Goal: Information Seeking & Learning: Compare options

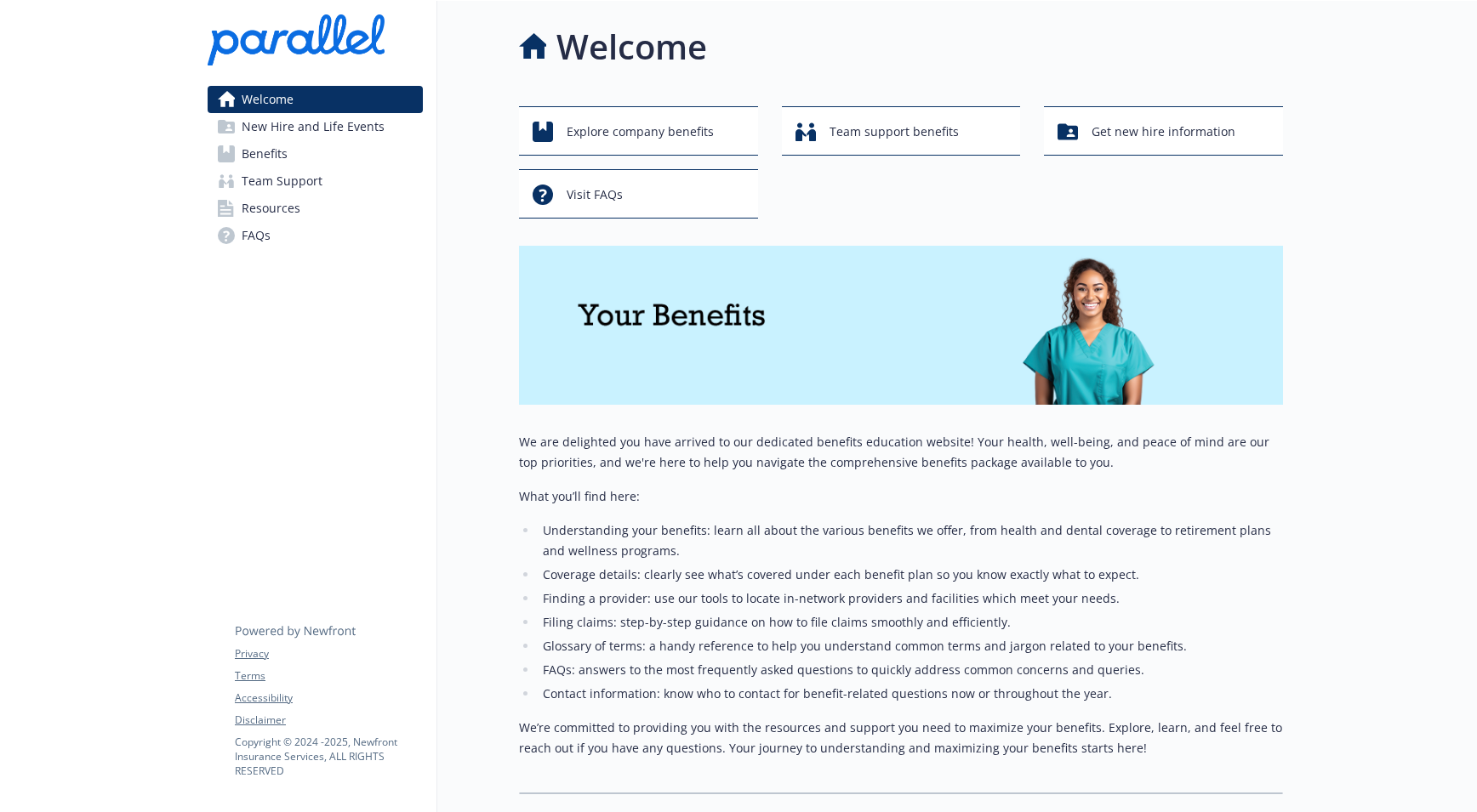
click at [264, 242] on span "FAQs" at bounding box center [256, 235] width 29 height 28
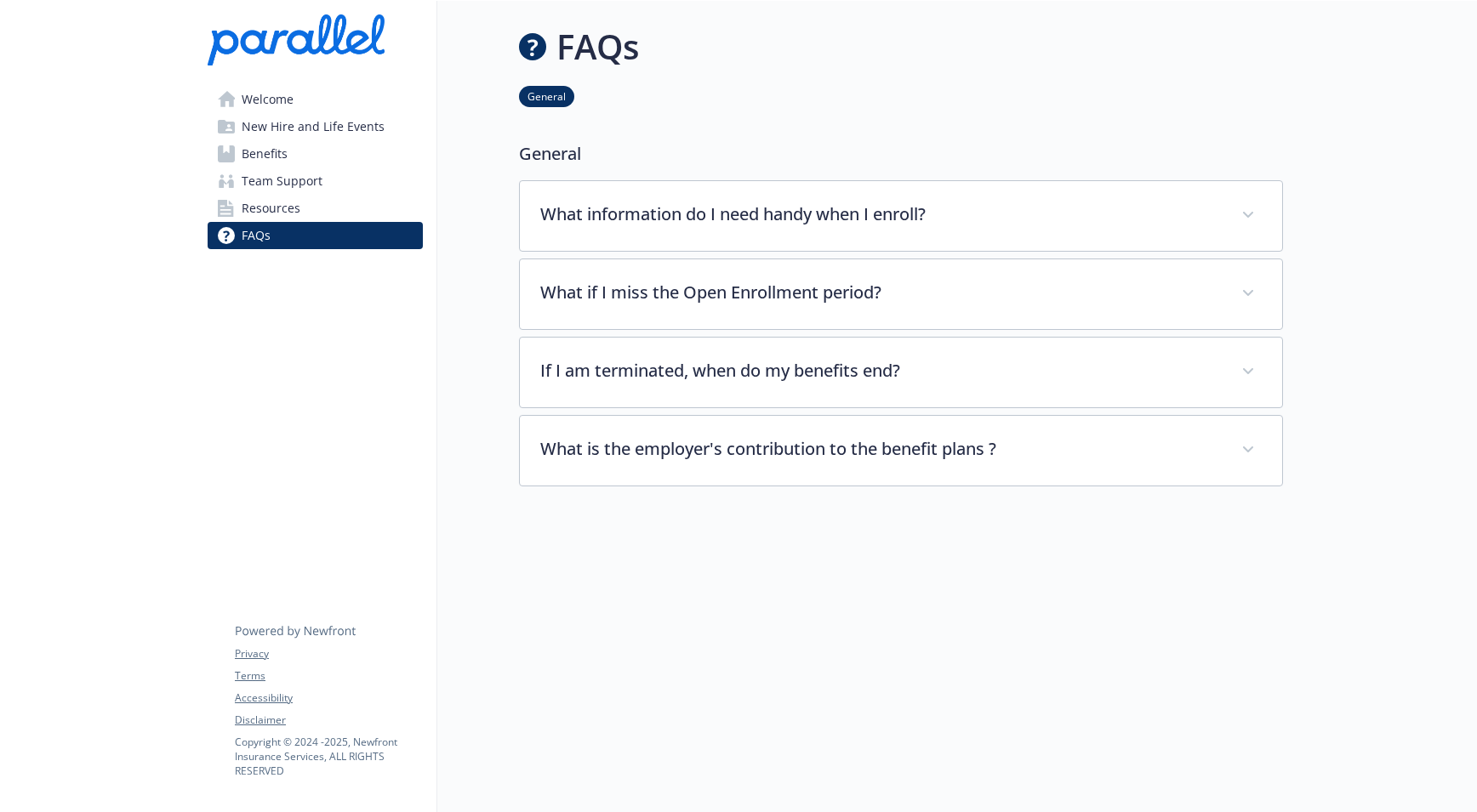
click at [267, 215] on span "Resources" at bounding box center [271, 208] width 59 height 28
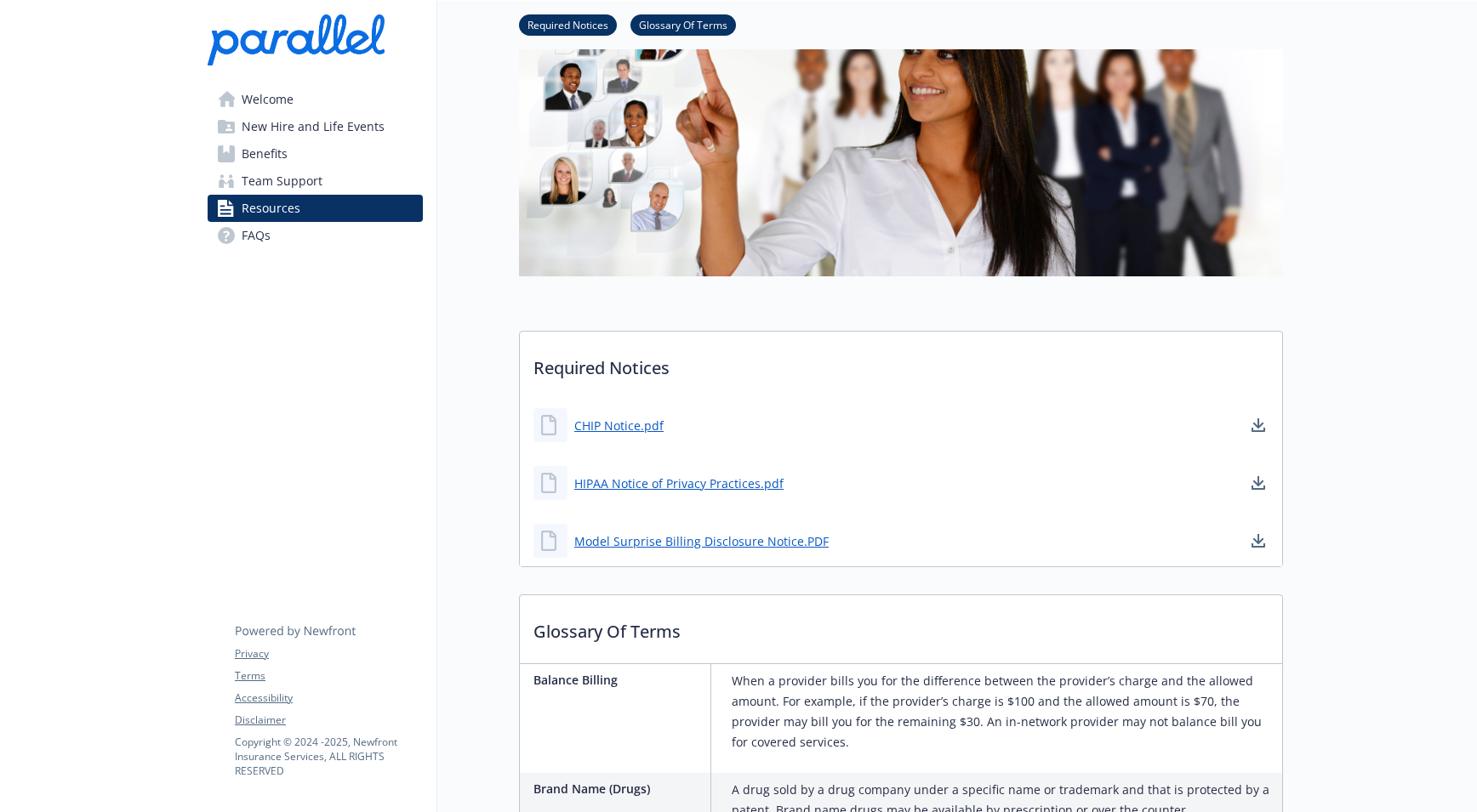
scroll to position [60, 0]
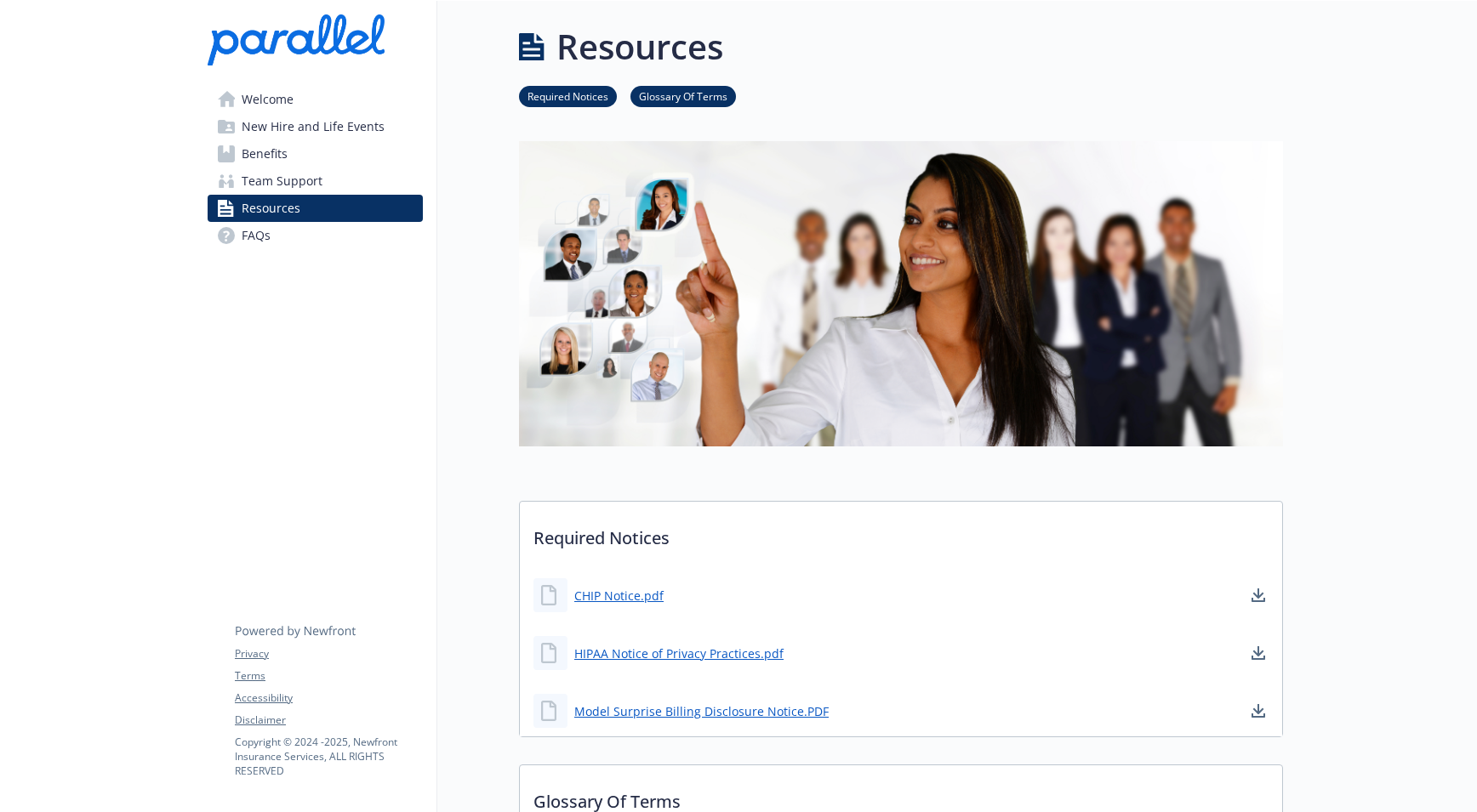
click at [692, 93] on link "Glossary Of Terms" at bounding box center [683, 95] width 105 height 16
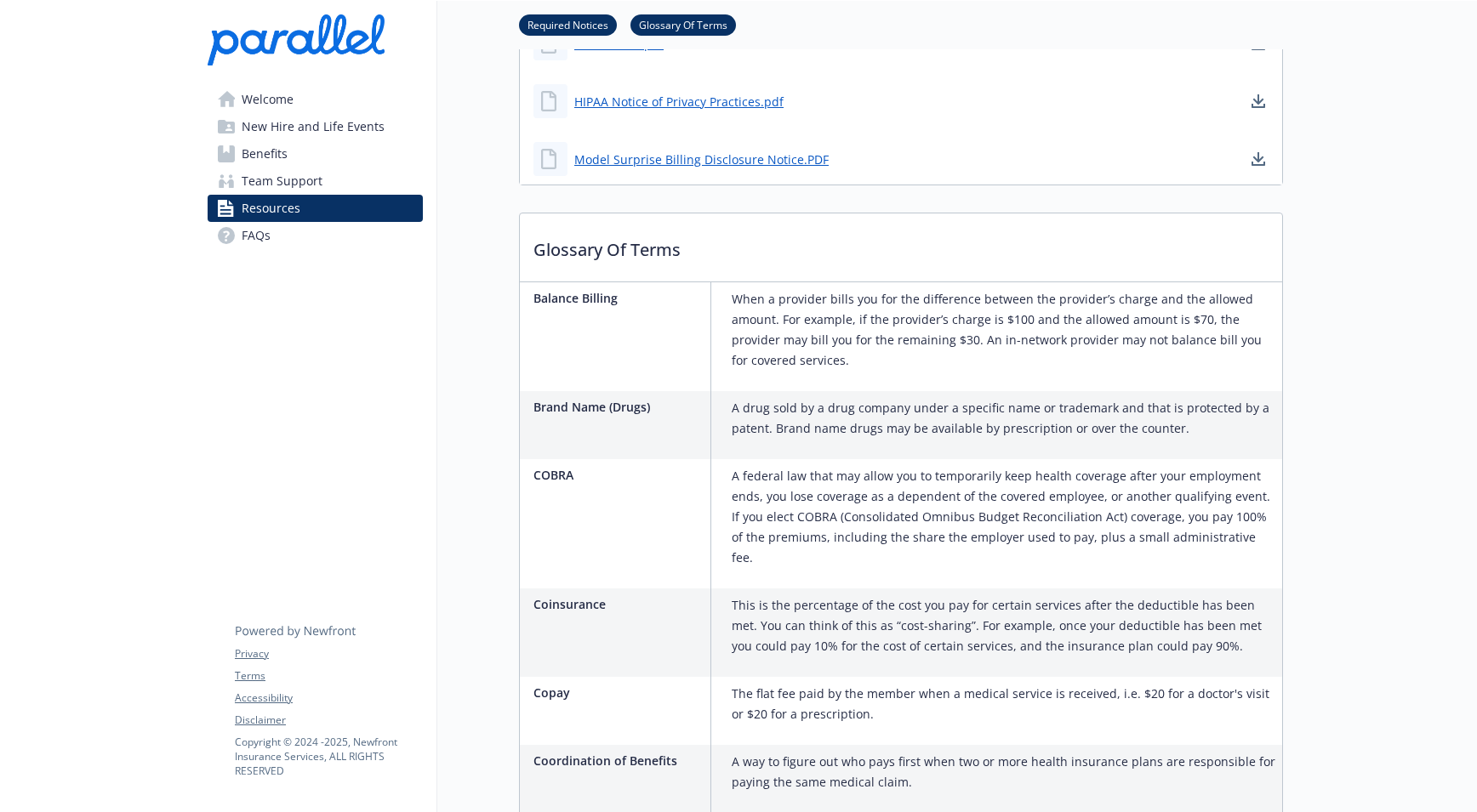
scroll to position [456, 12]
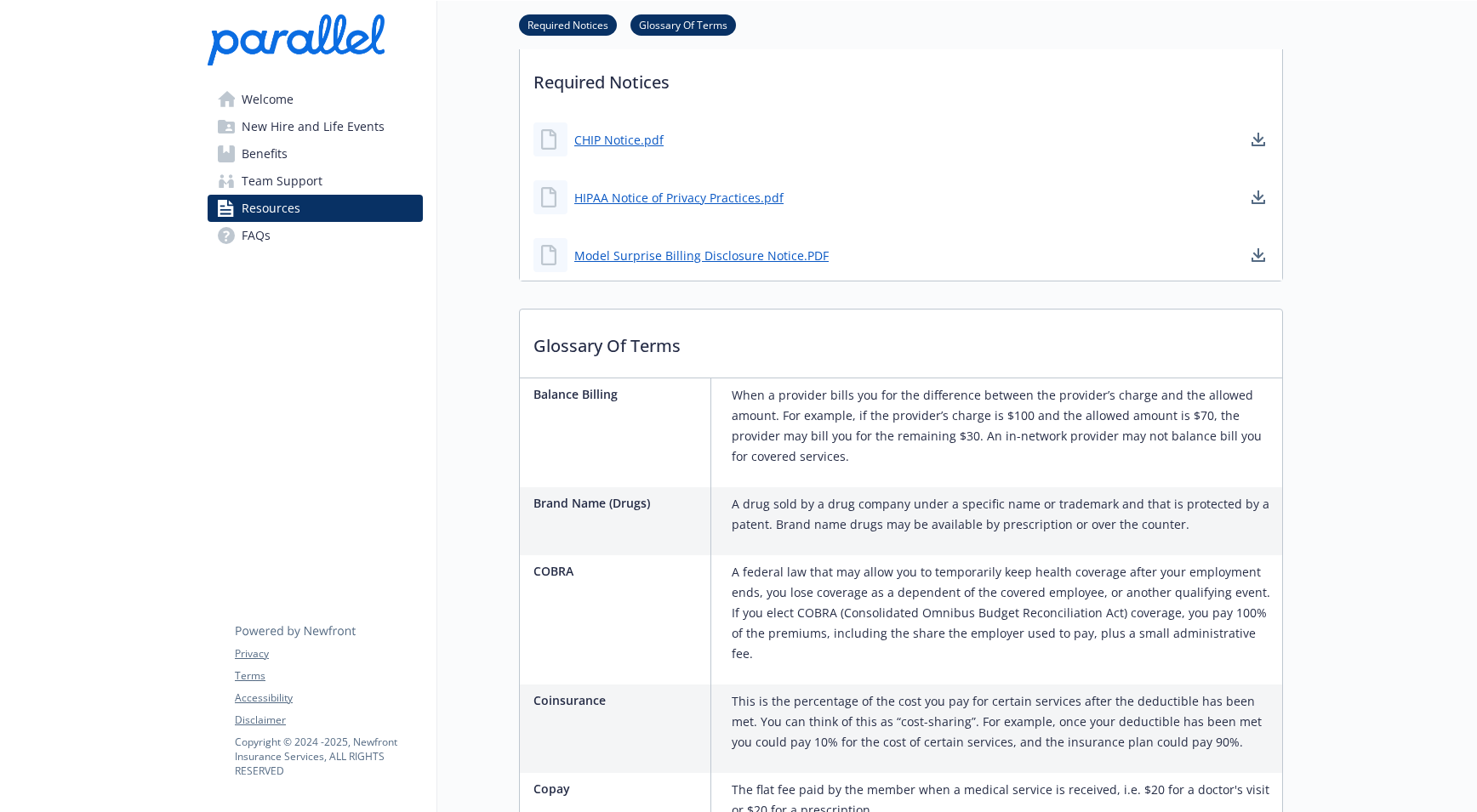
click at [254, 150] on span "Benefits" at bounding box center [265, 154] width 46 height 28
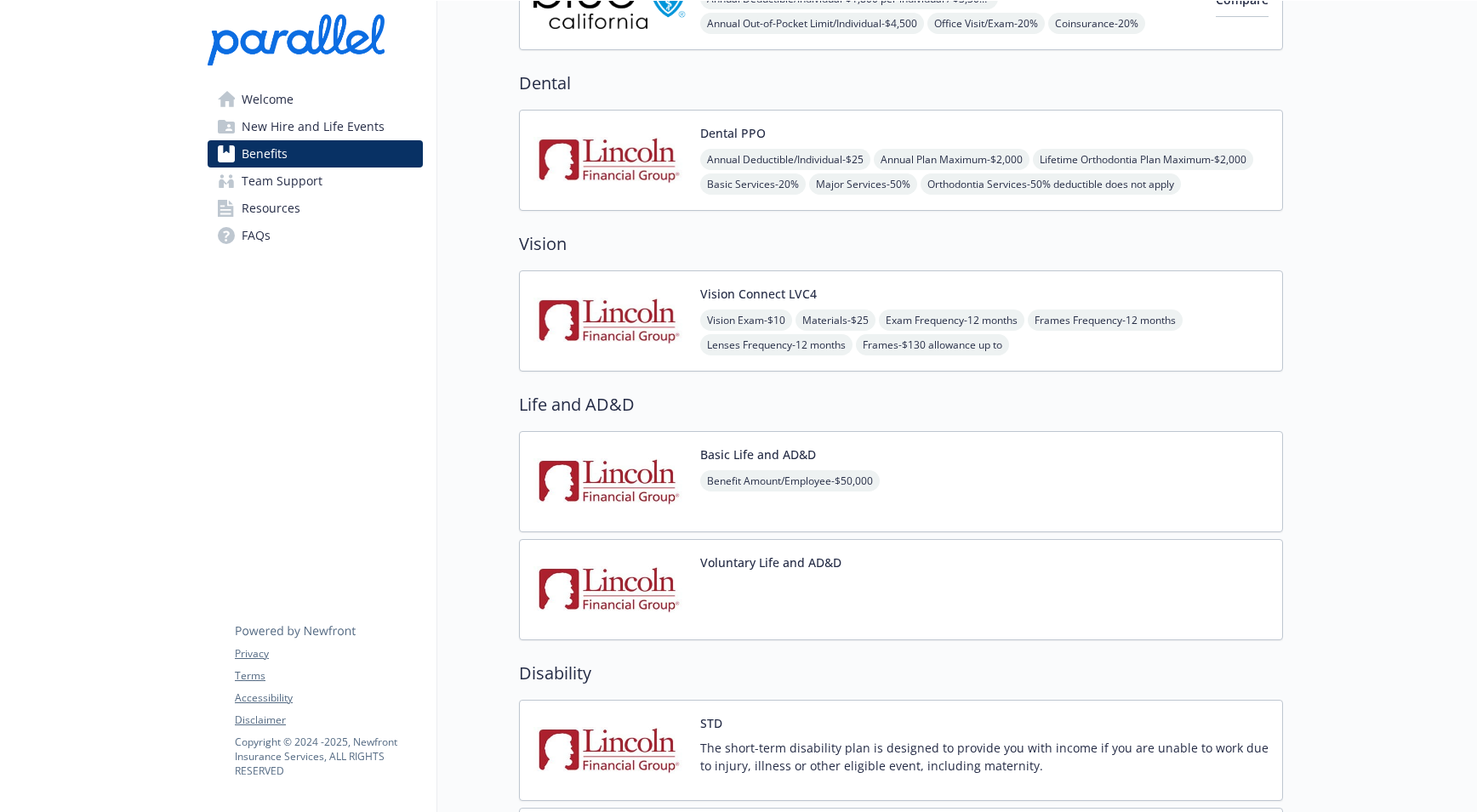
click at [319, 127] on span "New Hire and Life Events" at bounding box center [313, 126] width 143 height 28
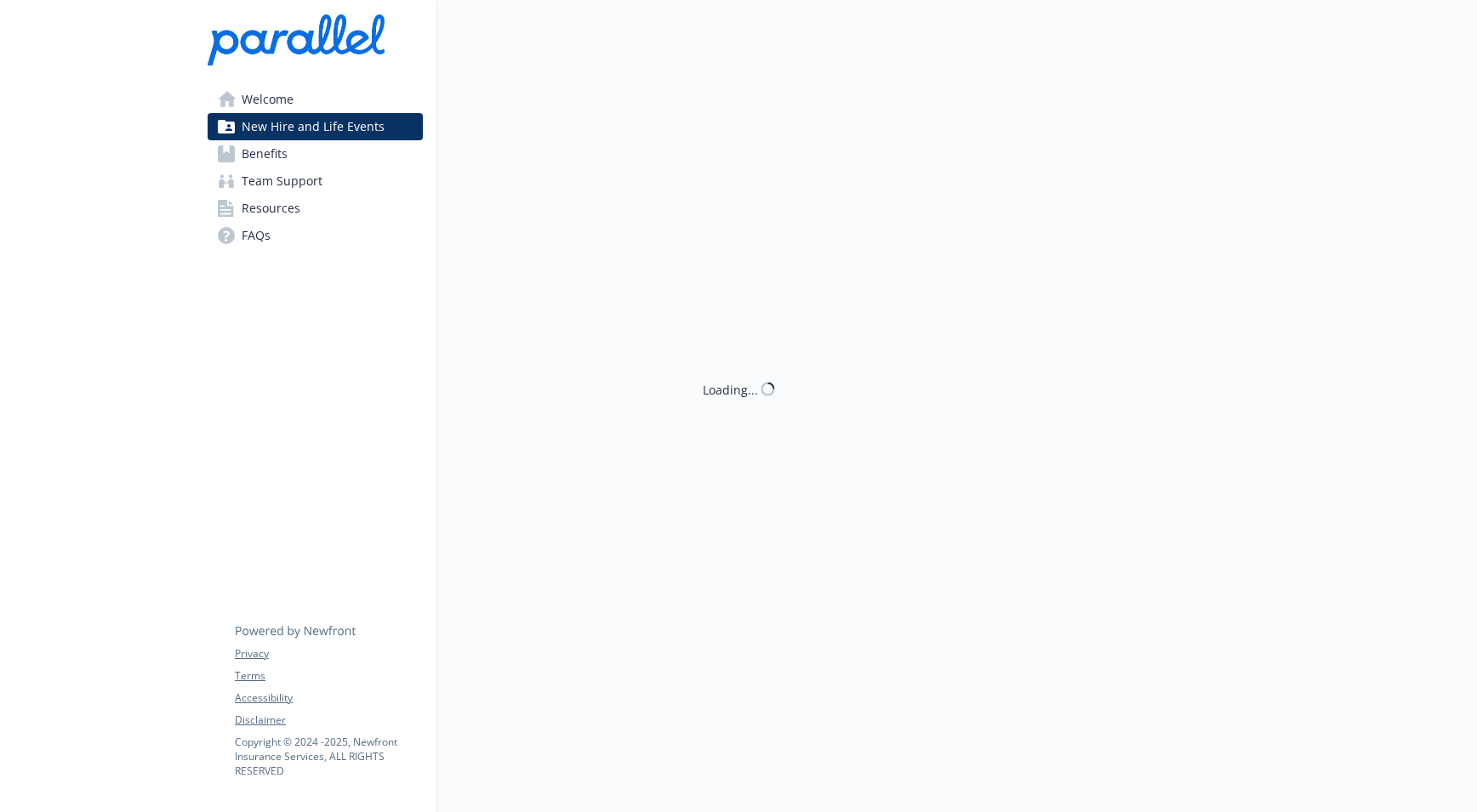
scroll to position [13, 12]
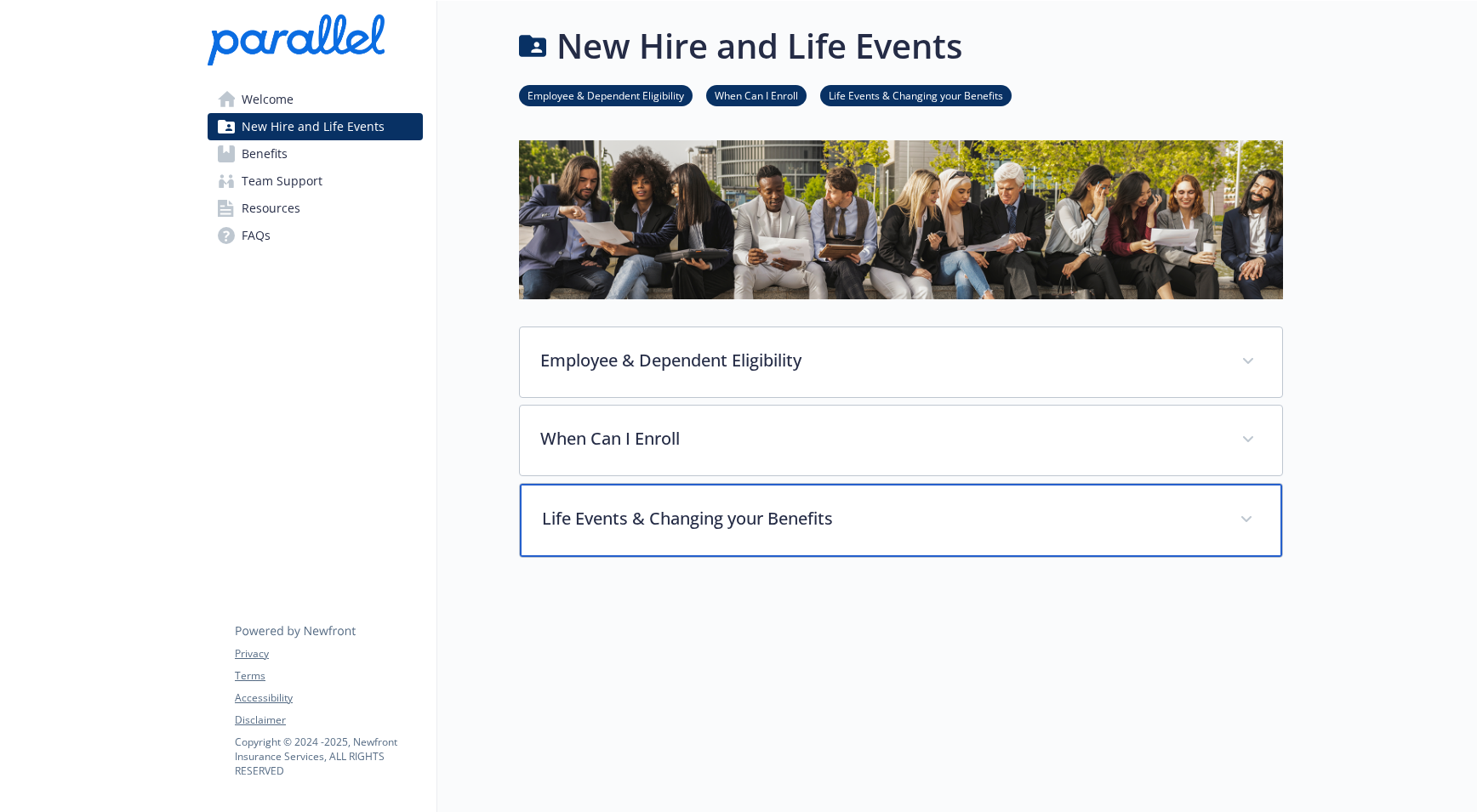
click at [619, 508] on p "Life Events & Changing your Benefits" at bounding box center [881, 518] width 677 height 26
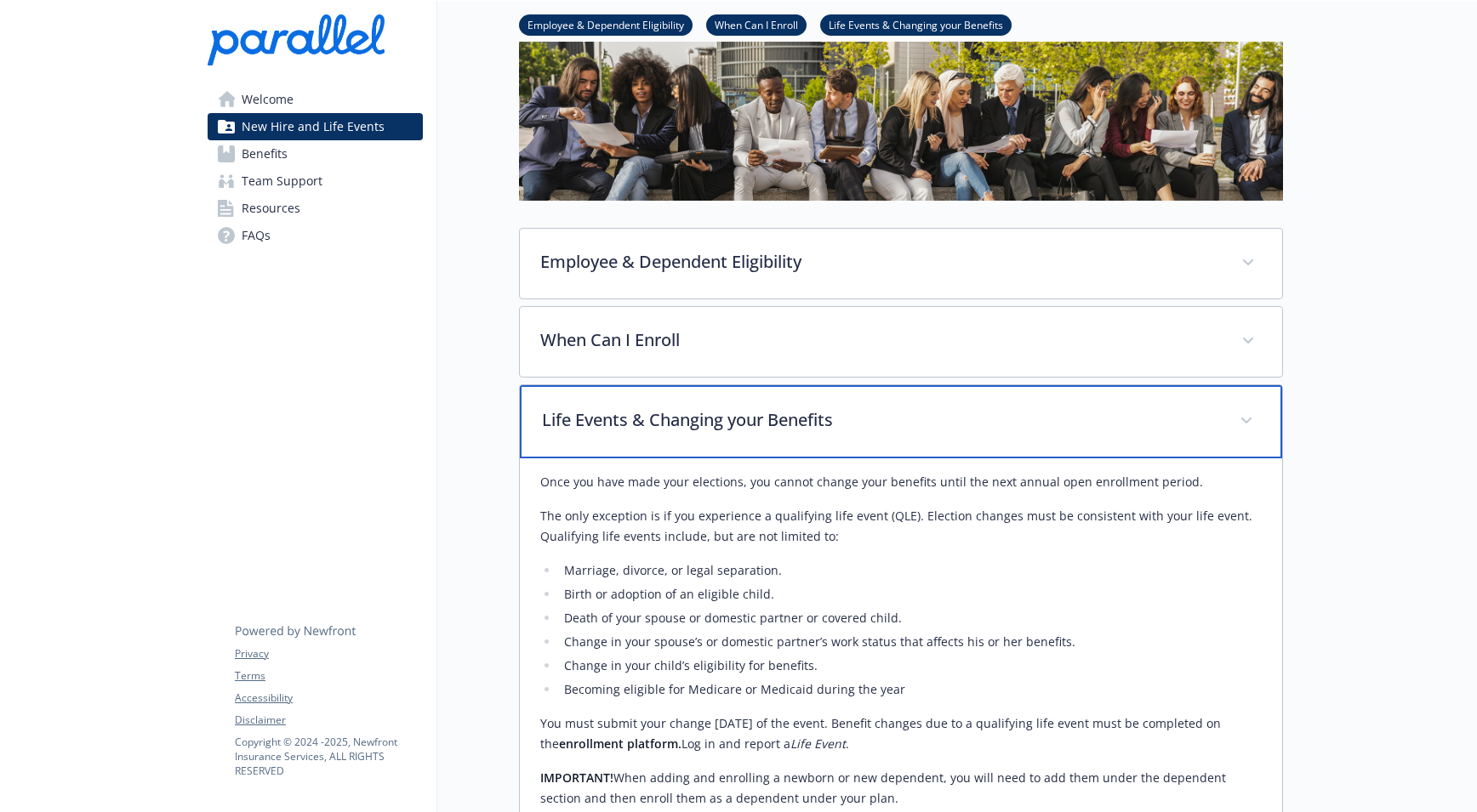
scroll to position [183, 12]
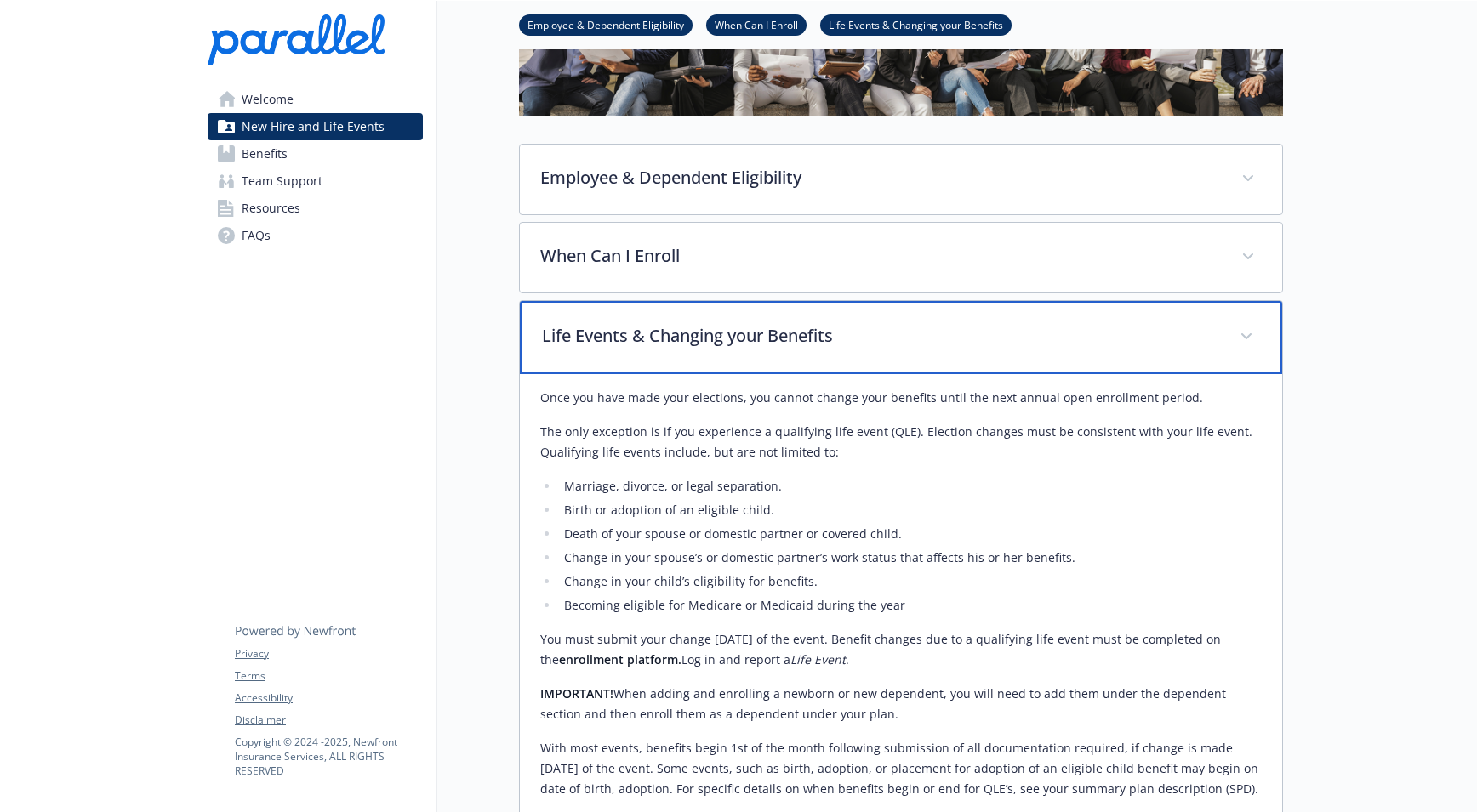
click at [751, 328] on p "Life Events & Changing your Benefits" at bounding box center [881, 336] width 677 height 26
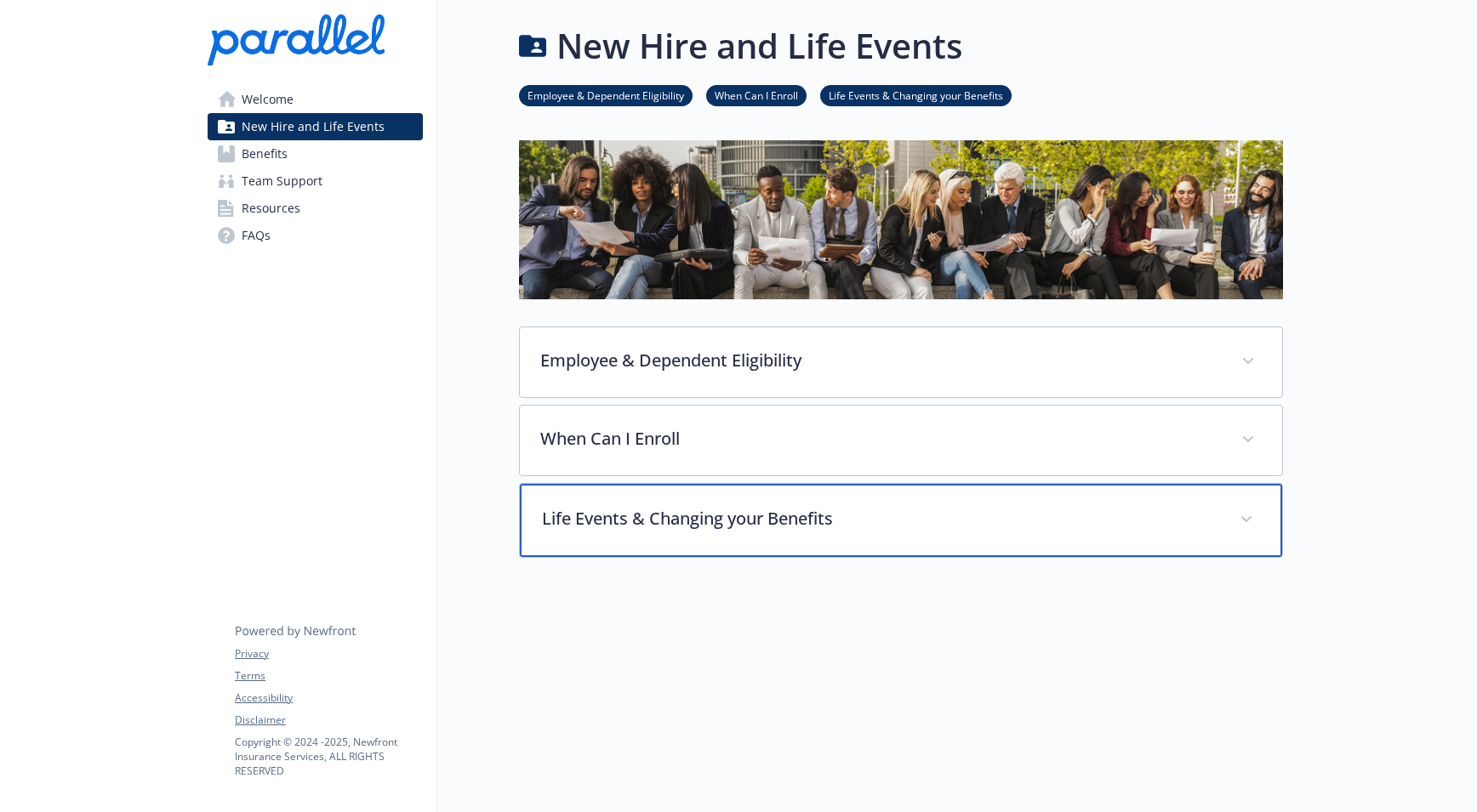
scroll to position [13, 12]
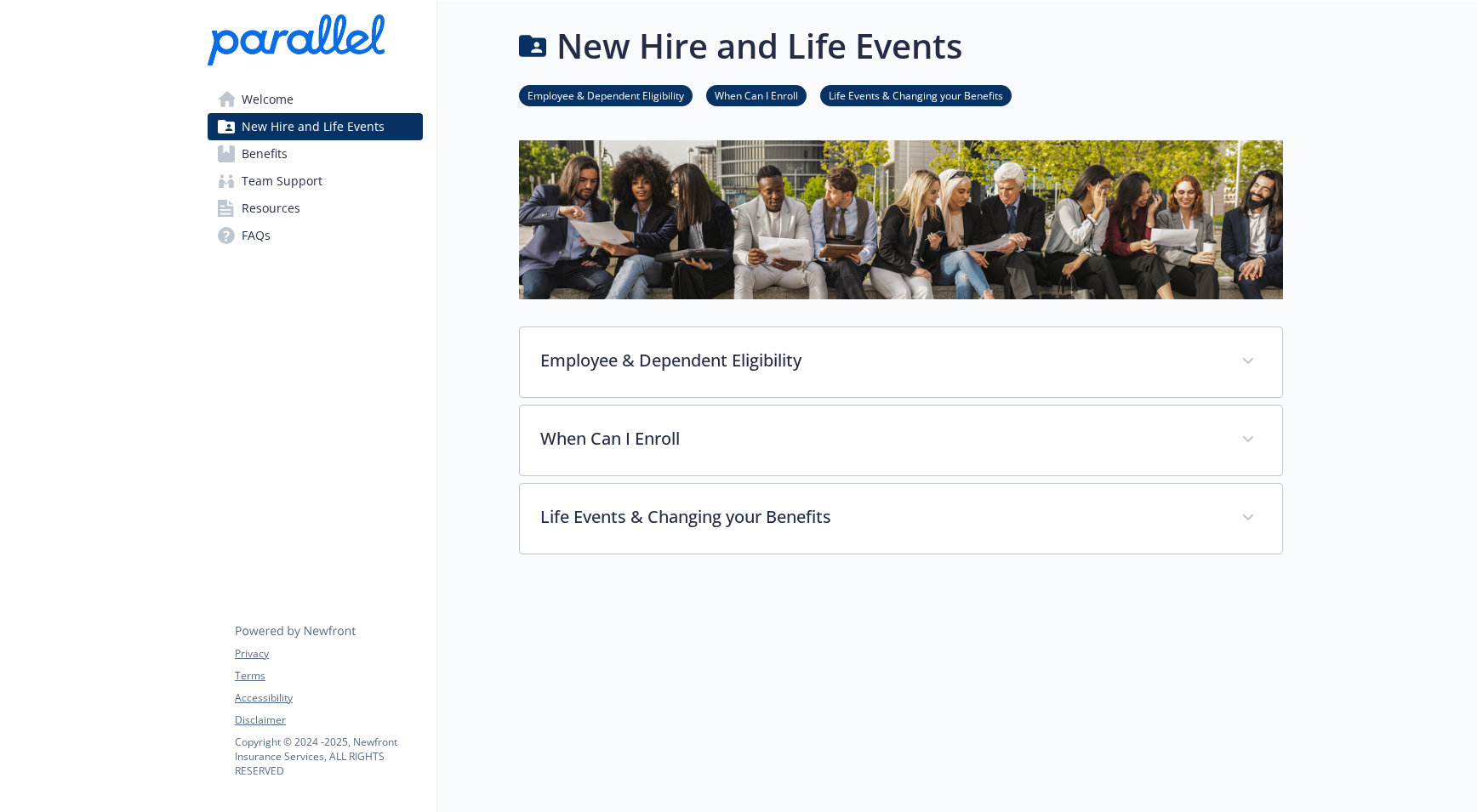
click at [276, 156] on link "Benefits" at bounding box center [315, 154] width 216 height 28
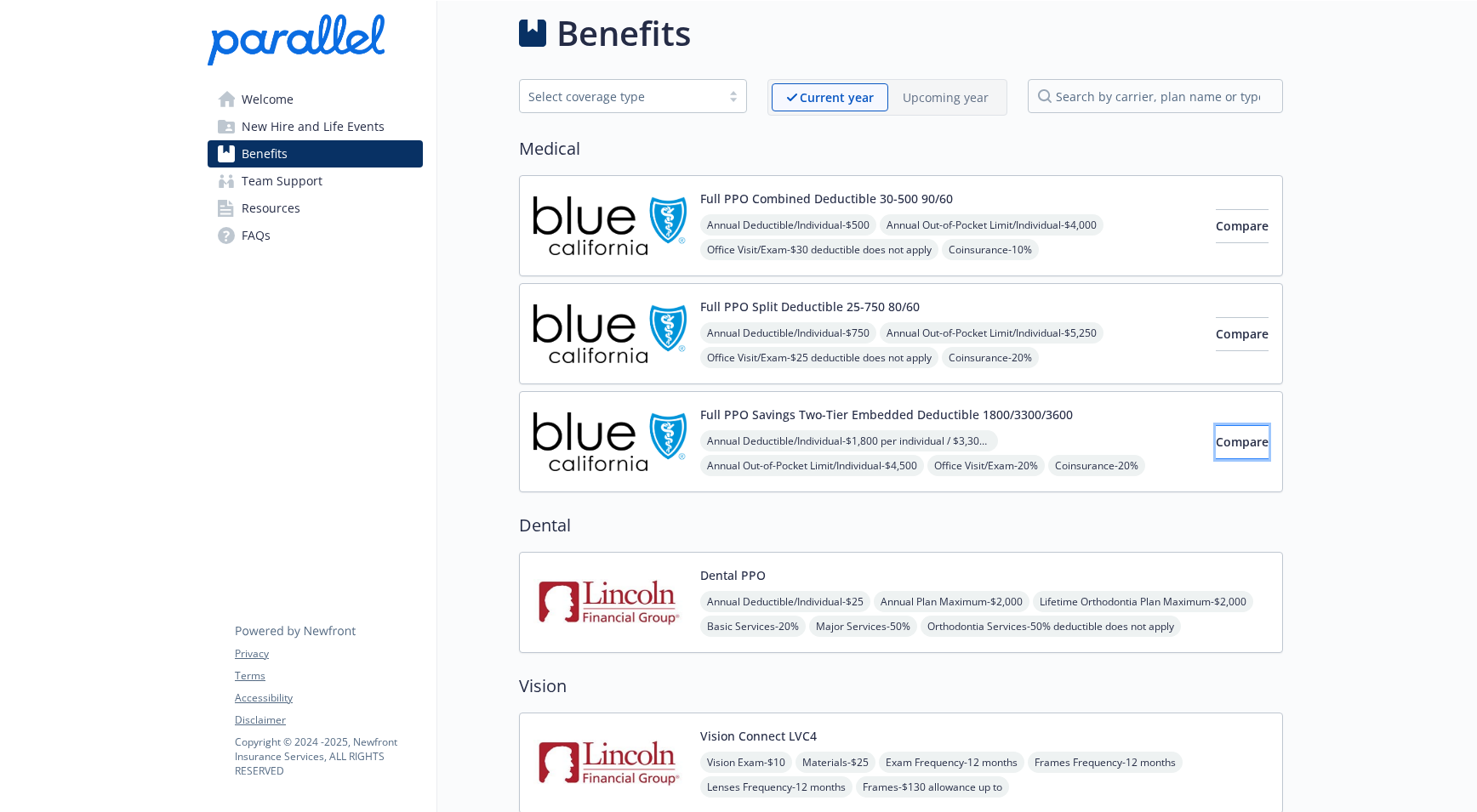
click at [1216, 439] on span "Compare" at bounding box center [1242, 442] width 53 height 16
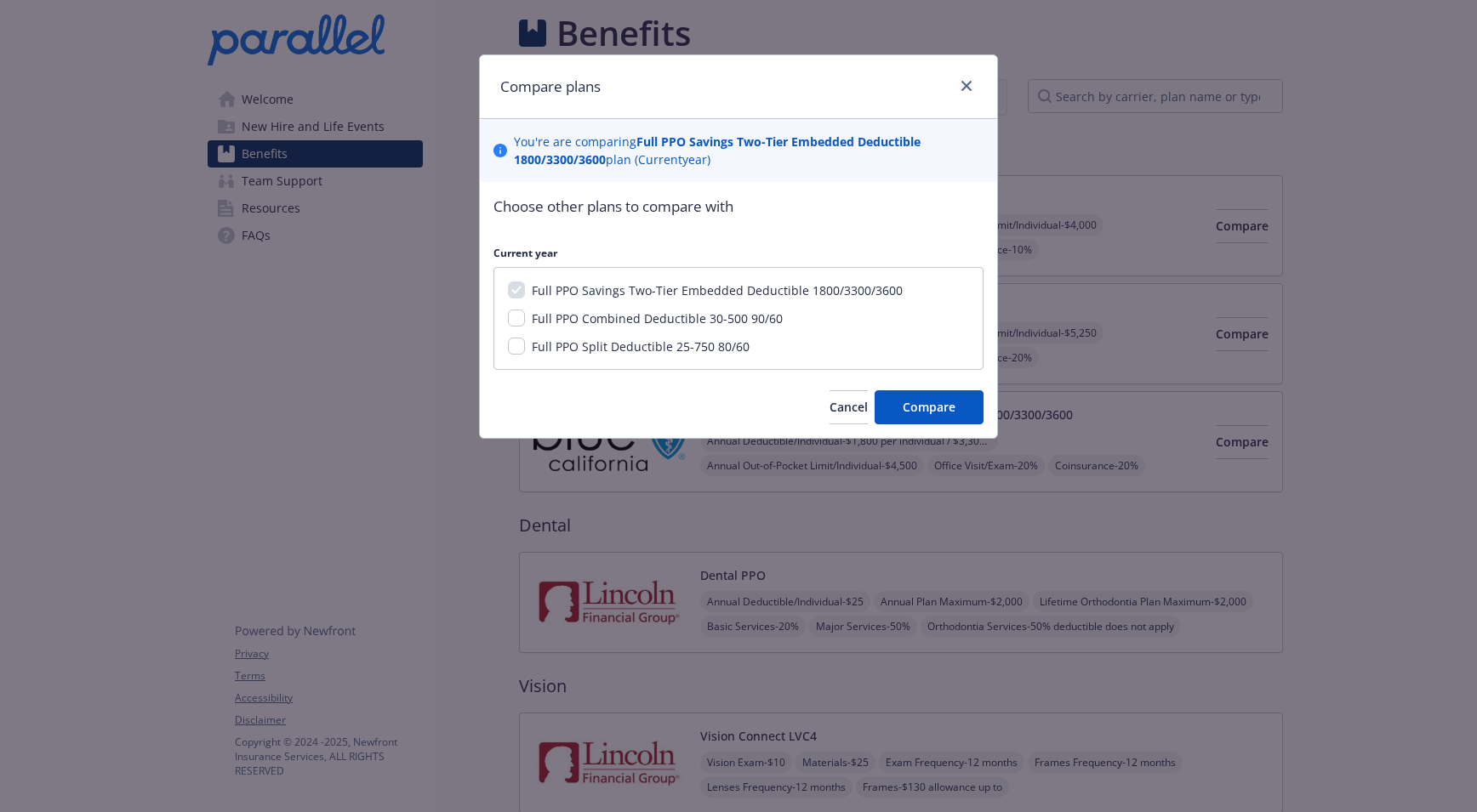
click at [956, 82] on div at bounding box center [963, 86] width 28 height 22
click at [963, 83] on icon "close" at bounding box center [966, 85] width 10 height 10
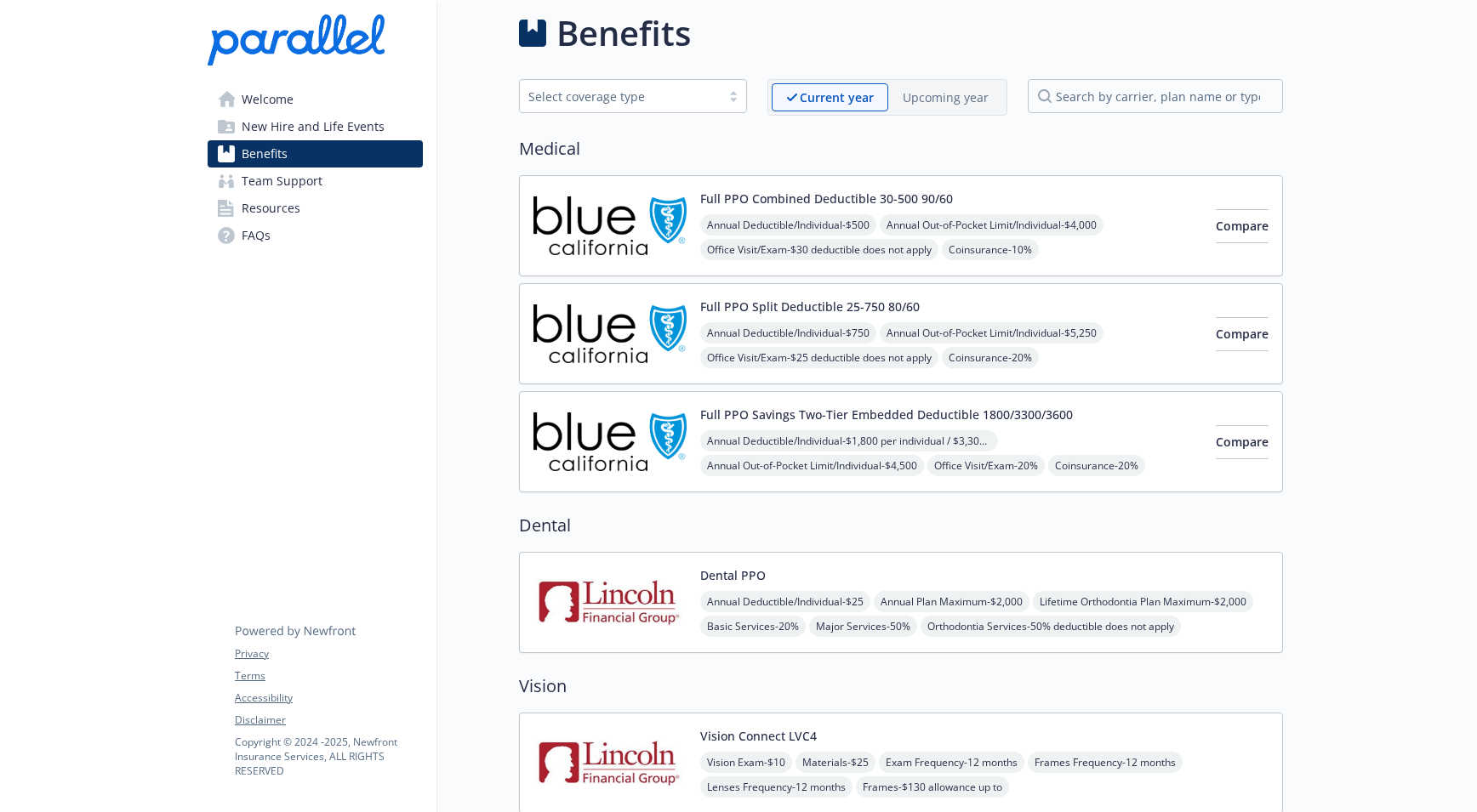
click at [613, 451] on img at bounding box center [610, 442] width 153 height 72
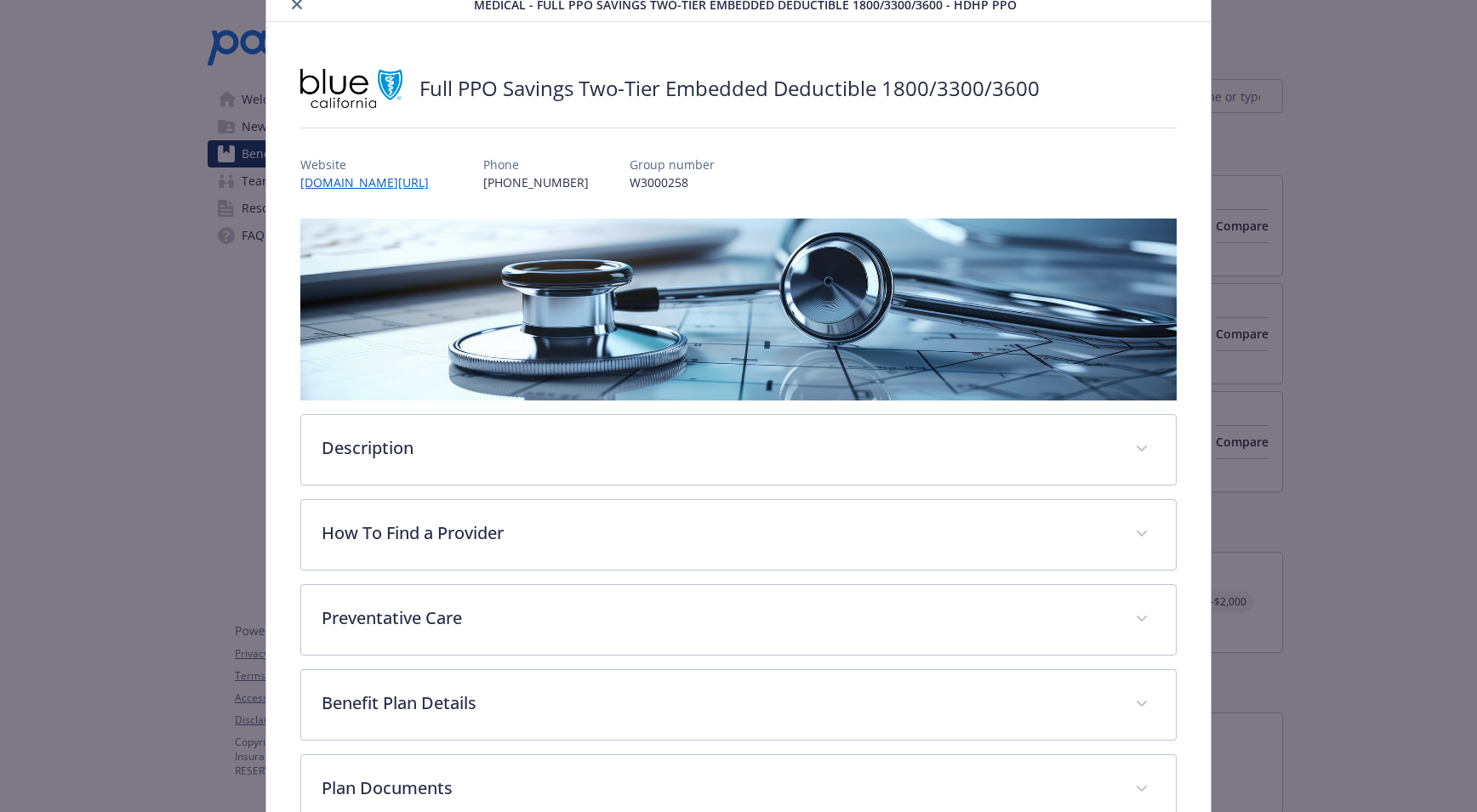
scroll to position [85, 0]
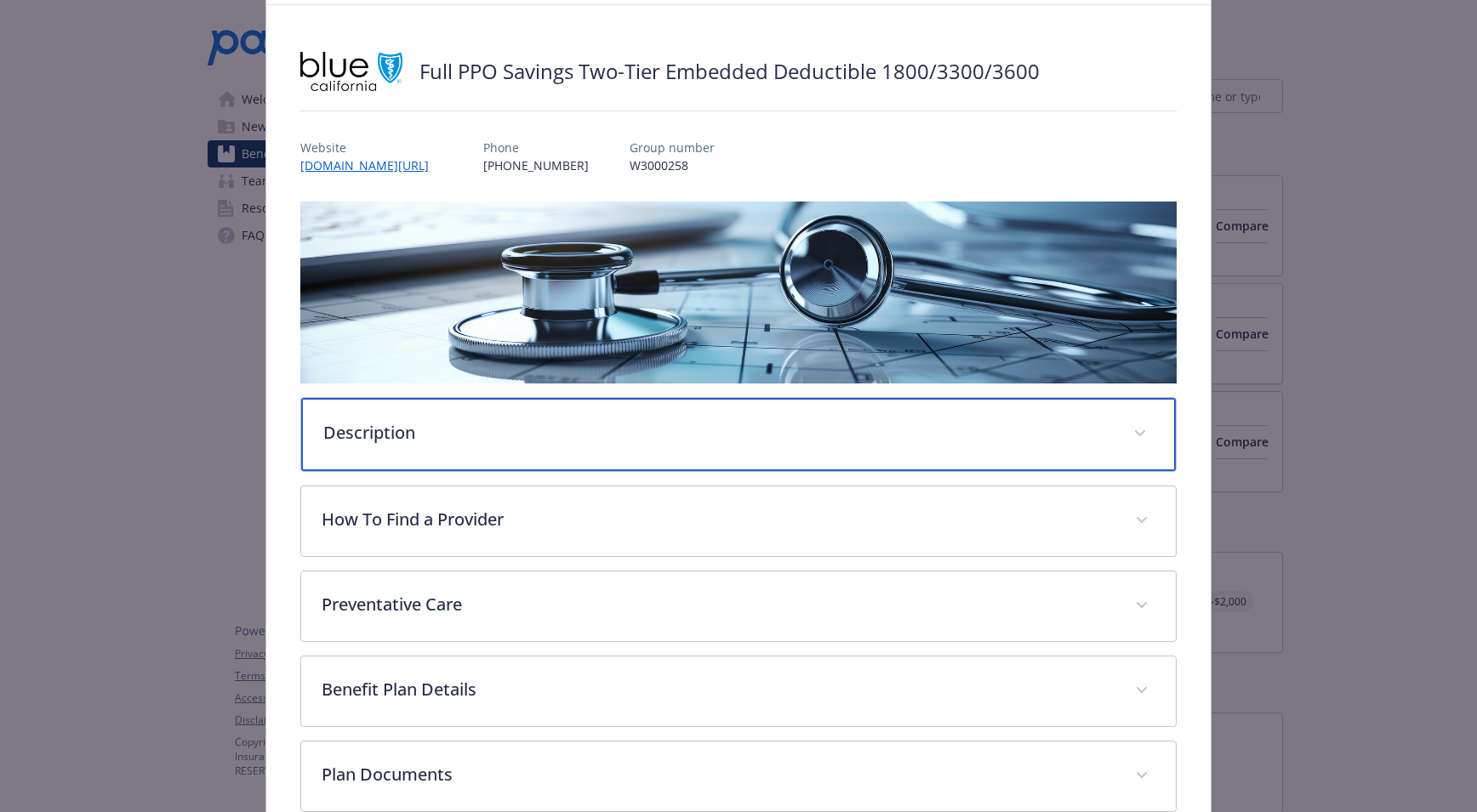
click at [381, 423] on p "Description" at bounding box center [718, 433] width 789 height 26
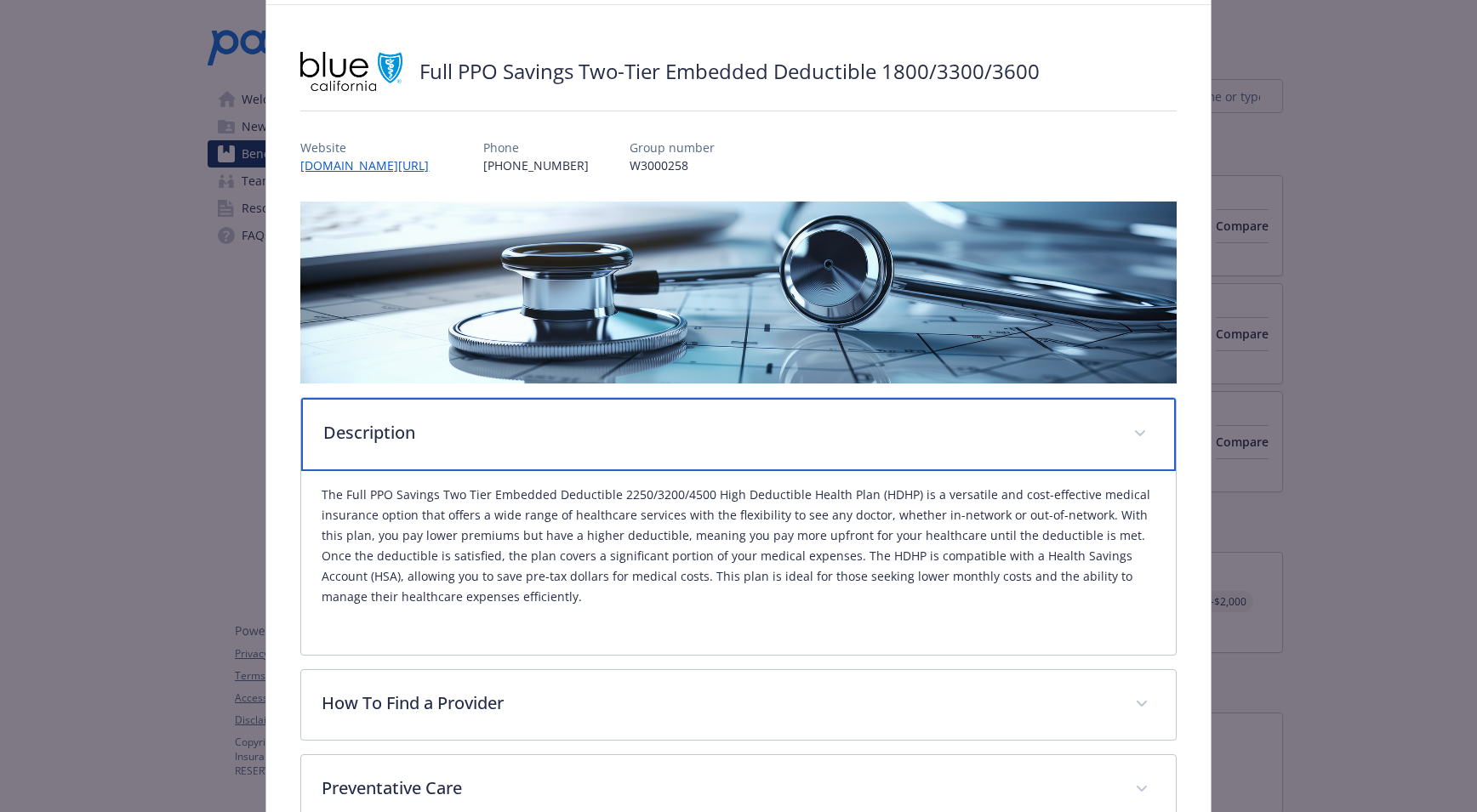
click at [1116, 438] on div "Description" at bounding box center [738, 434] width 874 height 73
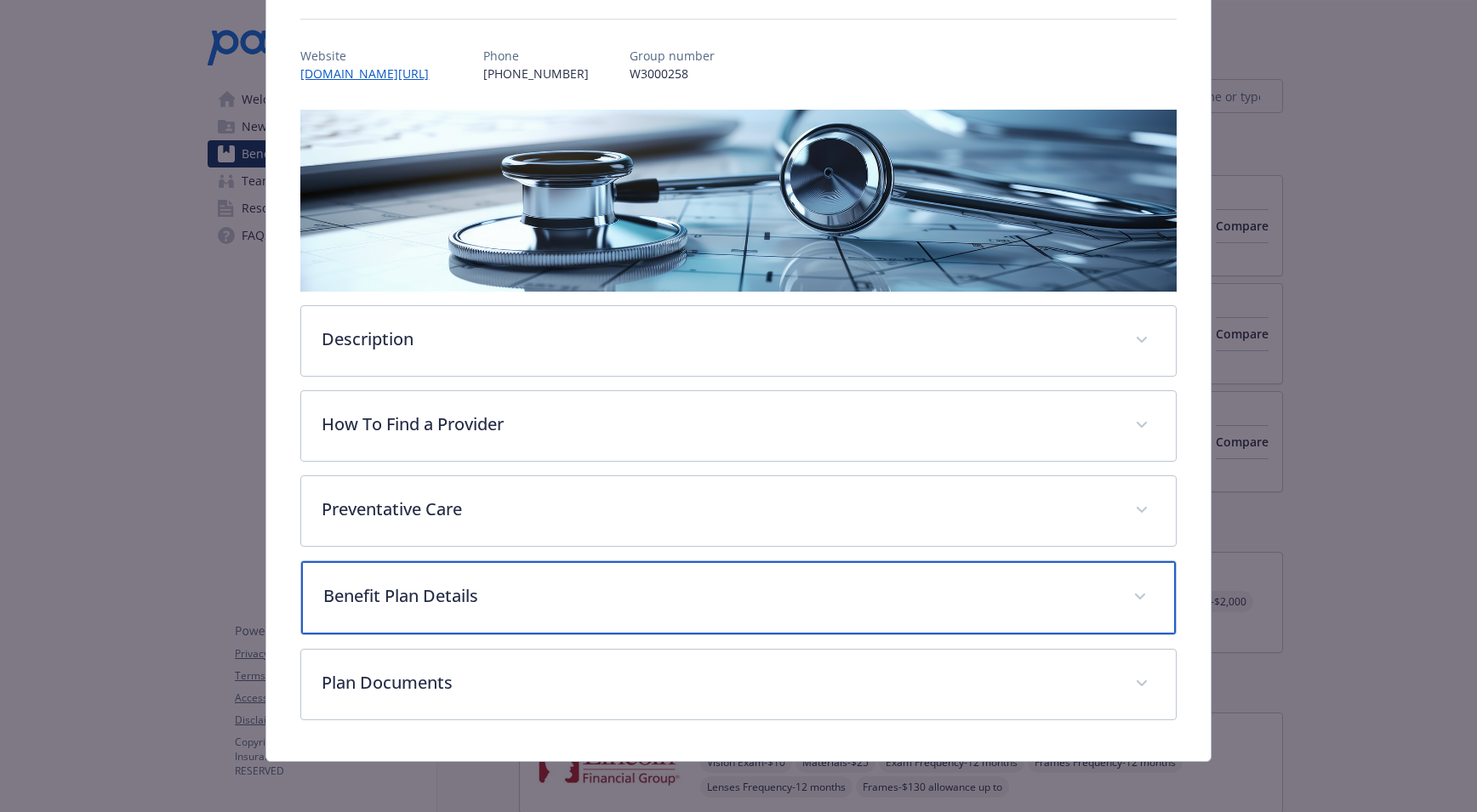
click at [477, 588] on p "Benefit Plan Details" at bounding box center [718, 596] width 789 height 26
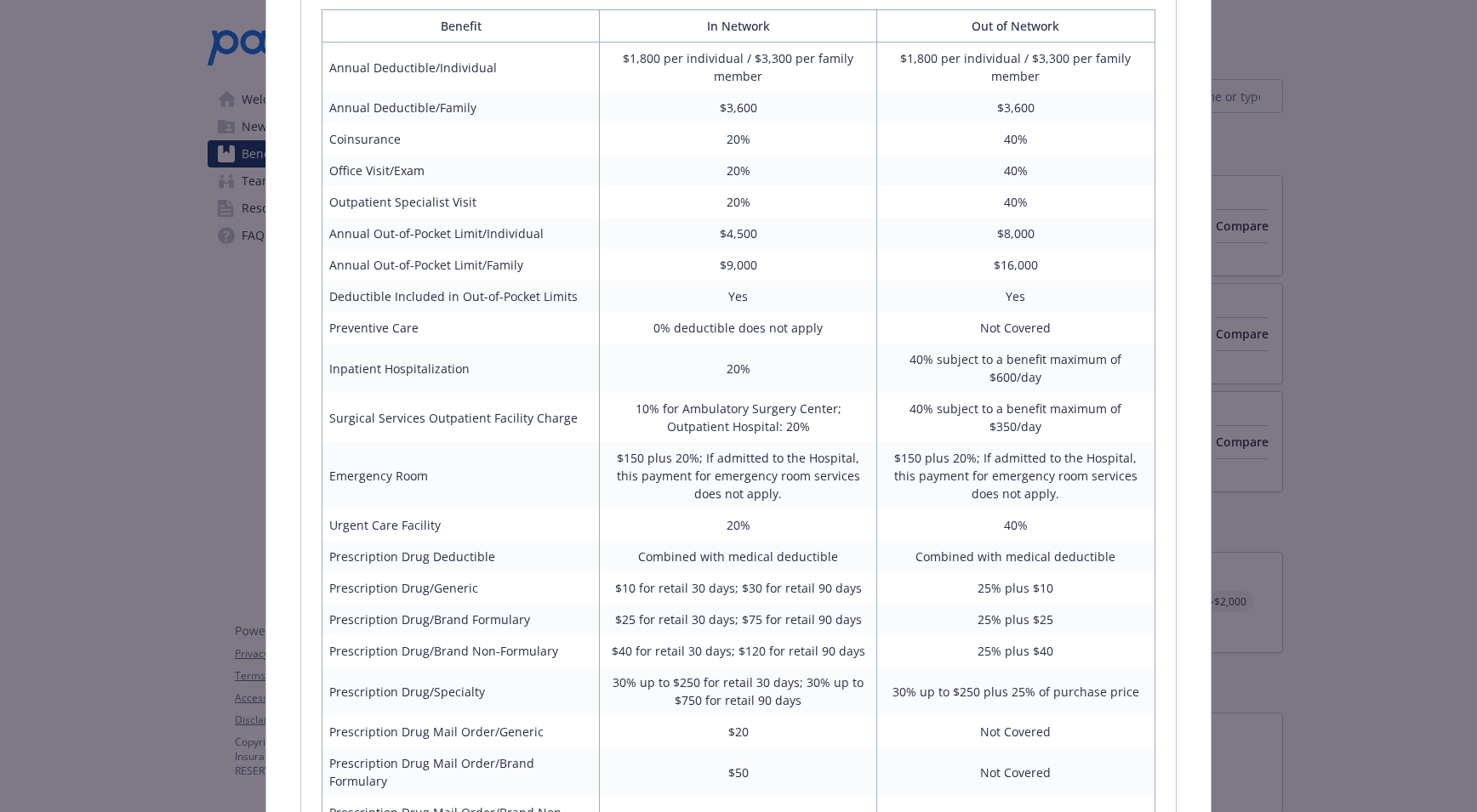
scroll to position [857, 0]
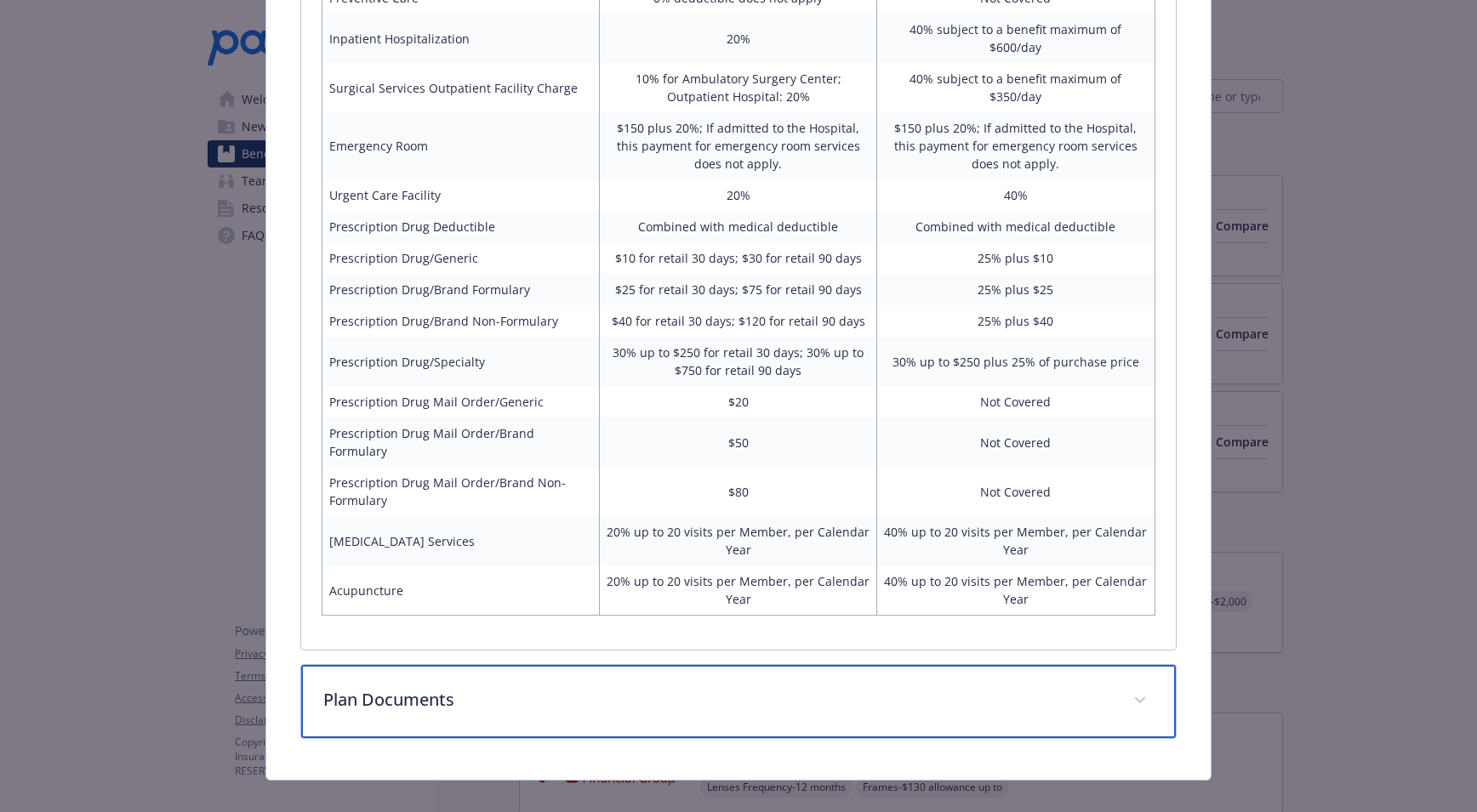
click at [578, 687] on p "Plan Documents" at bounding box center [718, 700] width 789 height 26
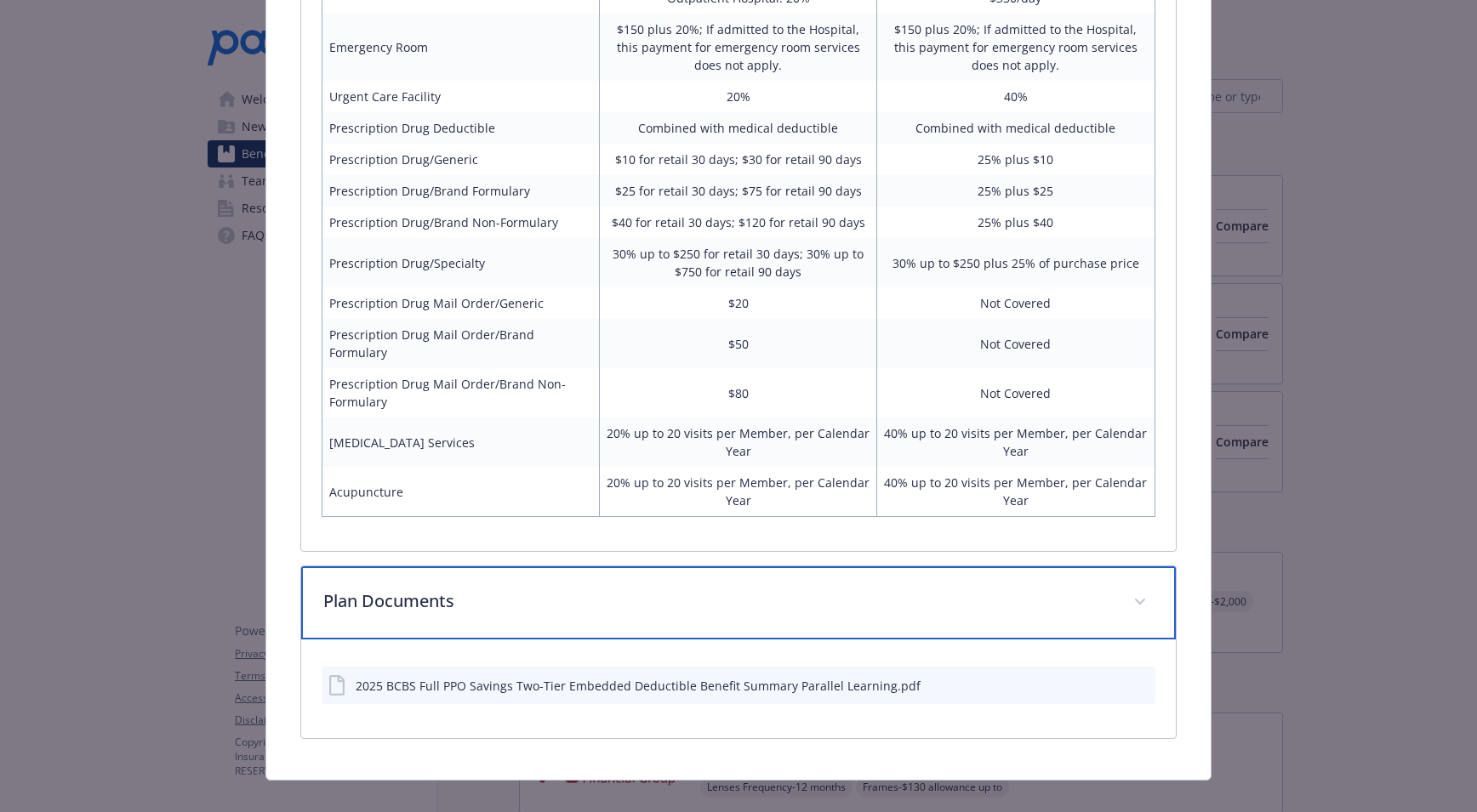
click at [555, 594] on div "Plan Documents" at bounding box center [738, 603] width 874 height 73
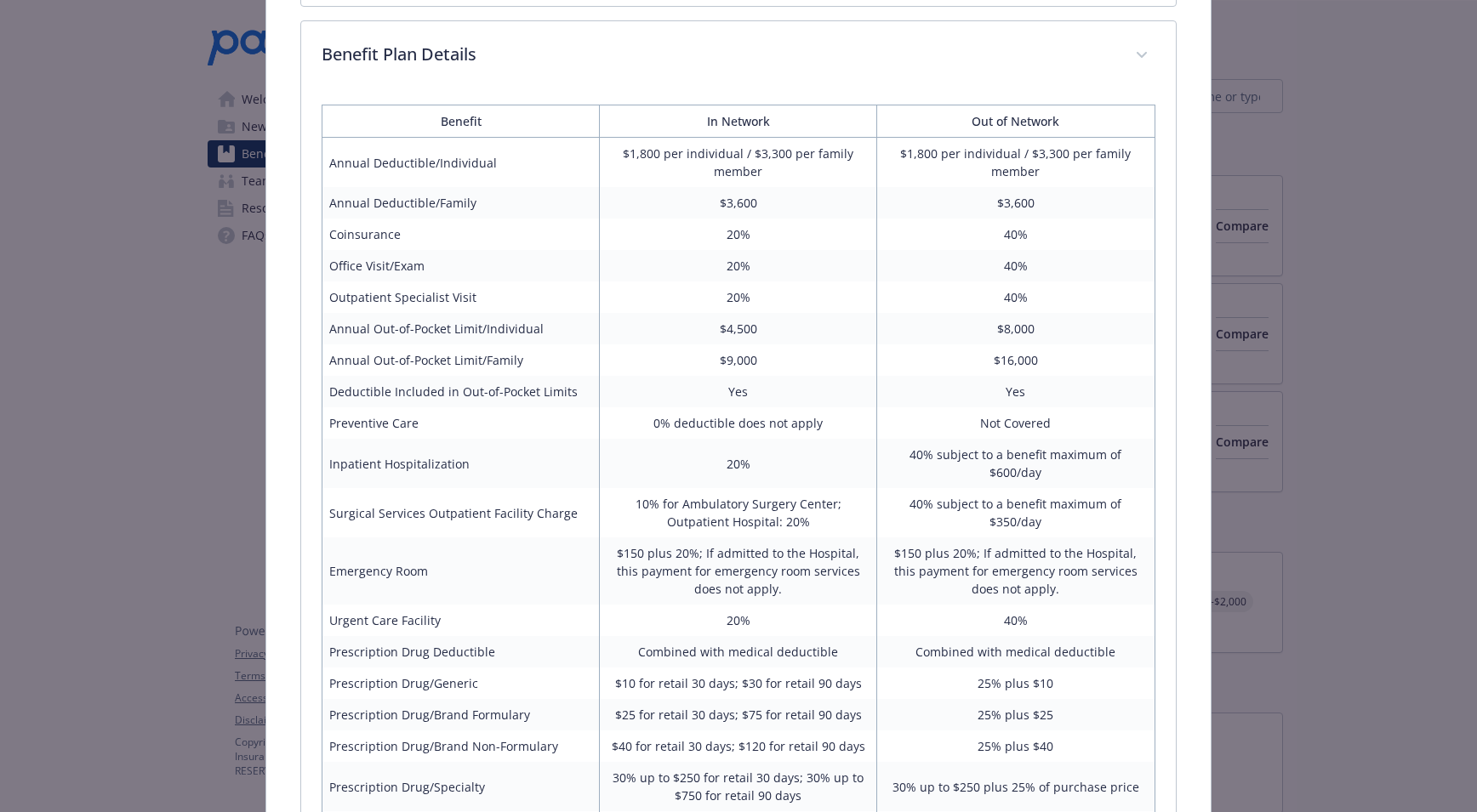
scroll to position [377, 0]
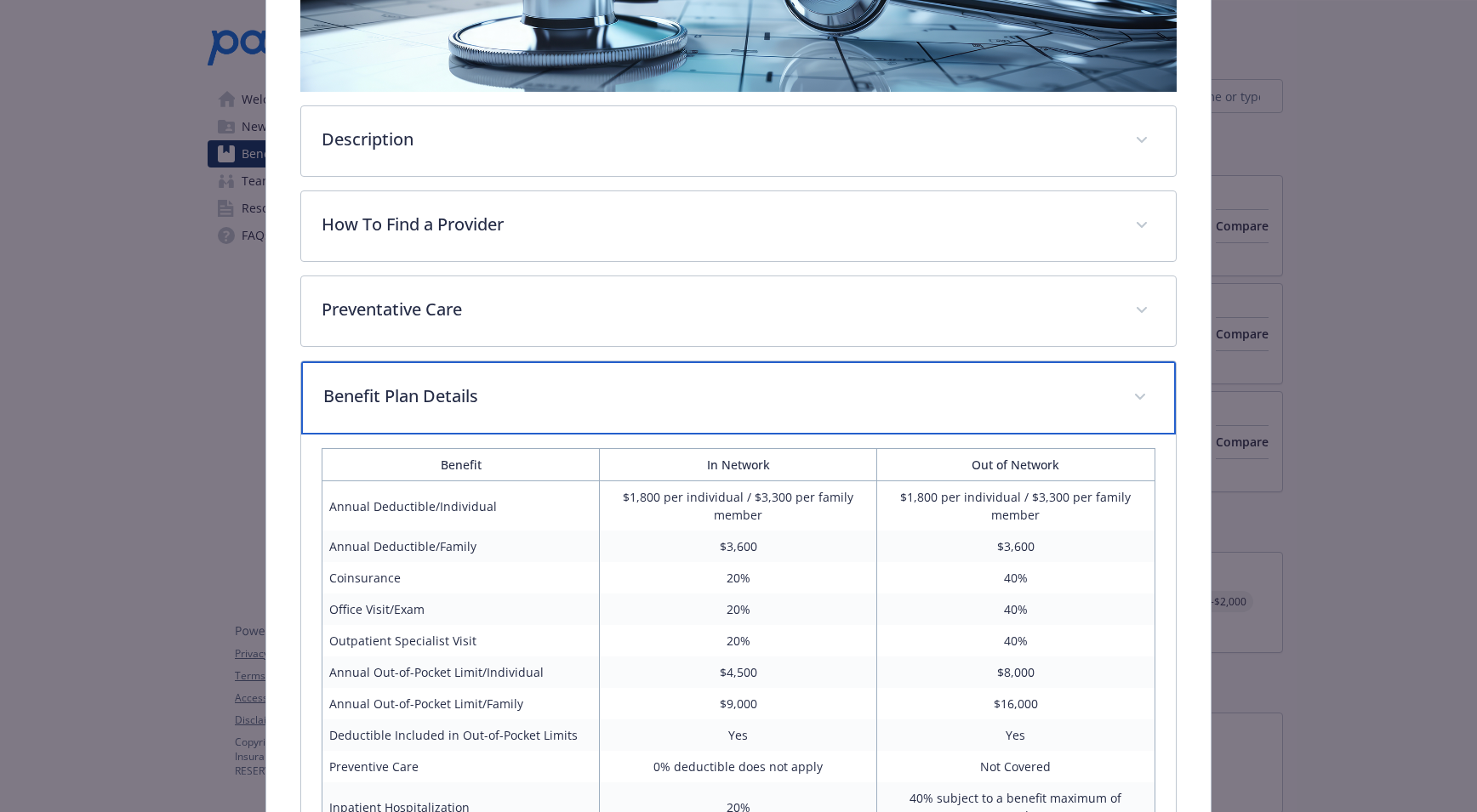
click at [531, 409] on div "Benefit Plan Details" at bounding box center [738, 398] width 874 height 73
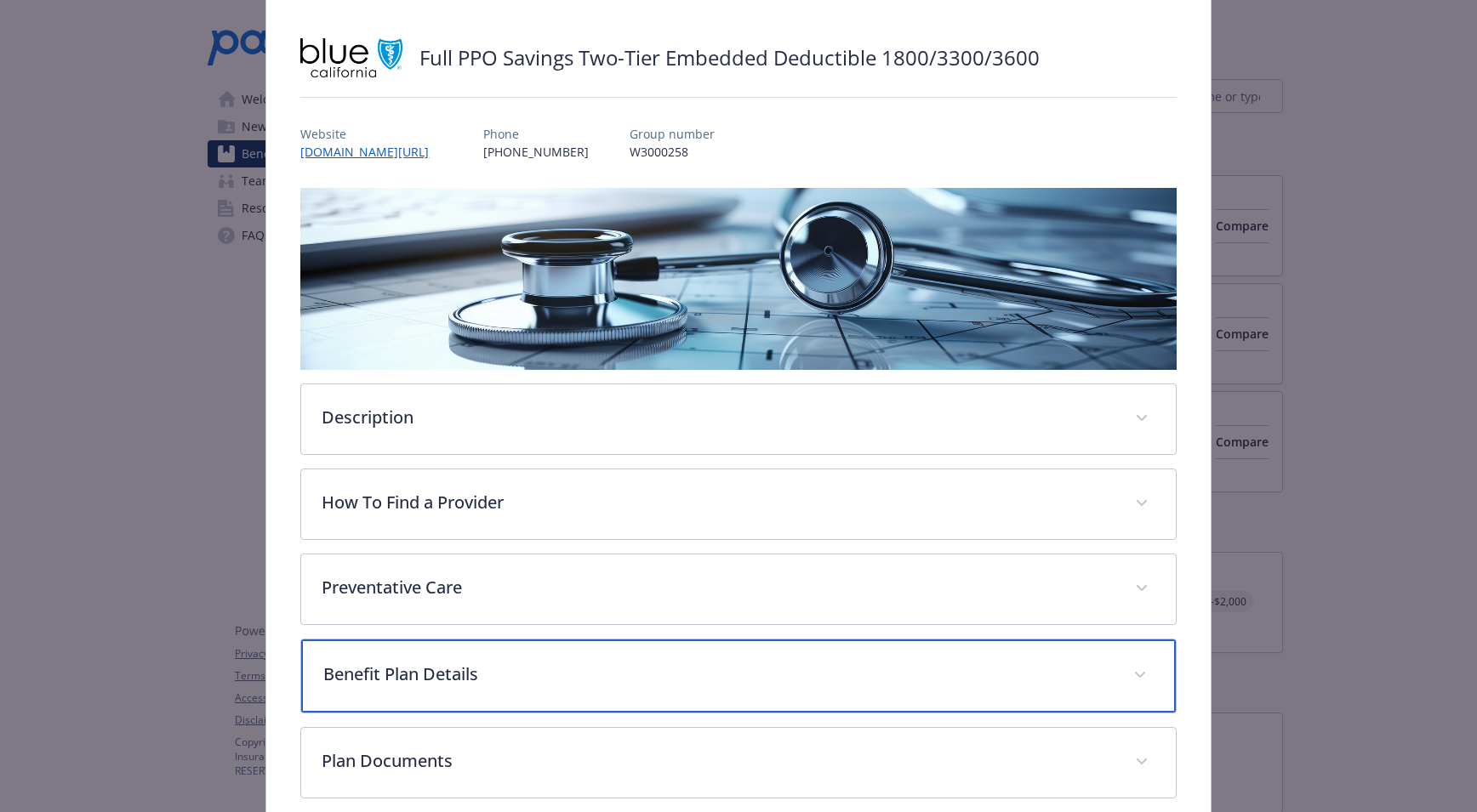
scroll to position [0, 0]
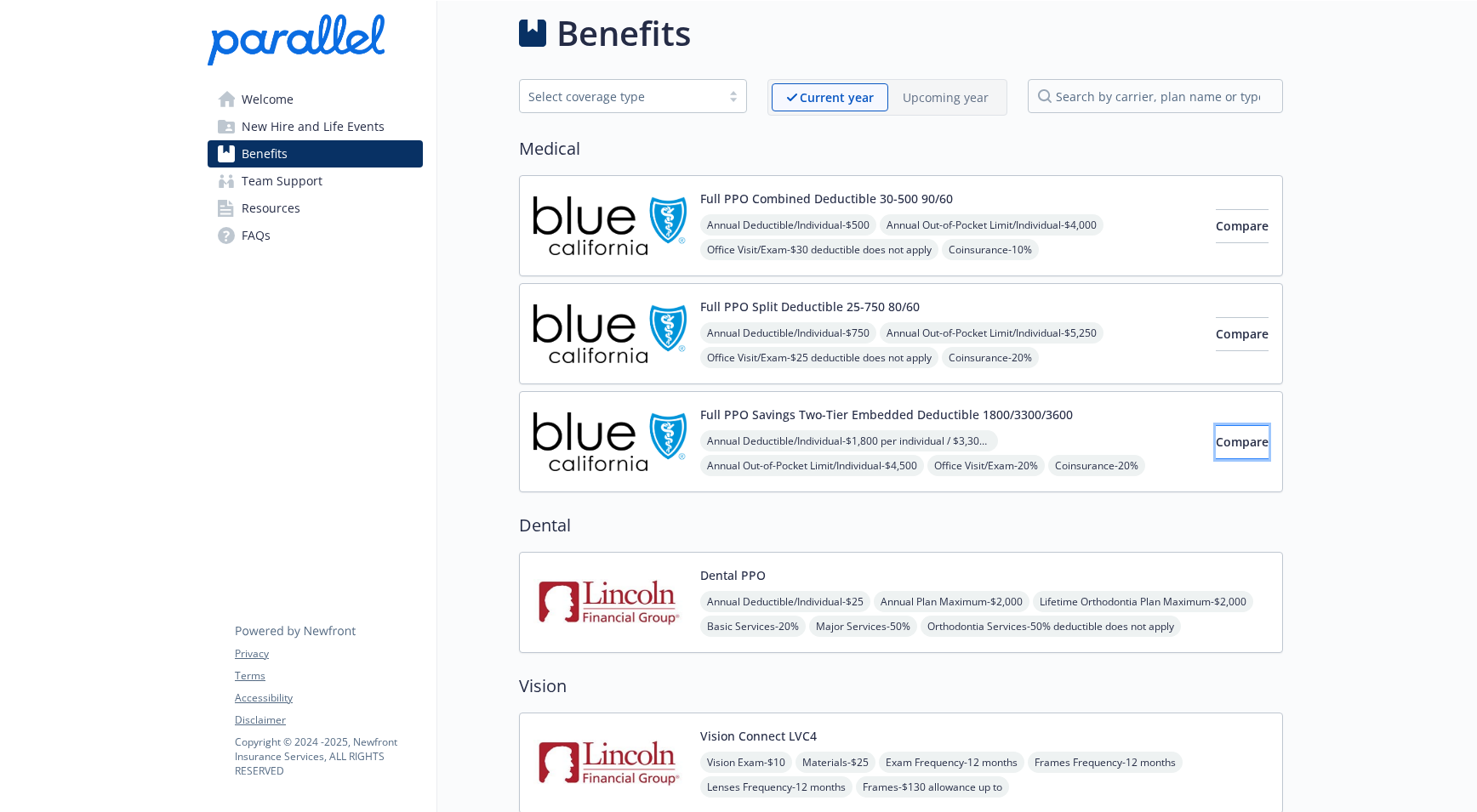
click at [1216, 443] on span "Compare" at bounding box center [1242, 442] width 53 height 16
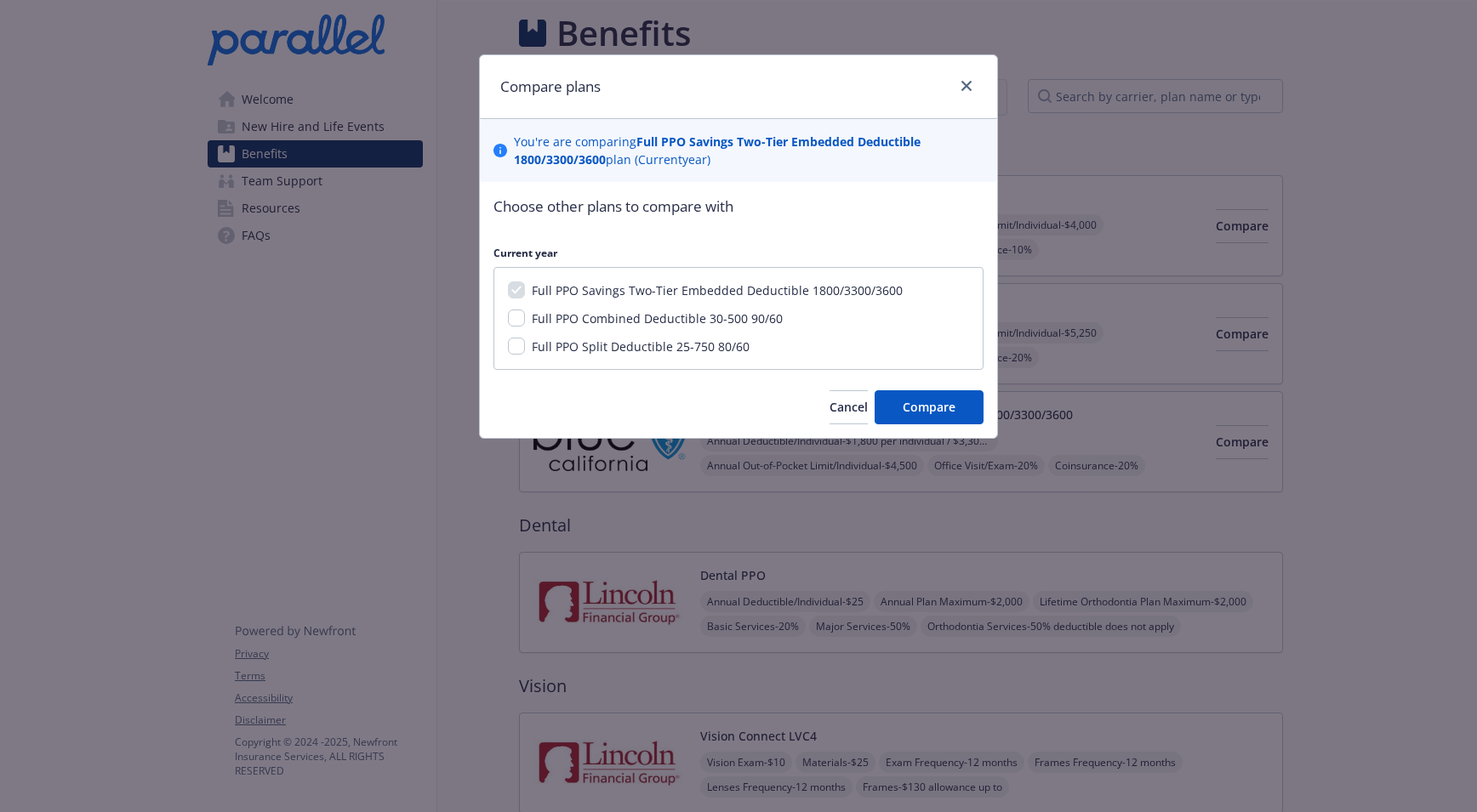
click at [637, 318] on span "Full PPO Combined Deductible 30-500 90/60" at bounding box center [657, 319] width 251 height 16
click at [525, 318] on input "Full PPO Combined Deductible 30-500 90/60" at bounding box center [516, 318] width 17 height 17
checkbox input "true"
click at [942, 399] on span "Compare" at bounding box center [929, 407] width 53 height 16
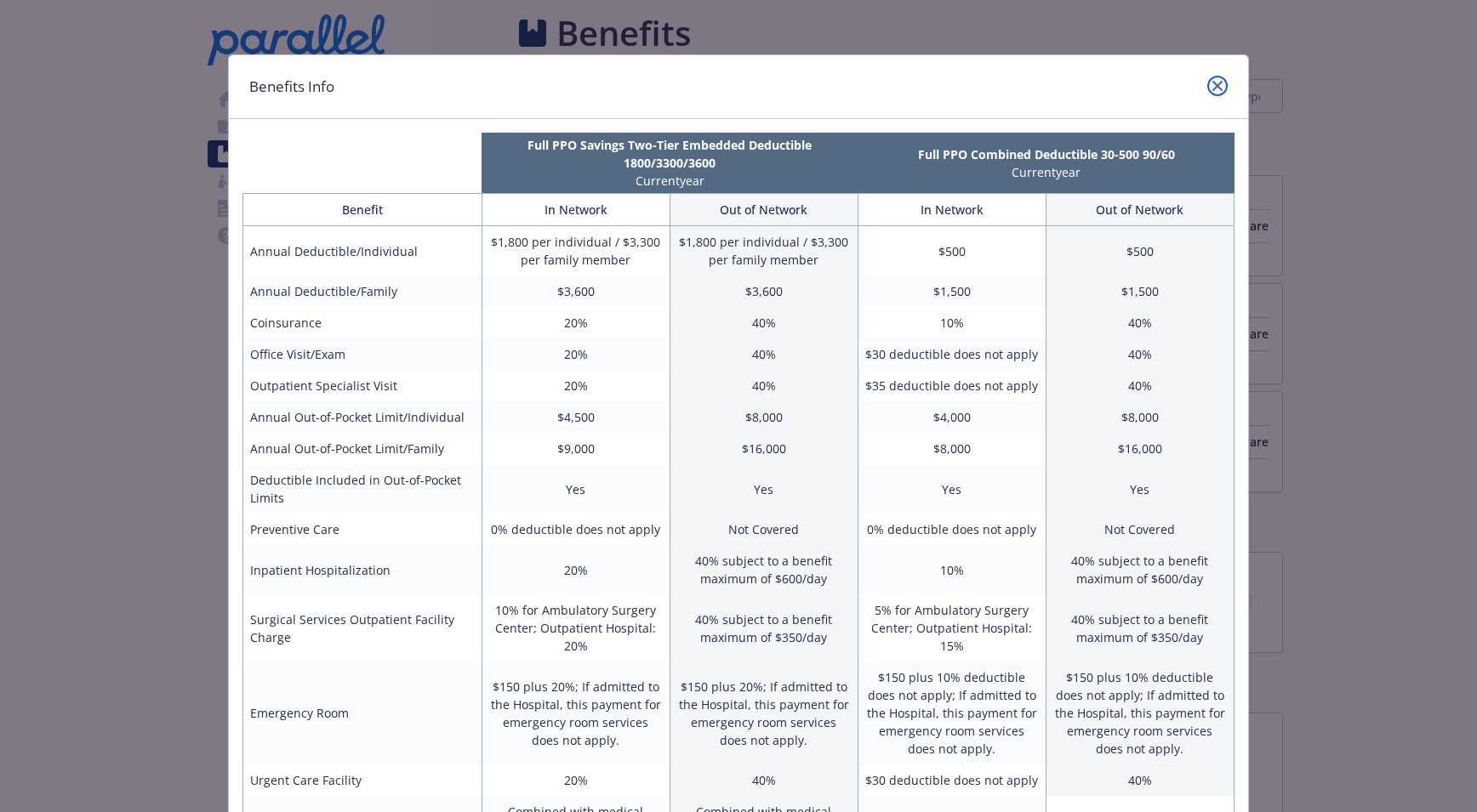
click at [1220, 85] on link "close" at bounding box center [1218, 85] width 20 height 20
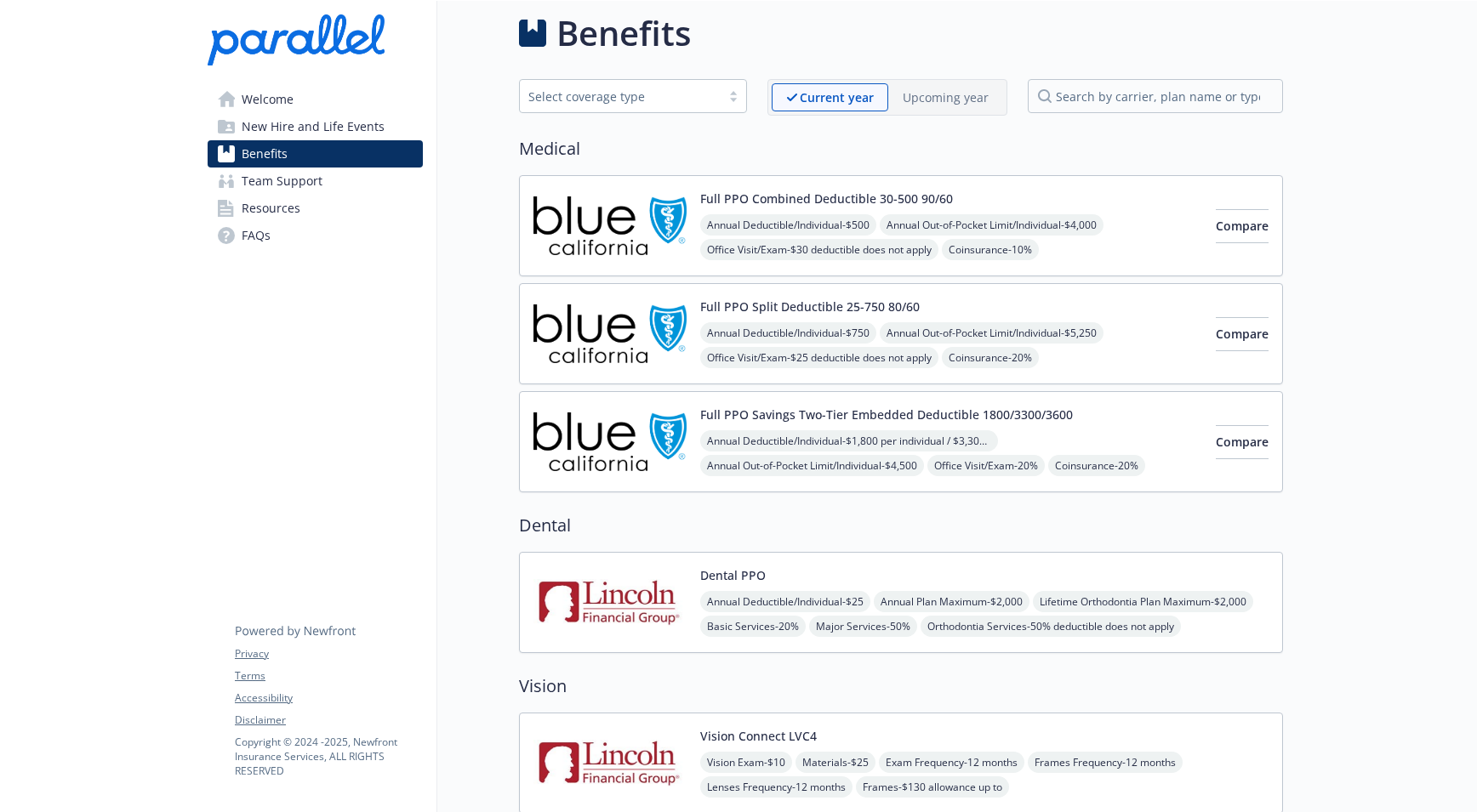
click at [1088, 448] on div "Annual Deductible/Individual - $1,800 per individual / $3,300 per family member…" at bounding box center [951, 502] width 502 height 145
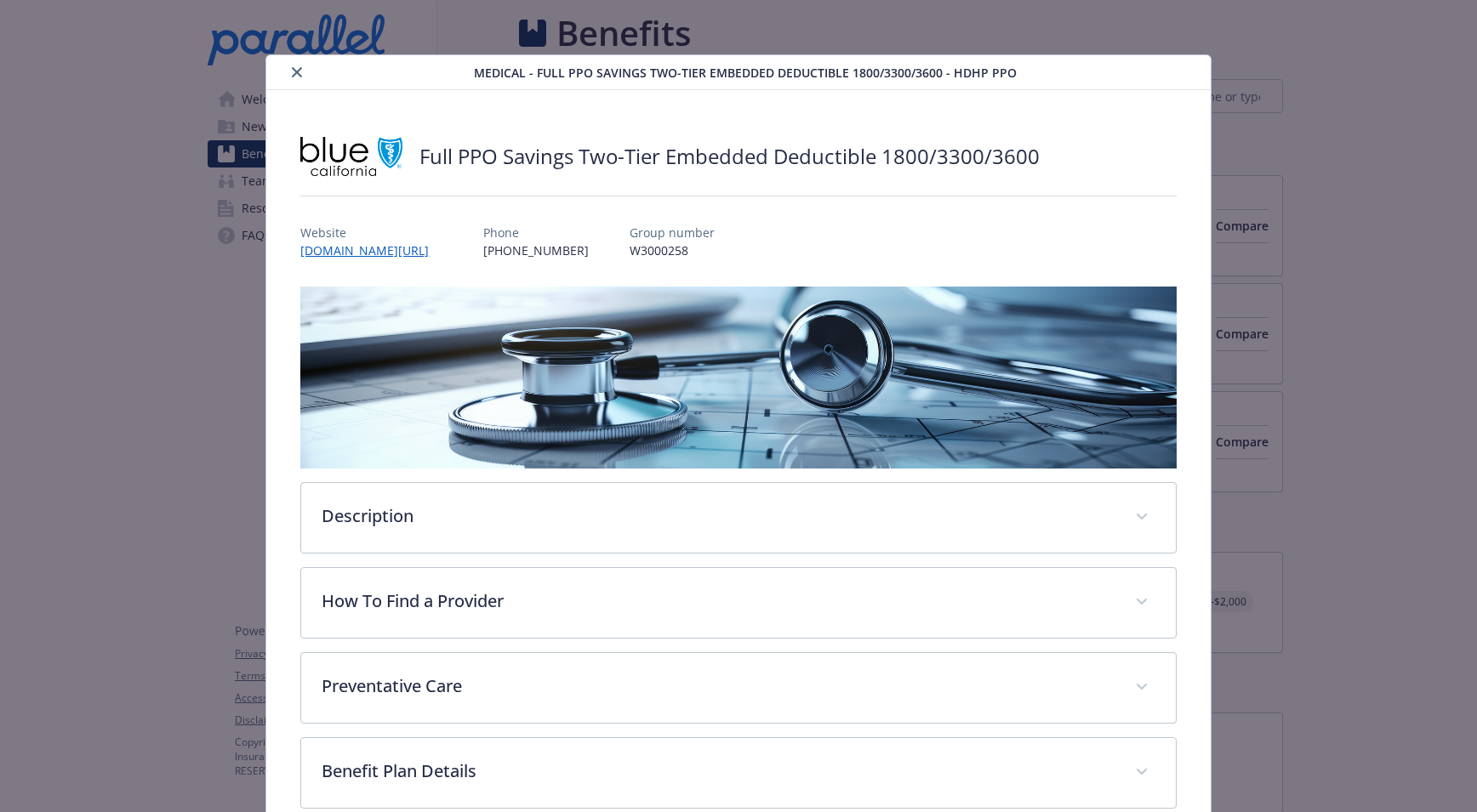
scroll to position [51, 0]
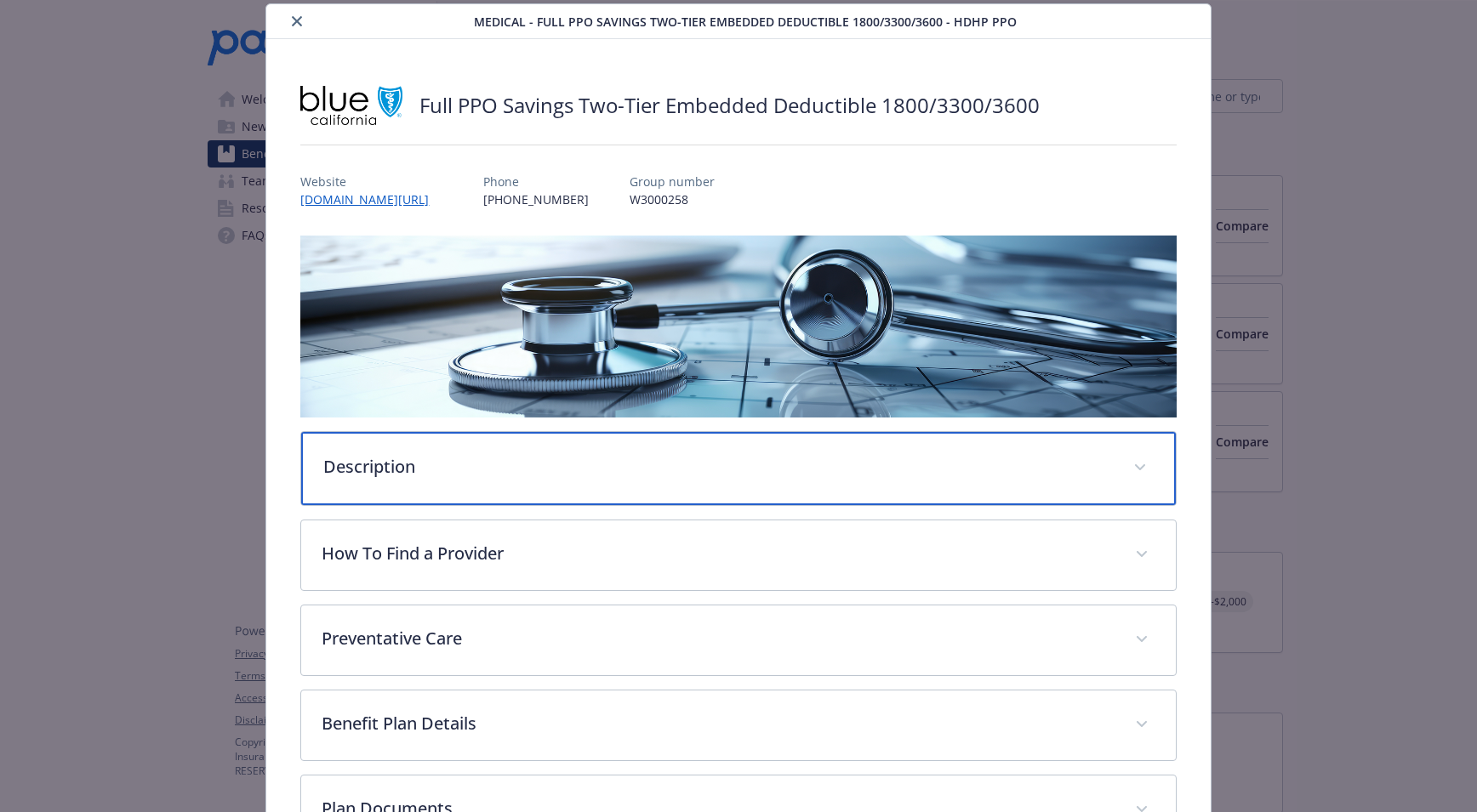
click at [513, 471] on p "Description" at bounding box center [718, 467] width 789 height 26
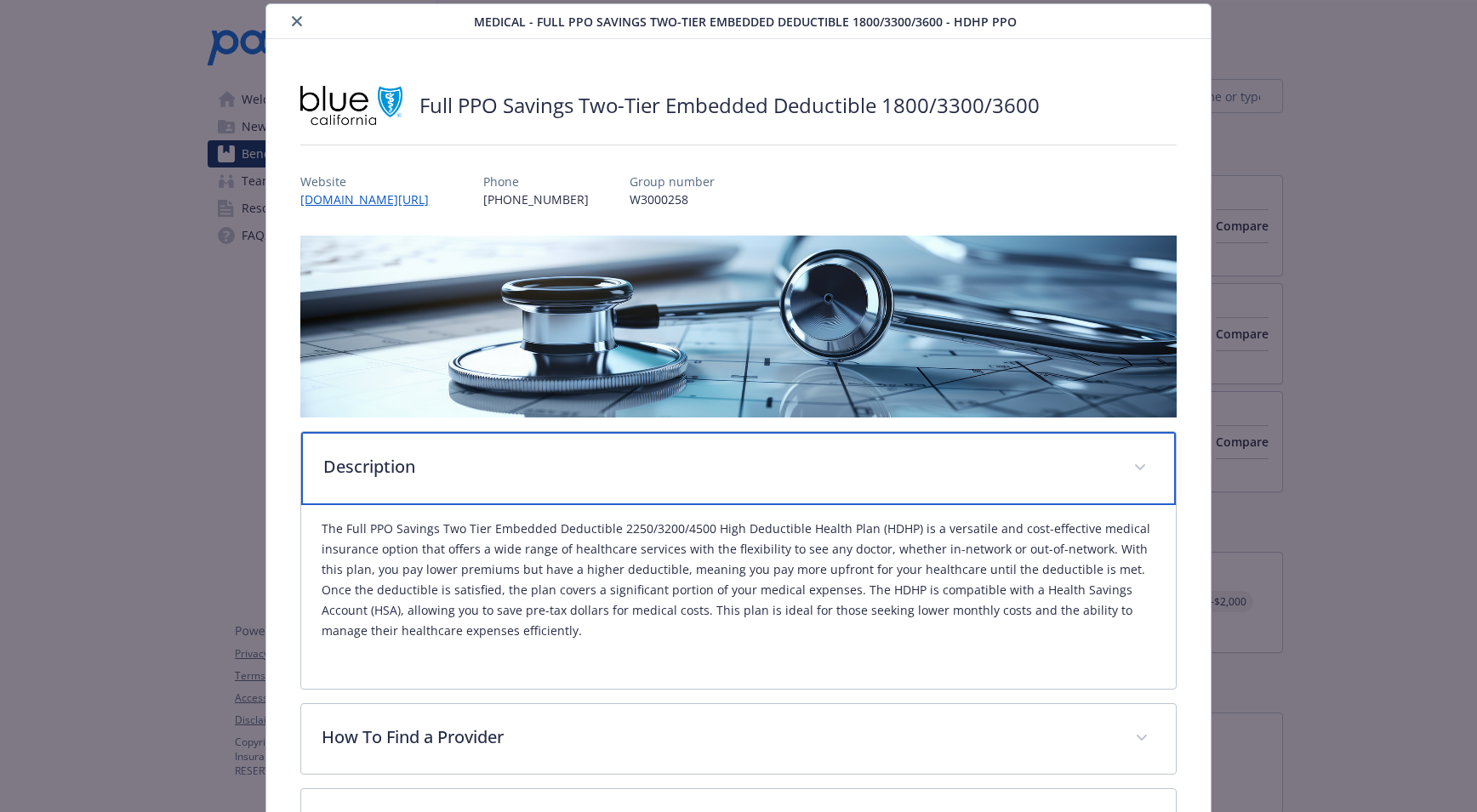
scroll to position [136, 0]
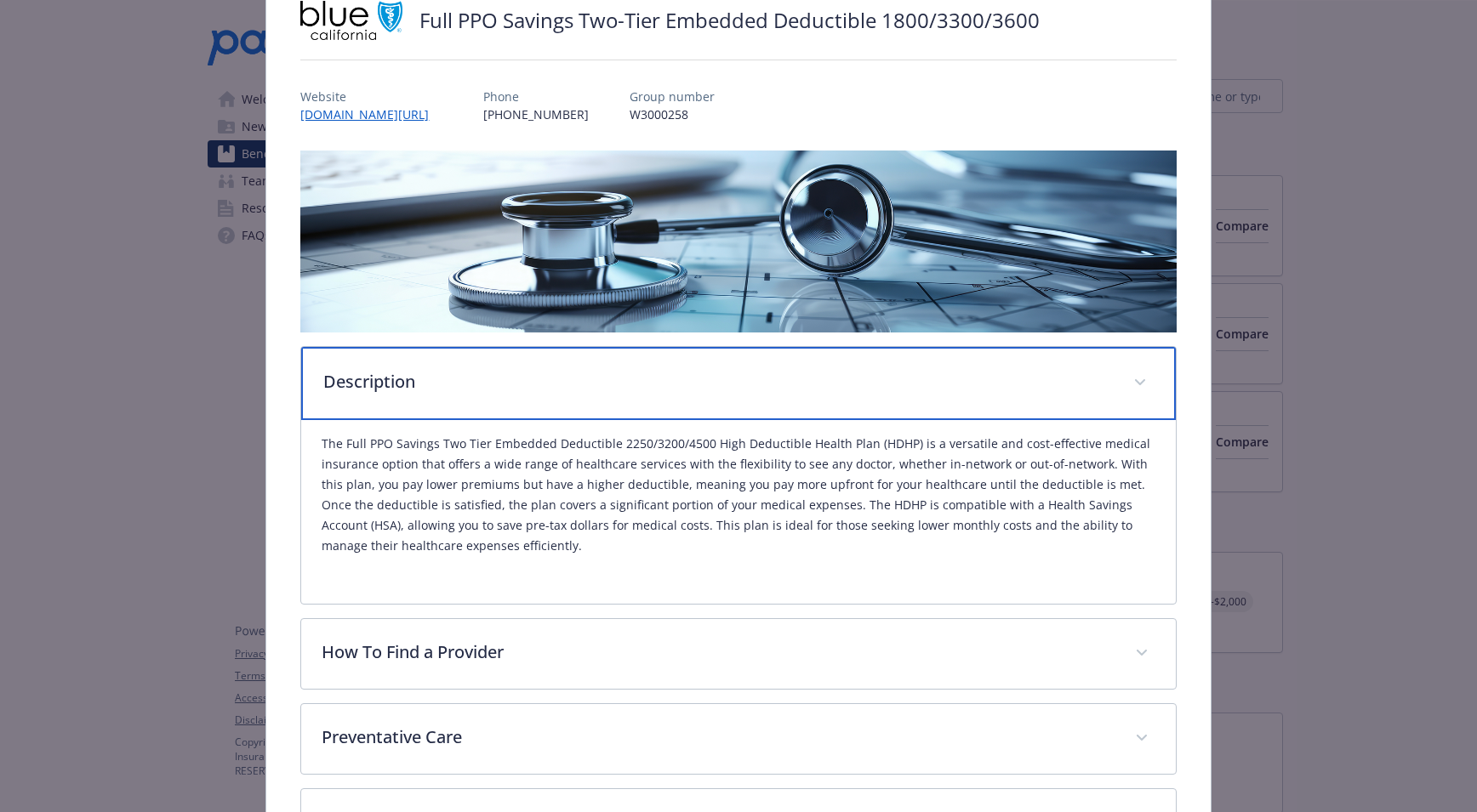
click at [664, 398] on div "Description" at bounding box center [738, 384] width 874 height 73
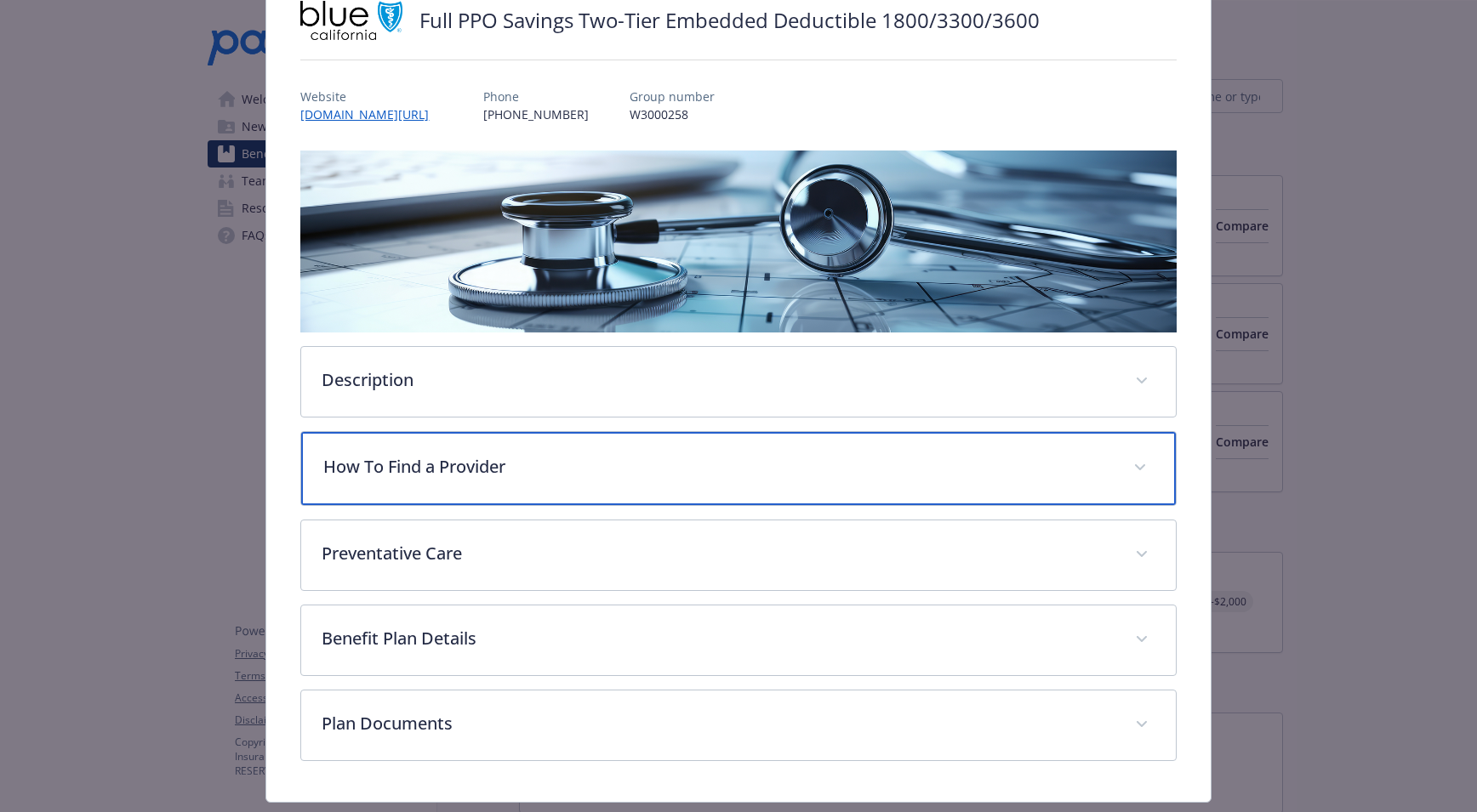
click at [555, 481] on div "How To Find a Provider" at bounding box center [738, 468] width 874 height 73
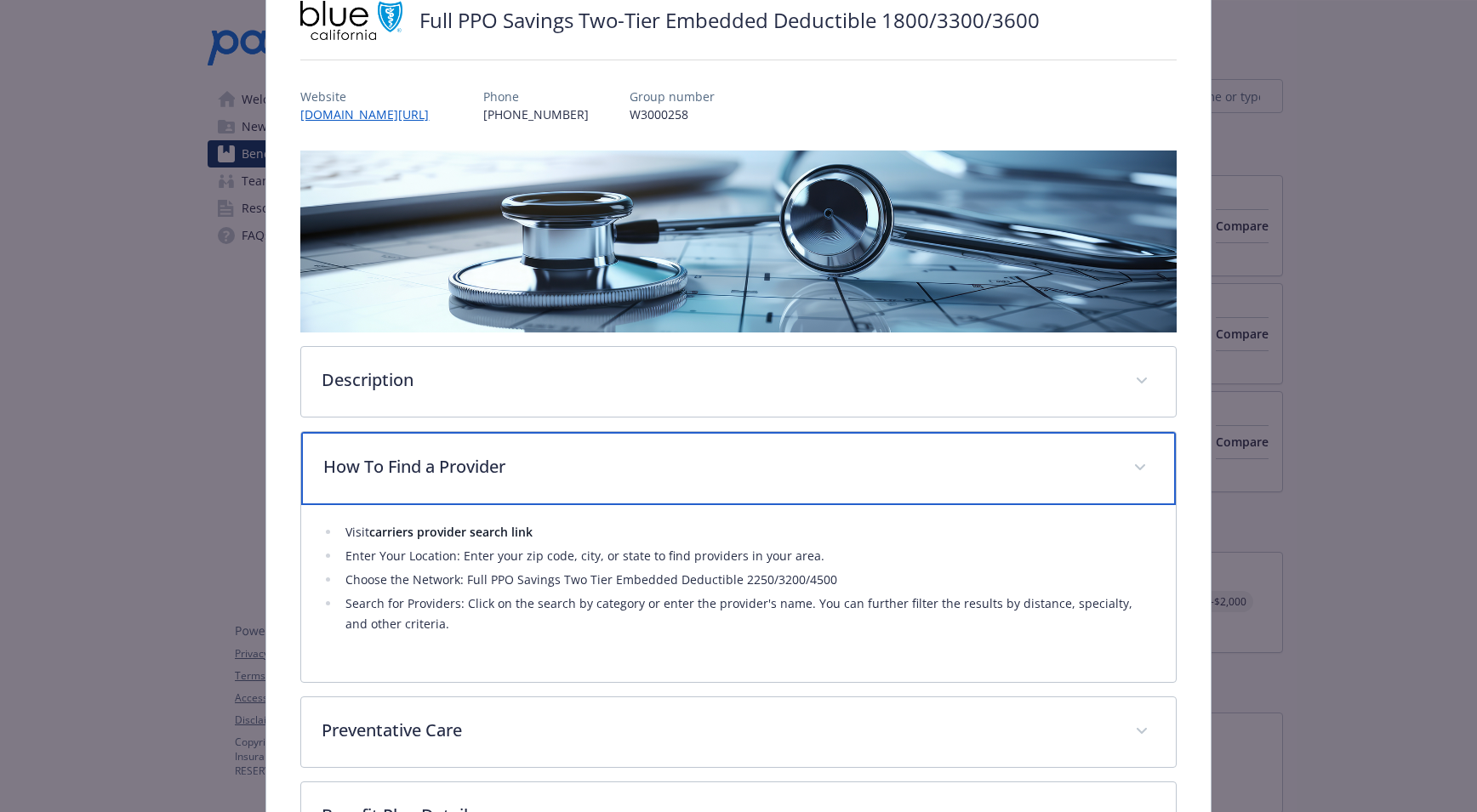
click at [665, 478] on div "How To Find a Provider" at bounding box center [738, 468] width 874 height 73
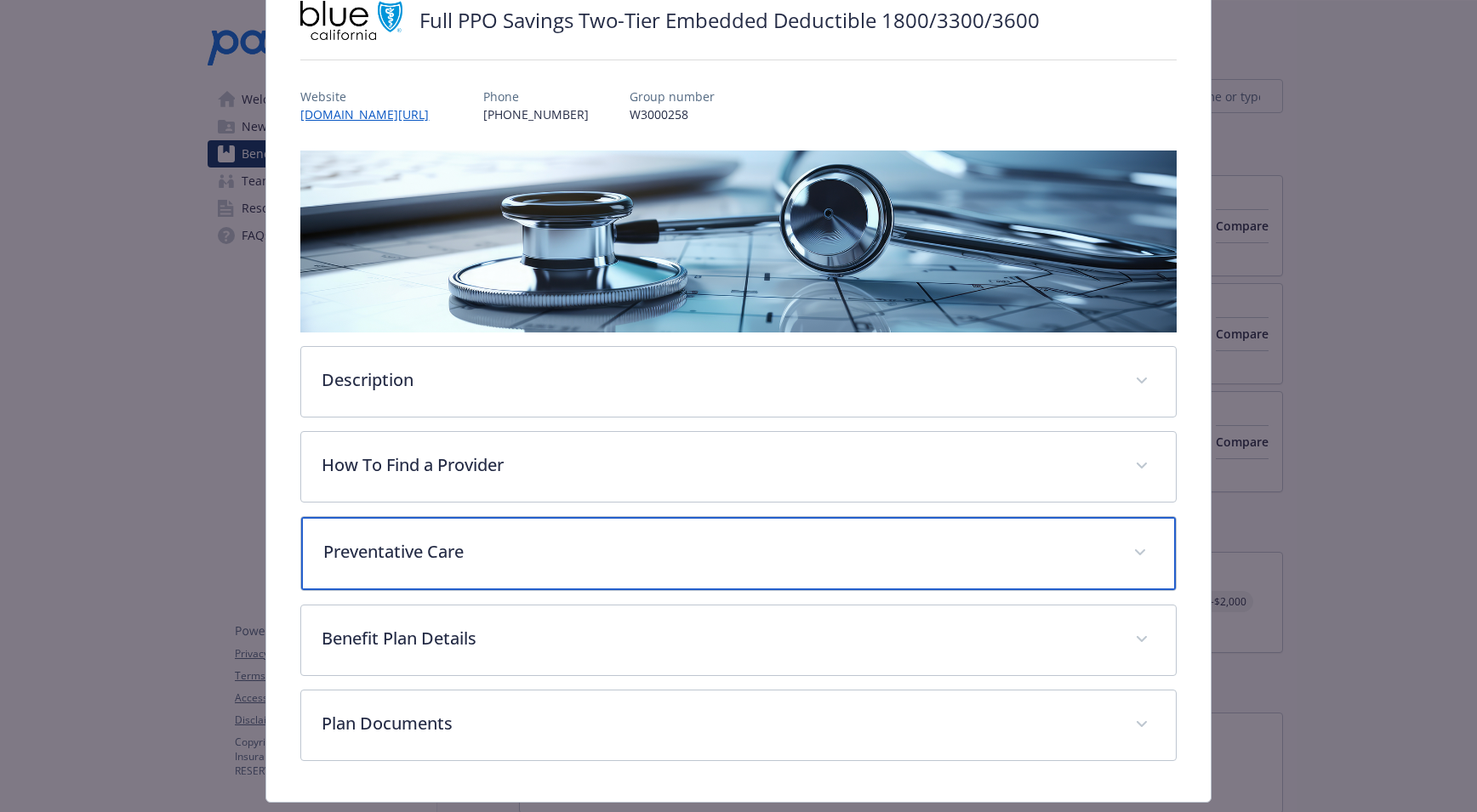
click at [459, 576] on div "Preventative Care" at bounding box center [738, 554] width 874 height 73
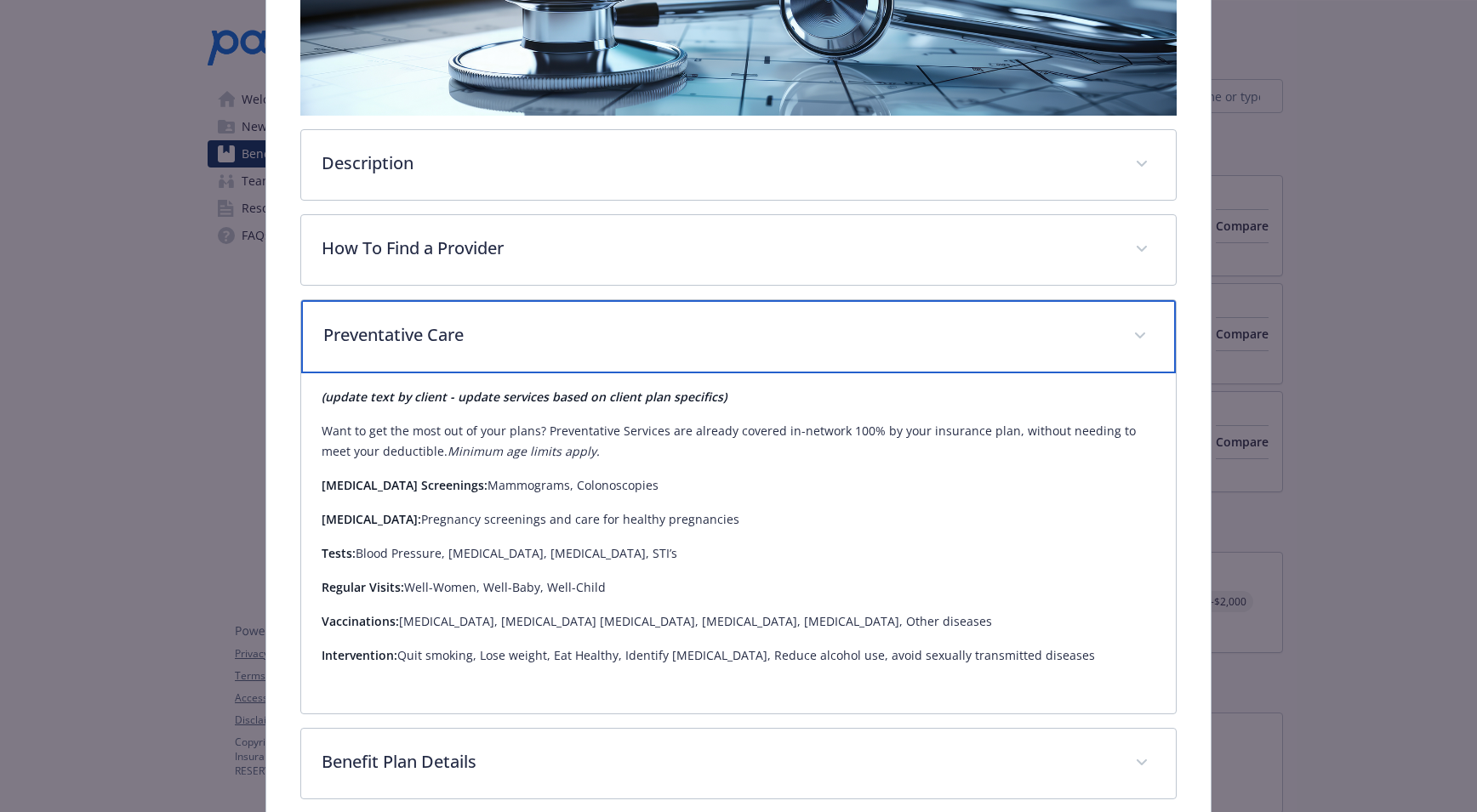
scroll to position [391, 0]
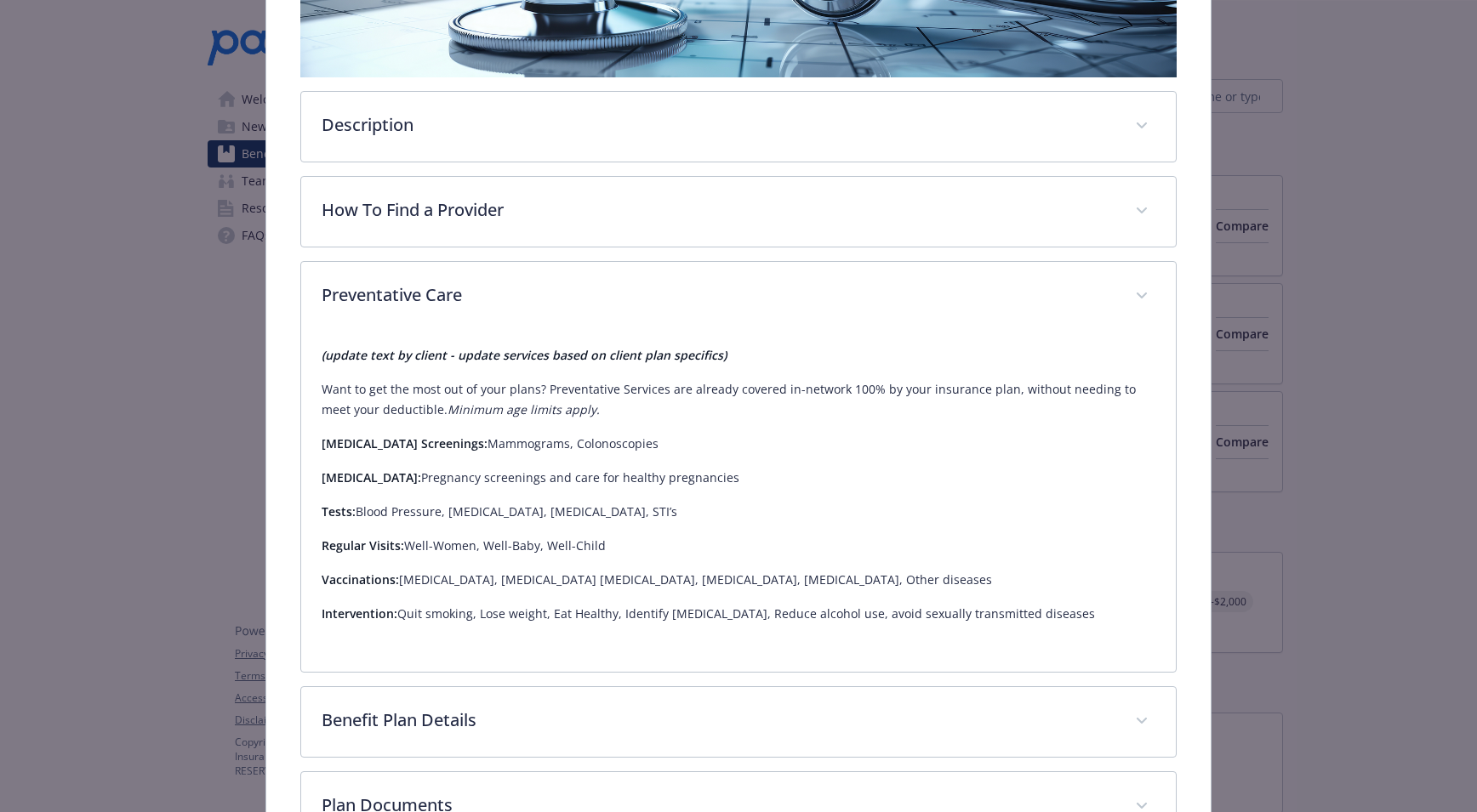
click at [534, 339] on div "(update text by client - update services based on client plan specifics) Want t…" at bounding box center [738, 491] width 833 height 320
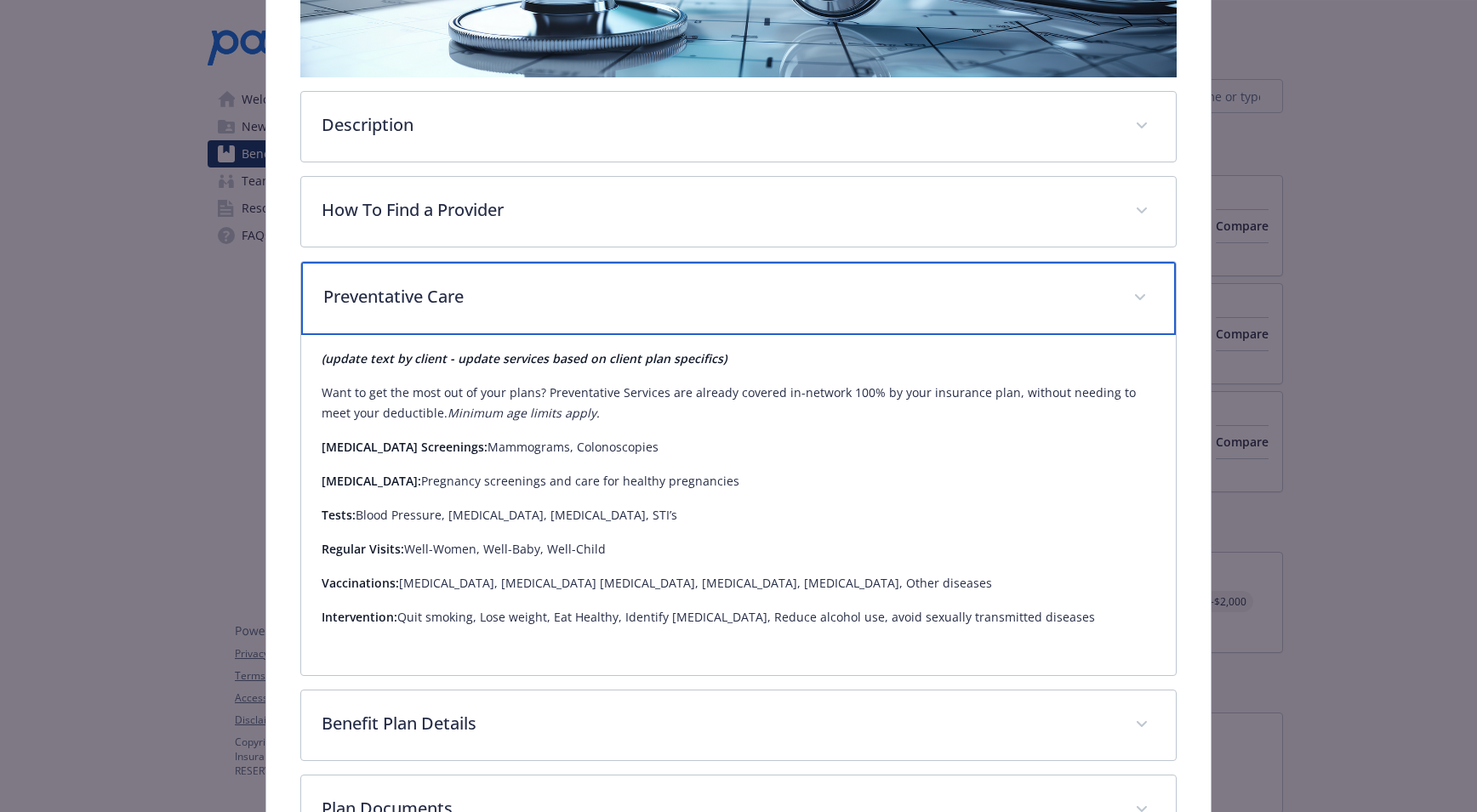
click at [495, 294] on p "Preventative Care" at bounding box center [718, 296] width 789 height 26
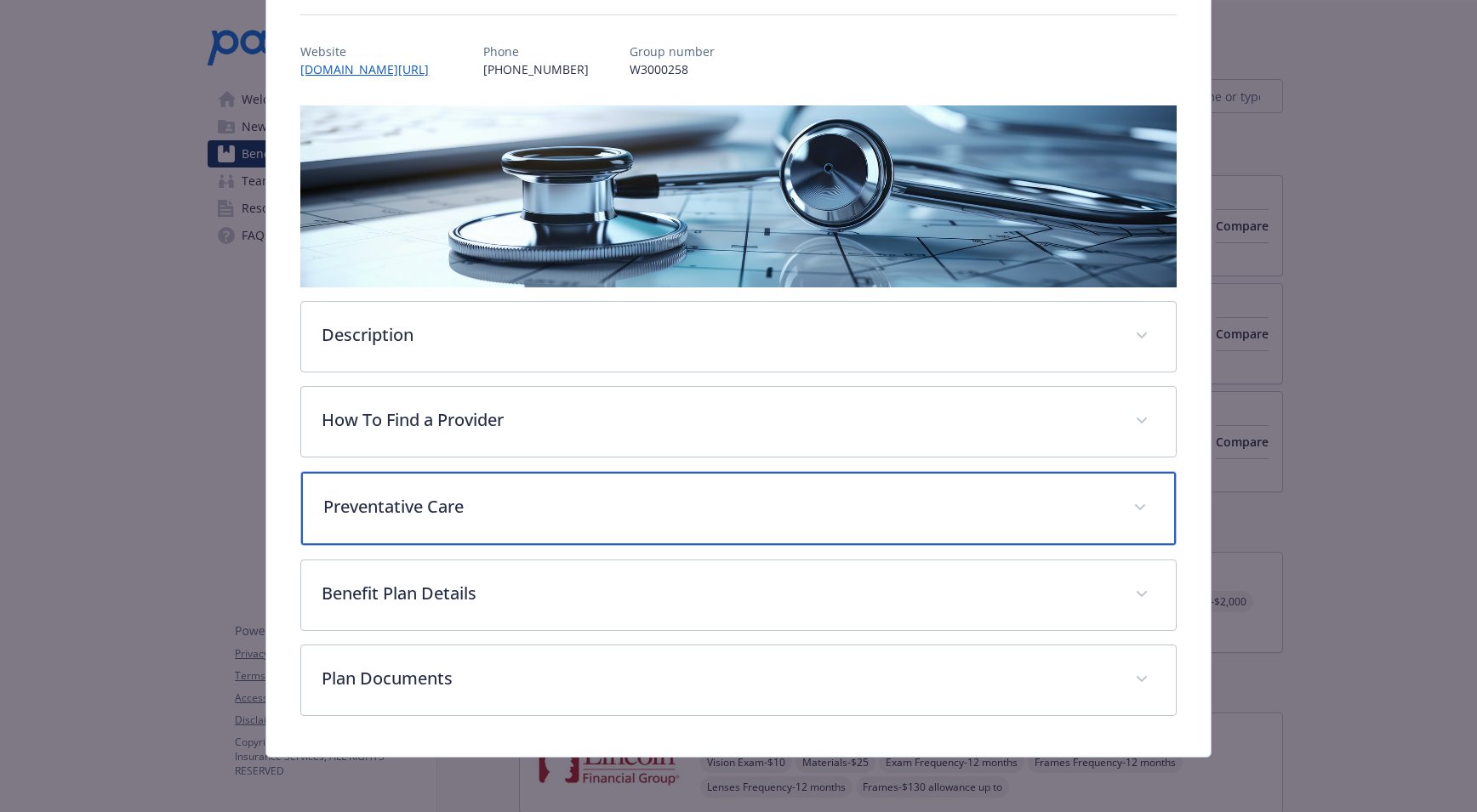
scroll to position [177, 0]
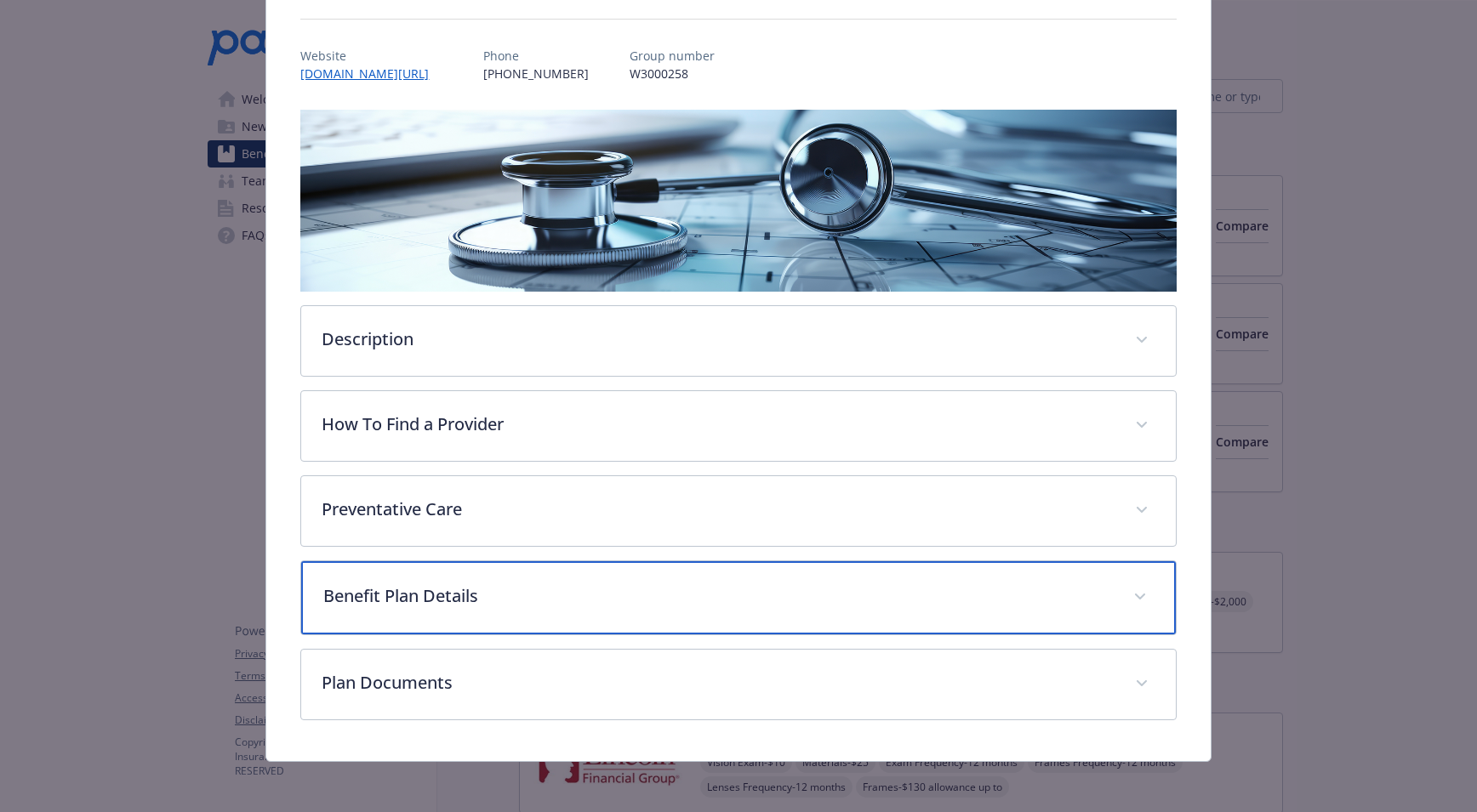
click at [386, 575] on div "Benefit Plan Details" at bounding box center [738, 597] width 874 height 73
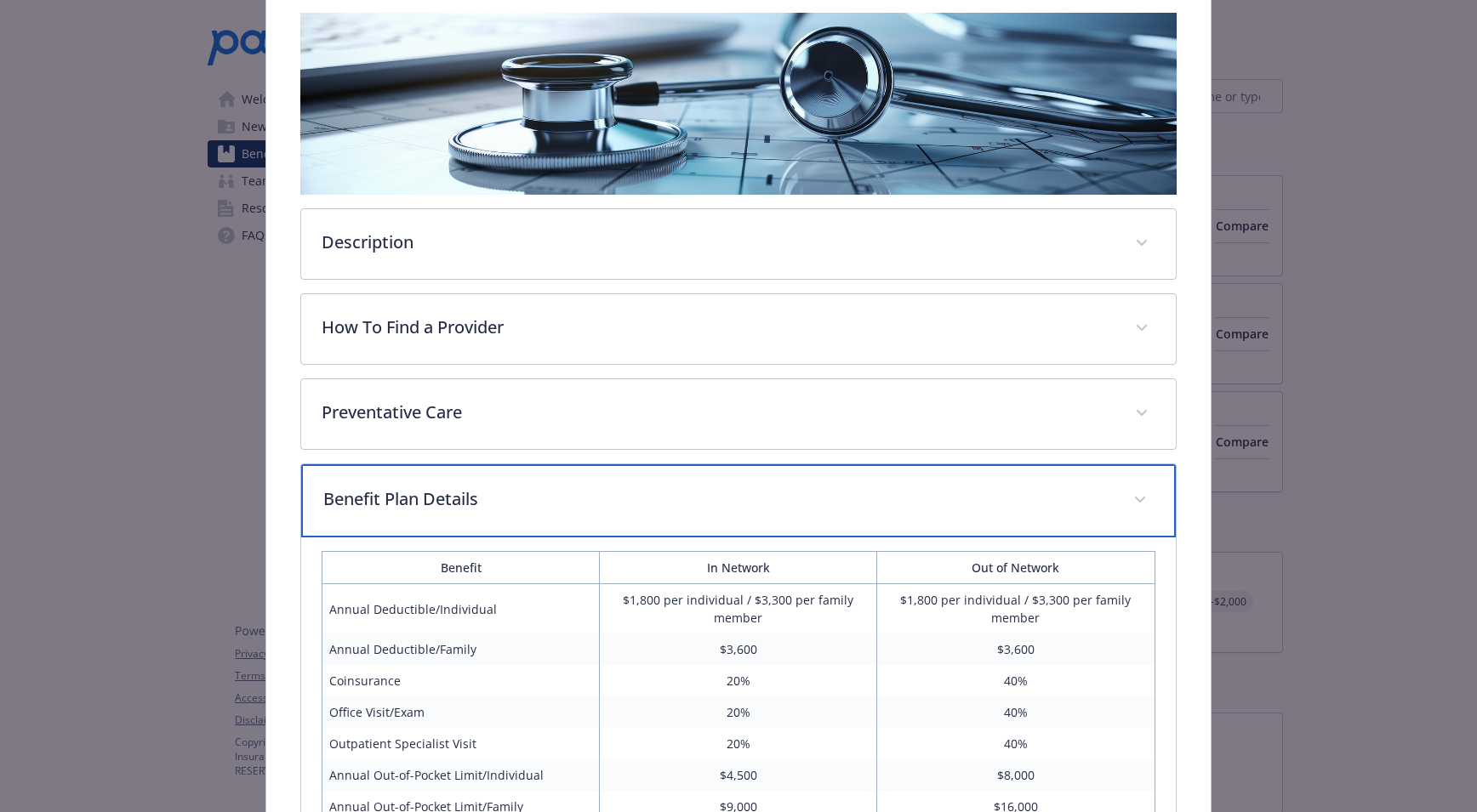
scroll to position [432, 0]
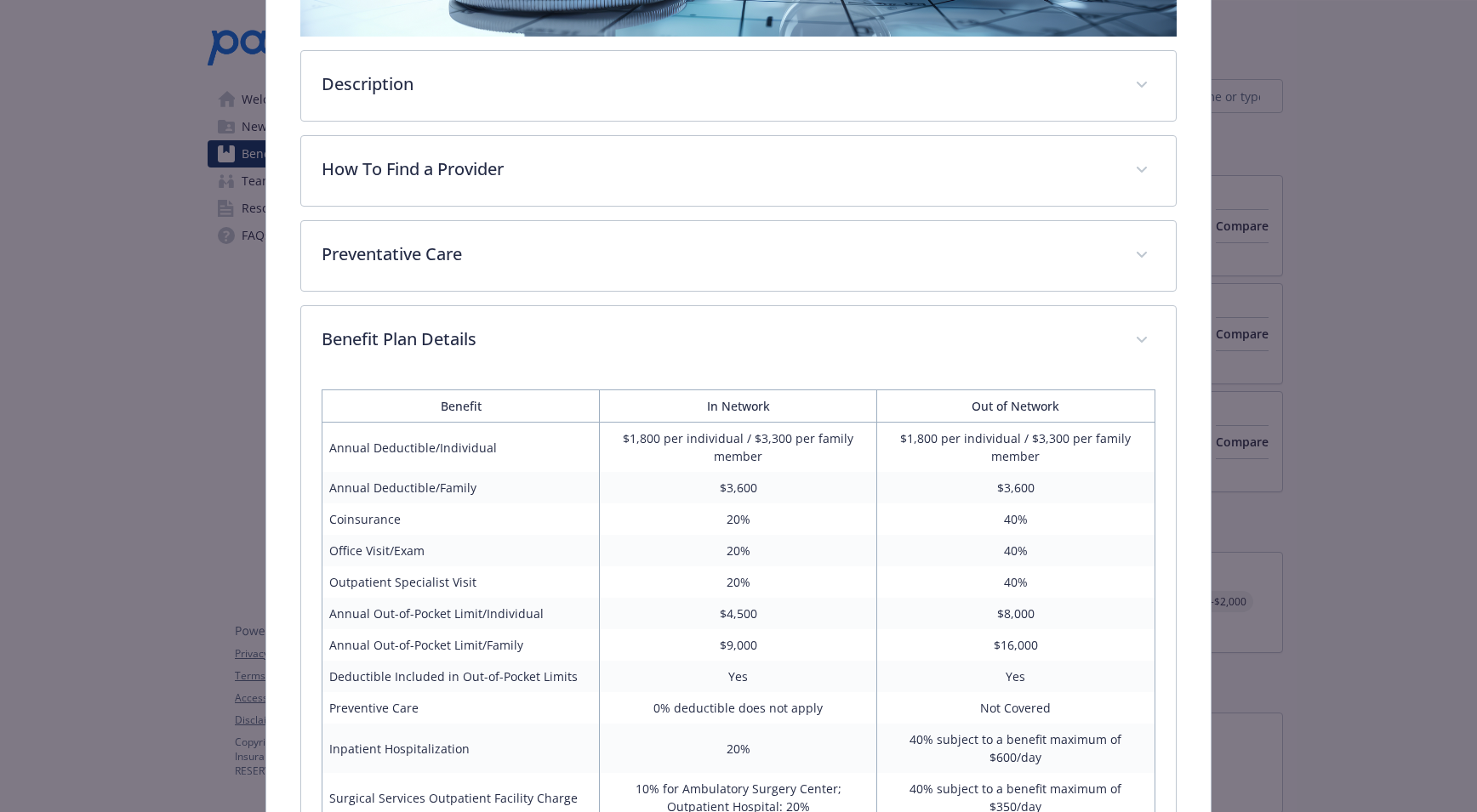
click at [1286, 382] on div "Medical - Full PPO Savings Two-Tier Embedded Deductible 1800/3300/3600 - HDHP P…" at bounding box center [738, 555] width 1182 height 1865
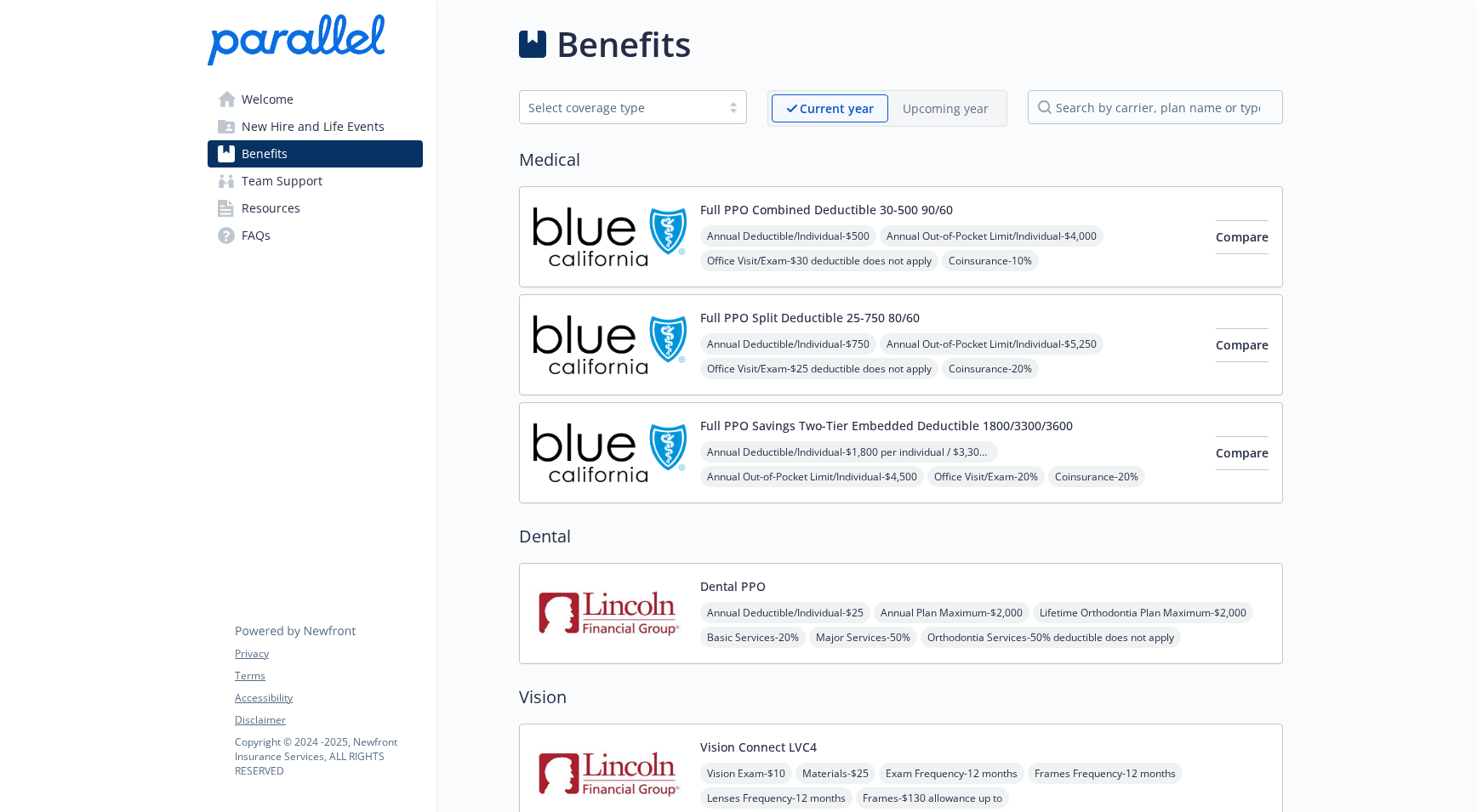
scroll to position [0, 12]
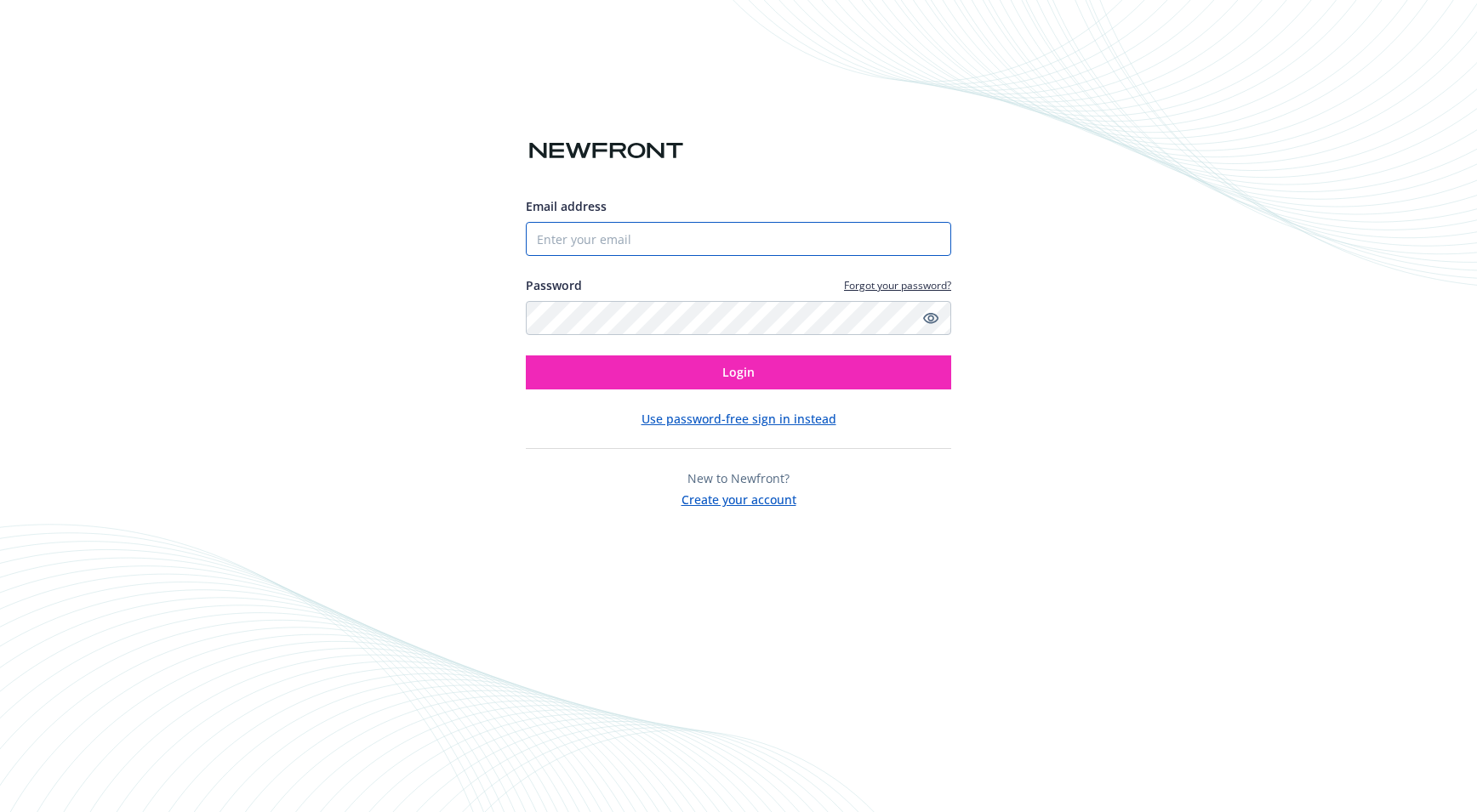
click at [583, 235] on input "Email address" at bounding box center [738, 239] width 426 height 34
type input "[PERSON_NAME][EMAIL_ADDRESS][PERSON_NAME][DOMAIN_NAME]"
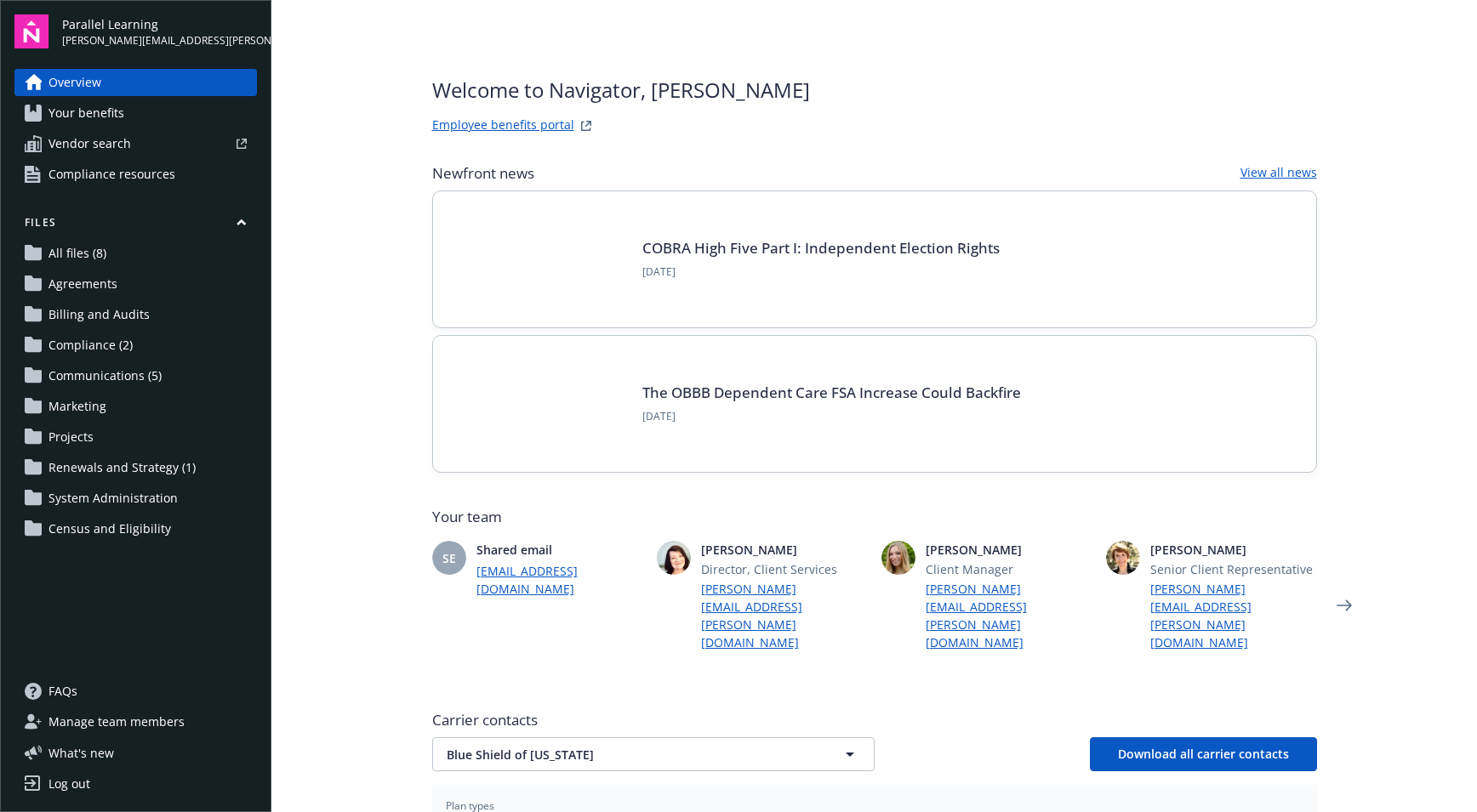
scroll to position [85, 0]
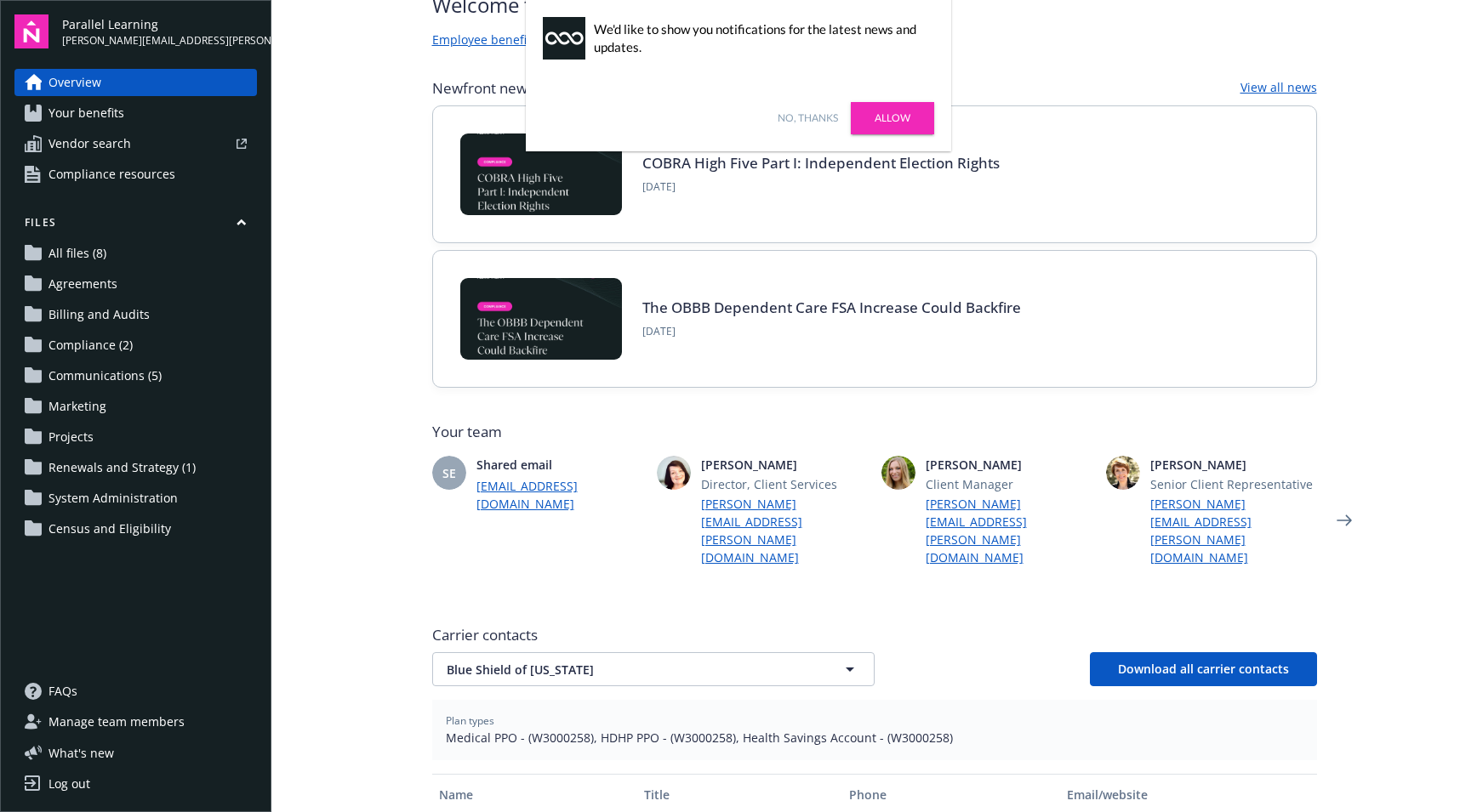
click at [900, 117] on link "Allow" at bounding box center [893, 118] width 84 height 32
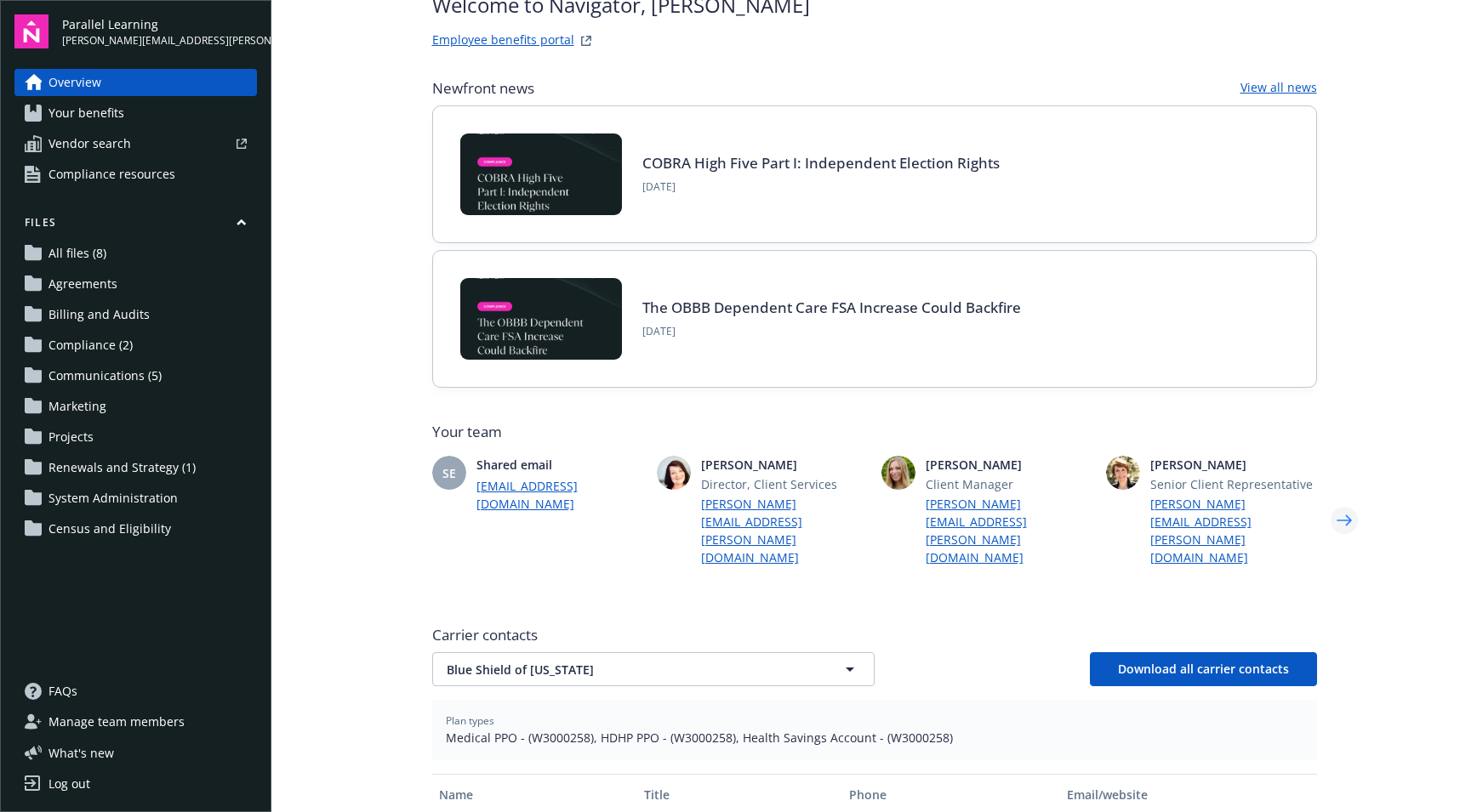
click at [1340, 504] on icon "Next" at bounding box center [1344, 521] width 28 height 34
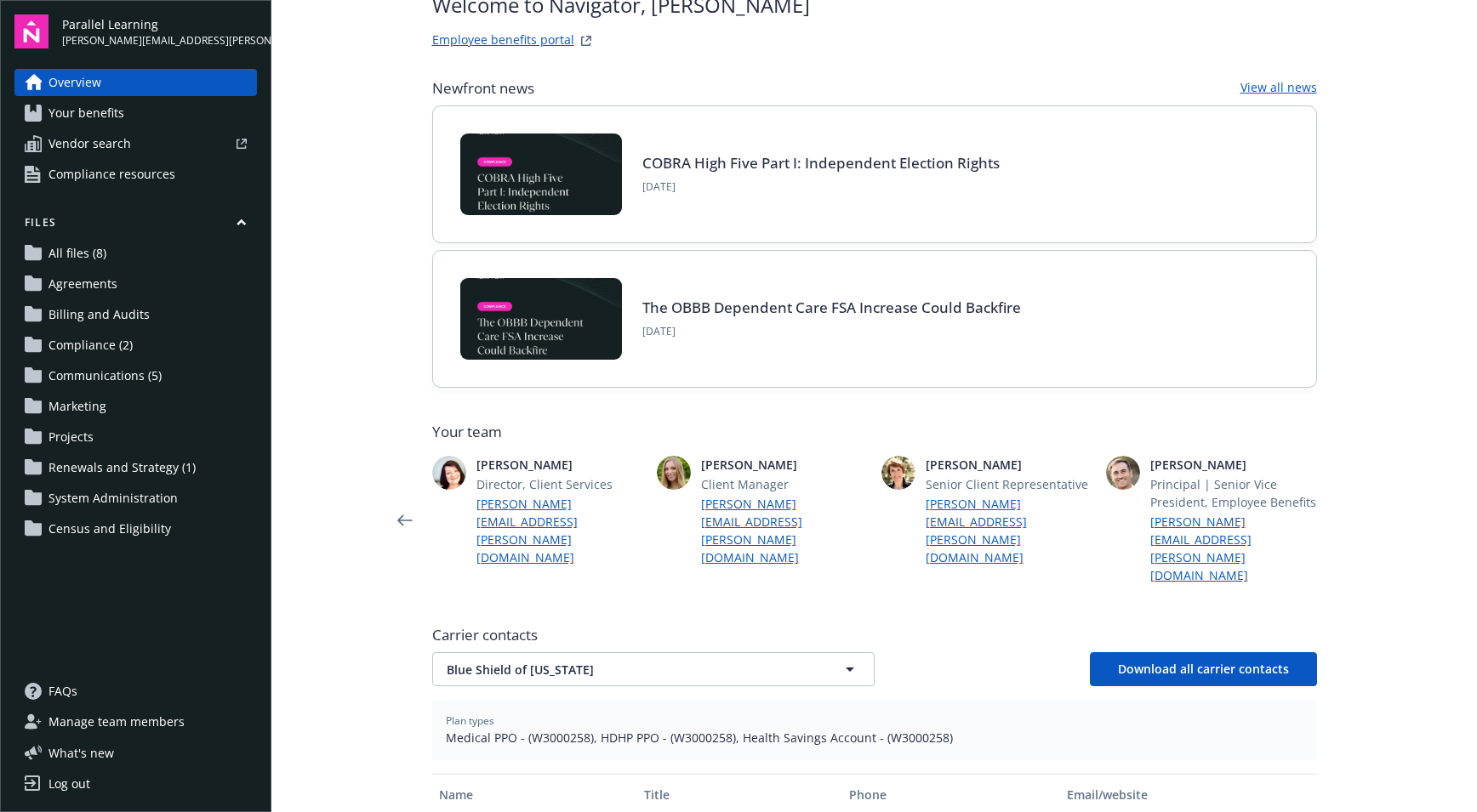
click at [1340, 504] on icon "Next" at bounding box center [1344, 521] width 28 height 34
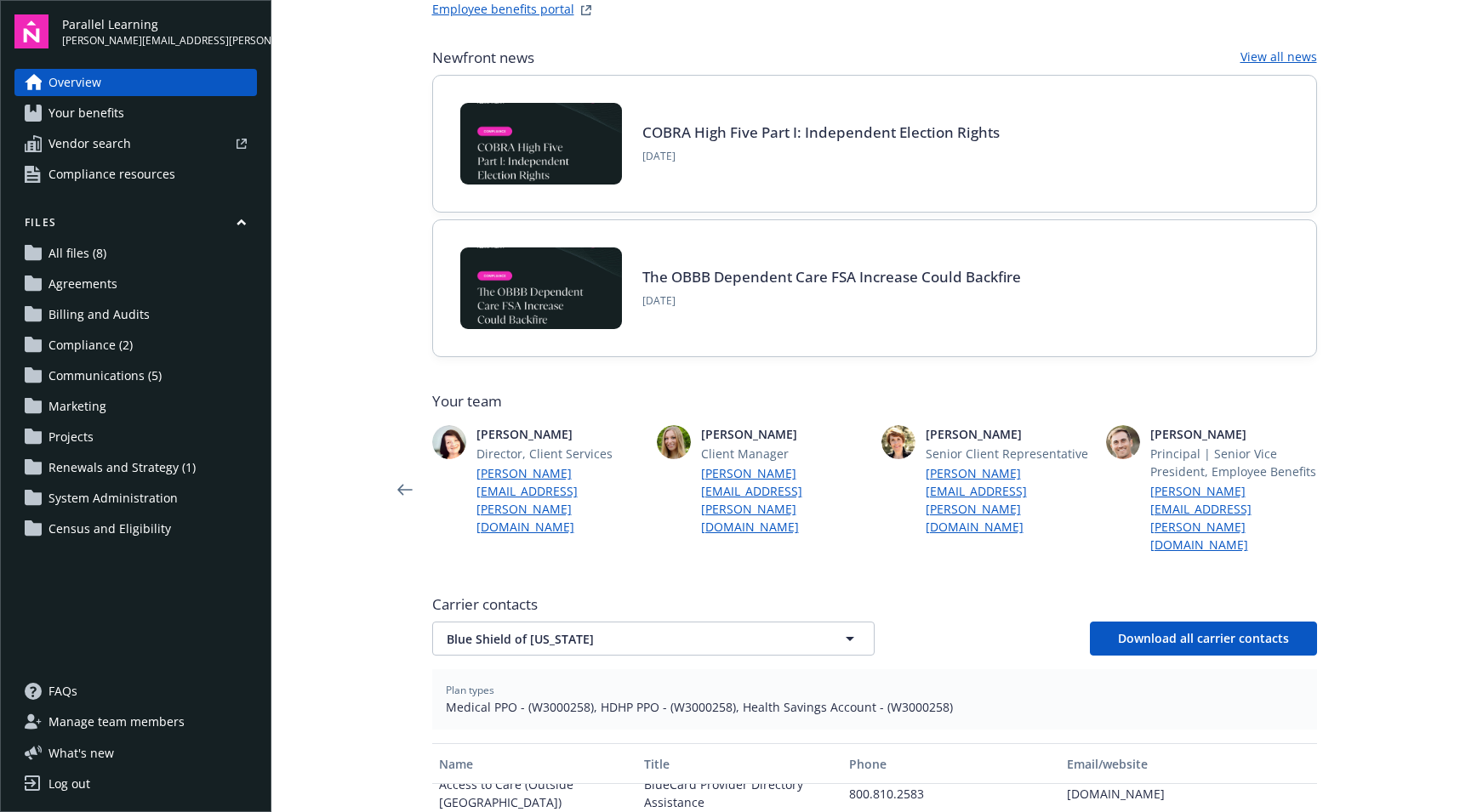
scroll to position [10, 0]
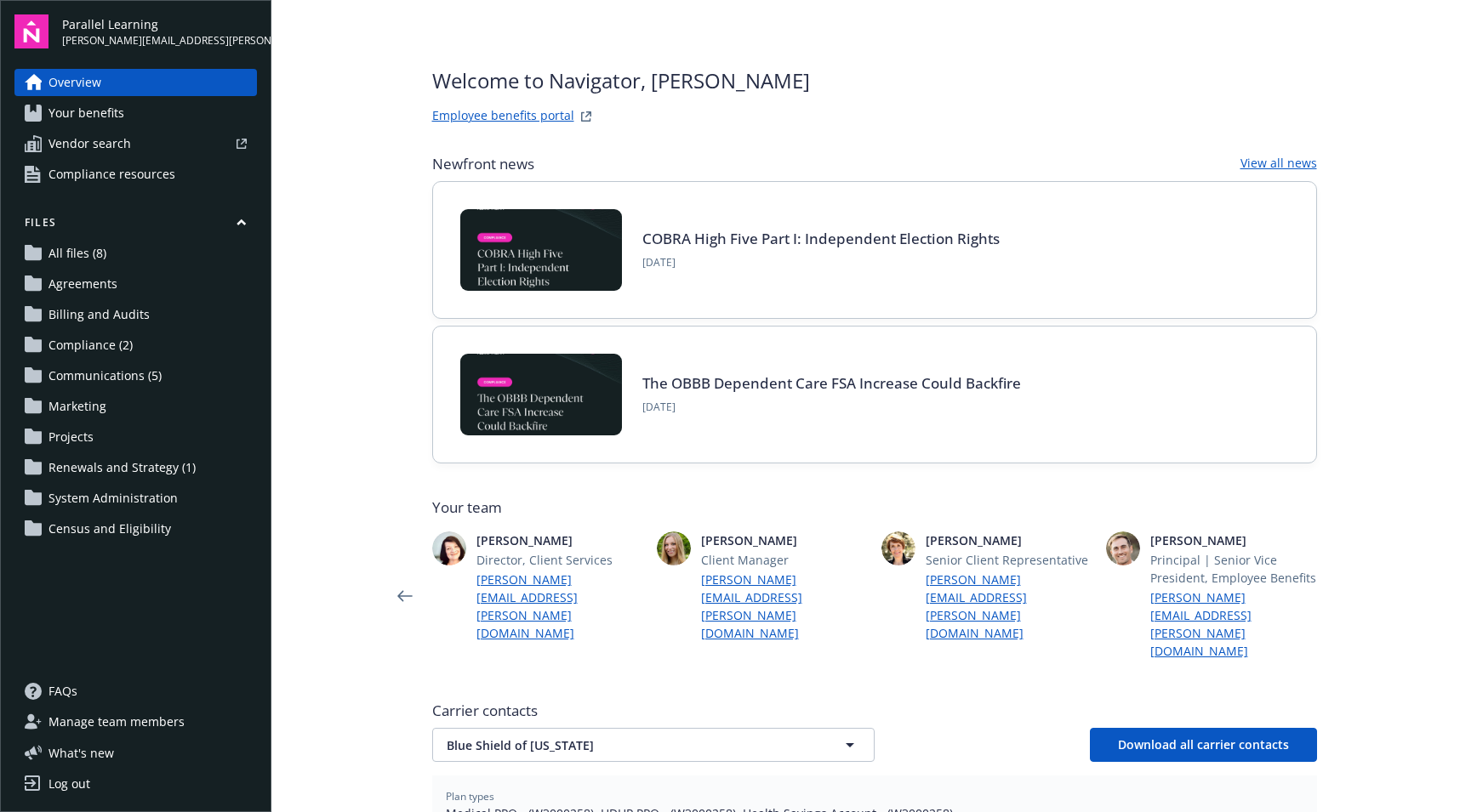
click at [119, 110] on span "Your benefits" at bounding box center [86, 113] width 76 height 28
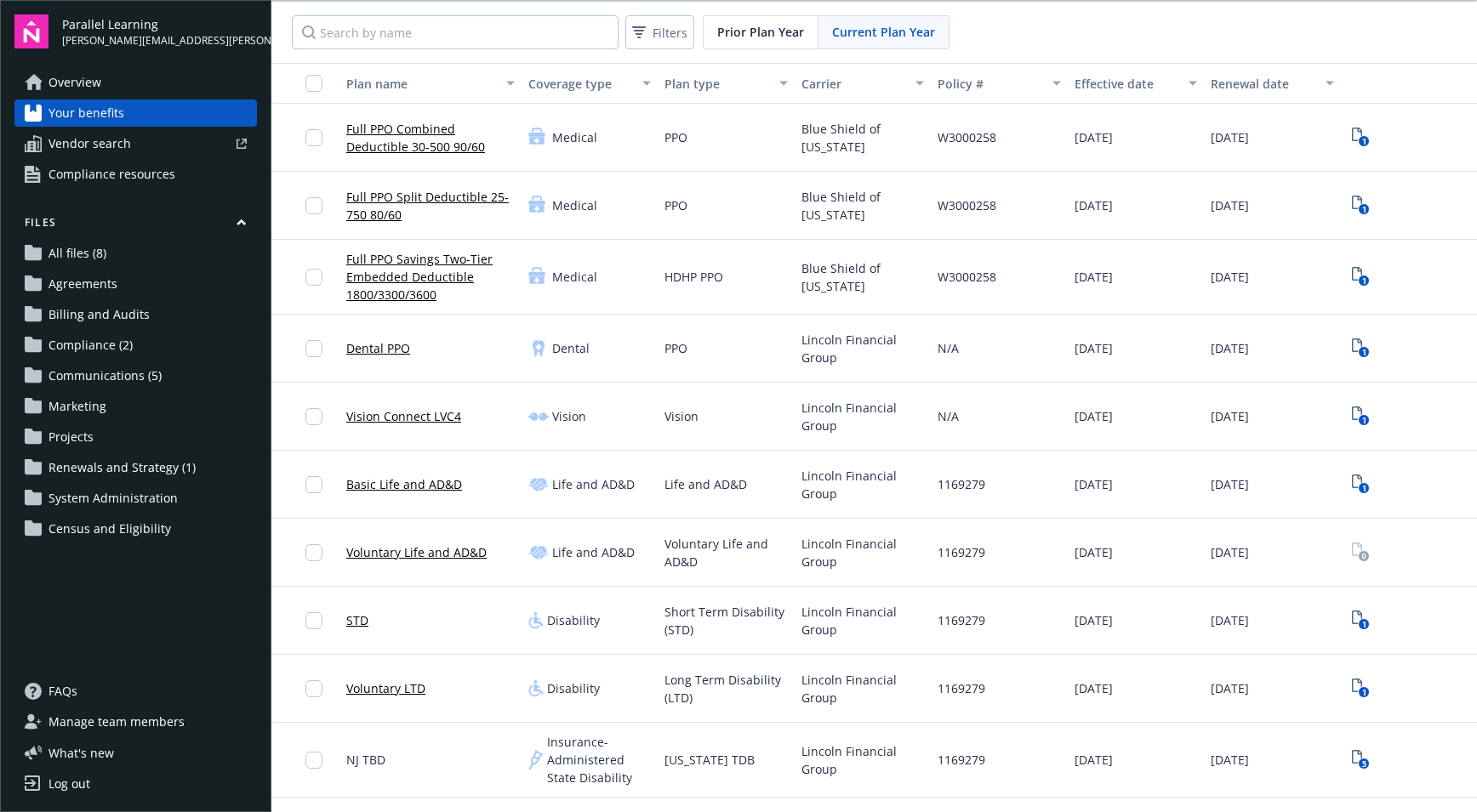
click at [390, 135] on link "Full PPO Combined Deductible 30-500 90/60" at bounding box center [430, 138] width 168 height 36
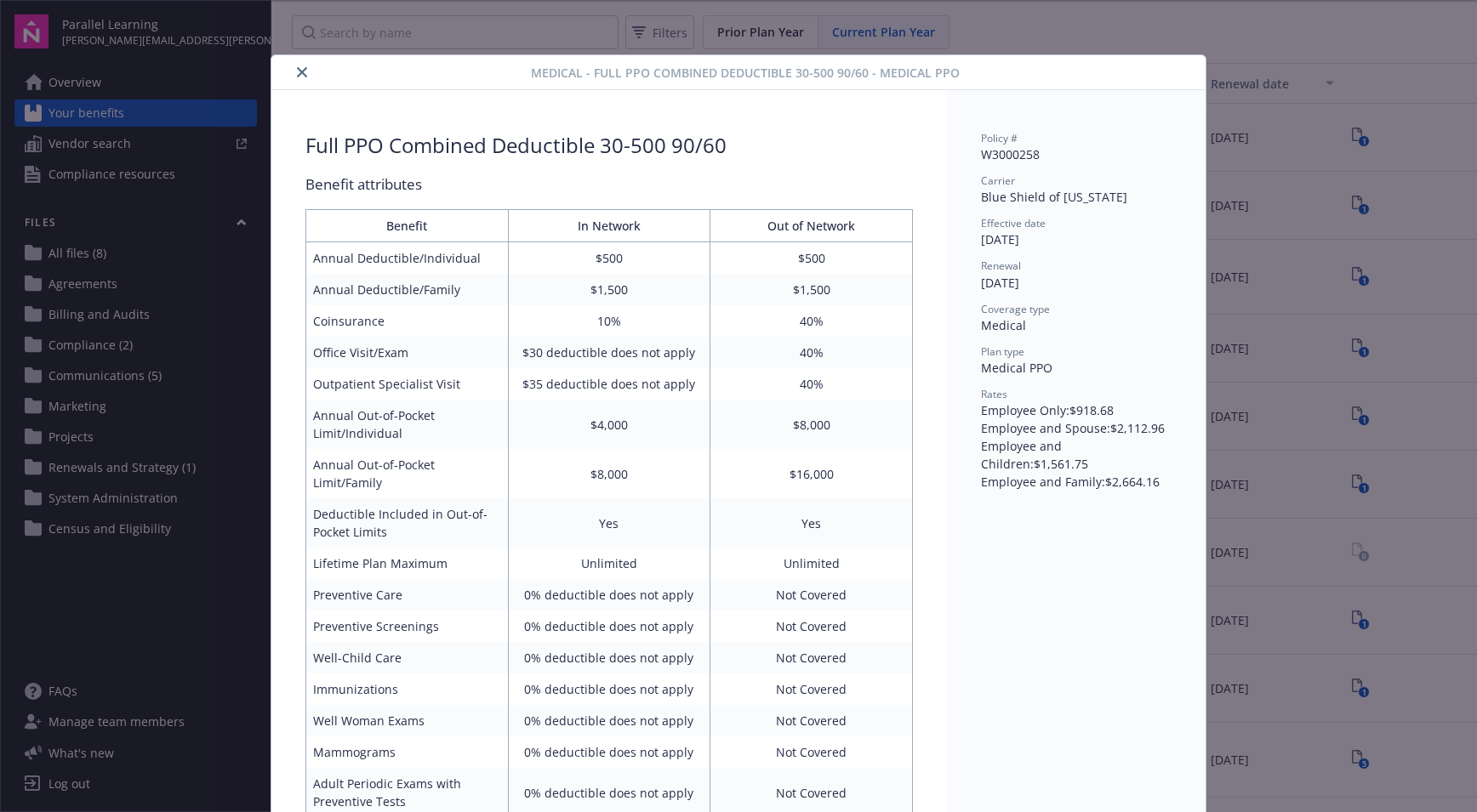
click at [970, 43] on div "Medical - Full PPO Combined Deductible 30-500 90/60 - Medical PPO Full PPO Comb…" at bounding box center [738, 406] width 1477 height 812
click at [302, 69] on div at bounding box center [404, 72] width 253 height 20
click at [297, 69] on icon "close" at bounding box center [301, 71] width 10 height 10
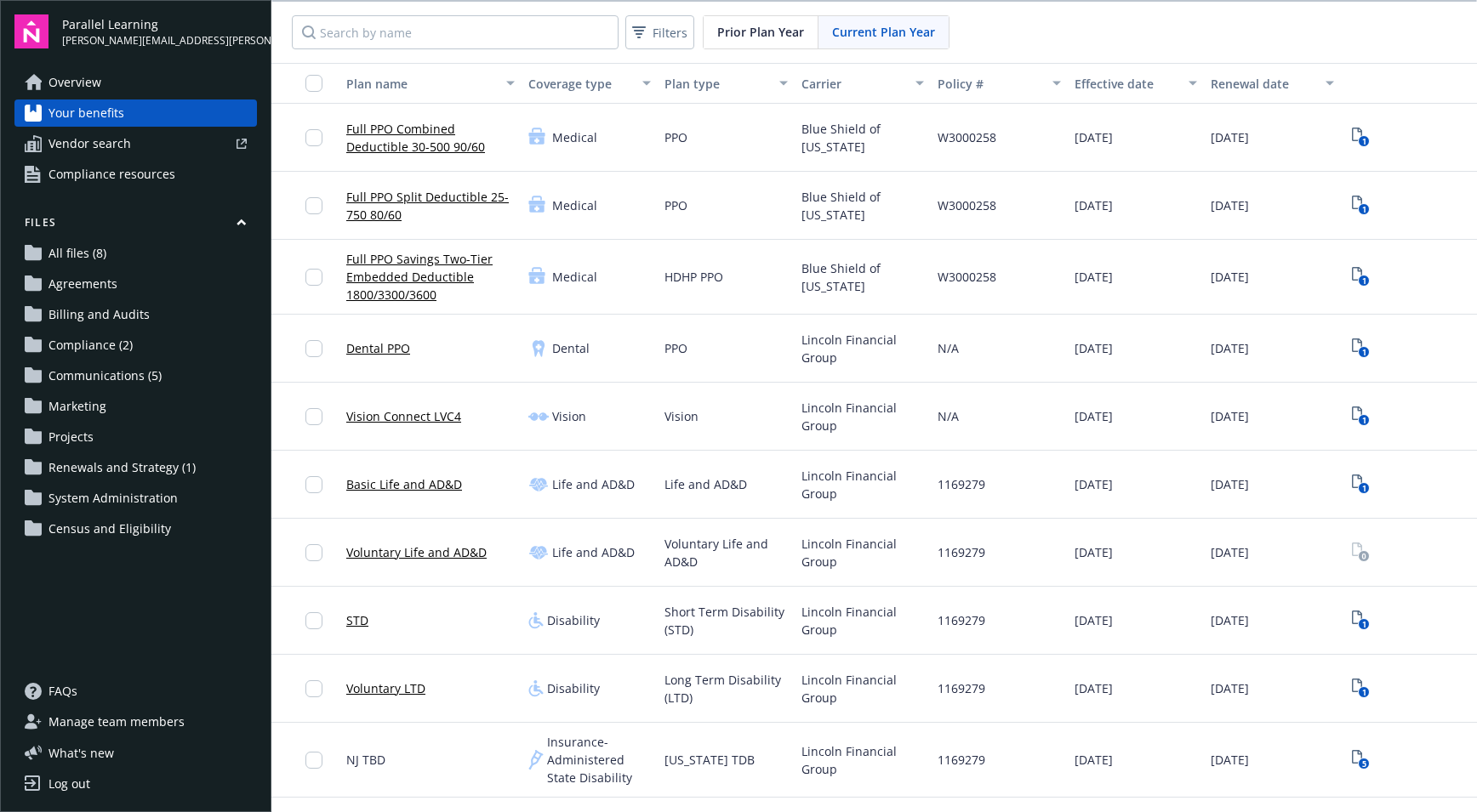
click at [420, 285] on link "Full PPO Savings Two-Tier Embedded Deductible 1800/3300/3600" at bounding box center [430, 277] width 168 height 53
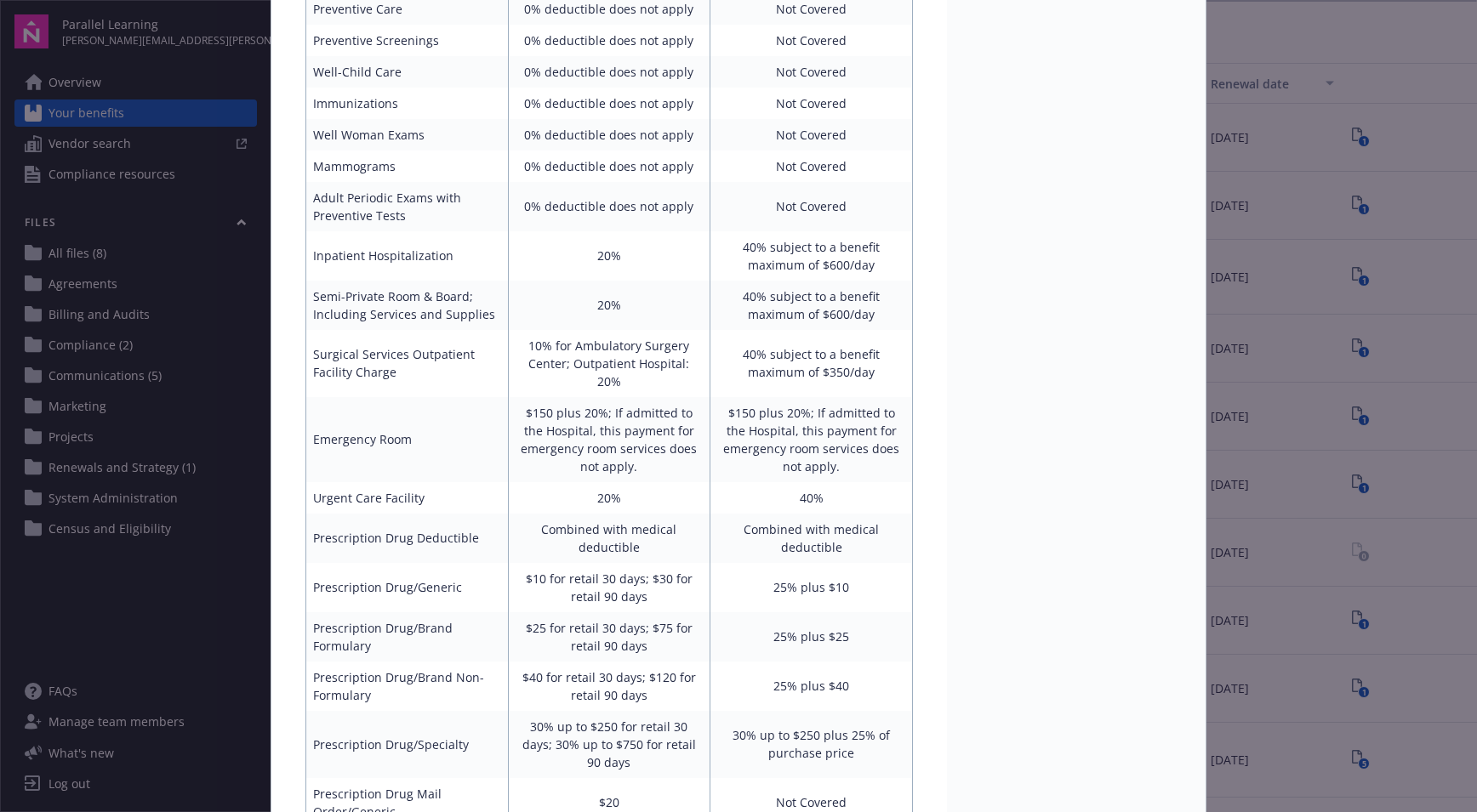
scroll to position [732, 0]
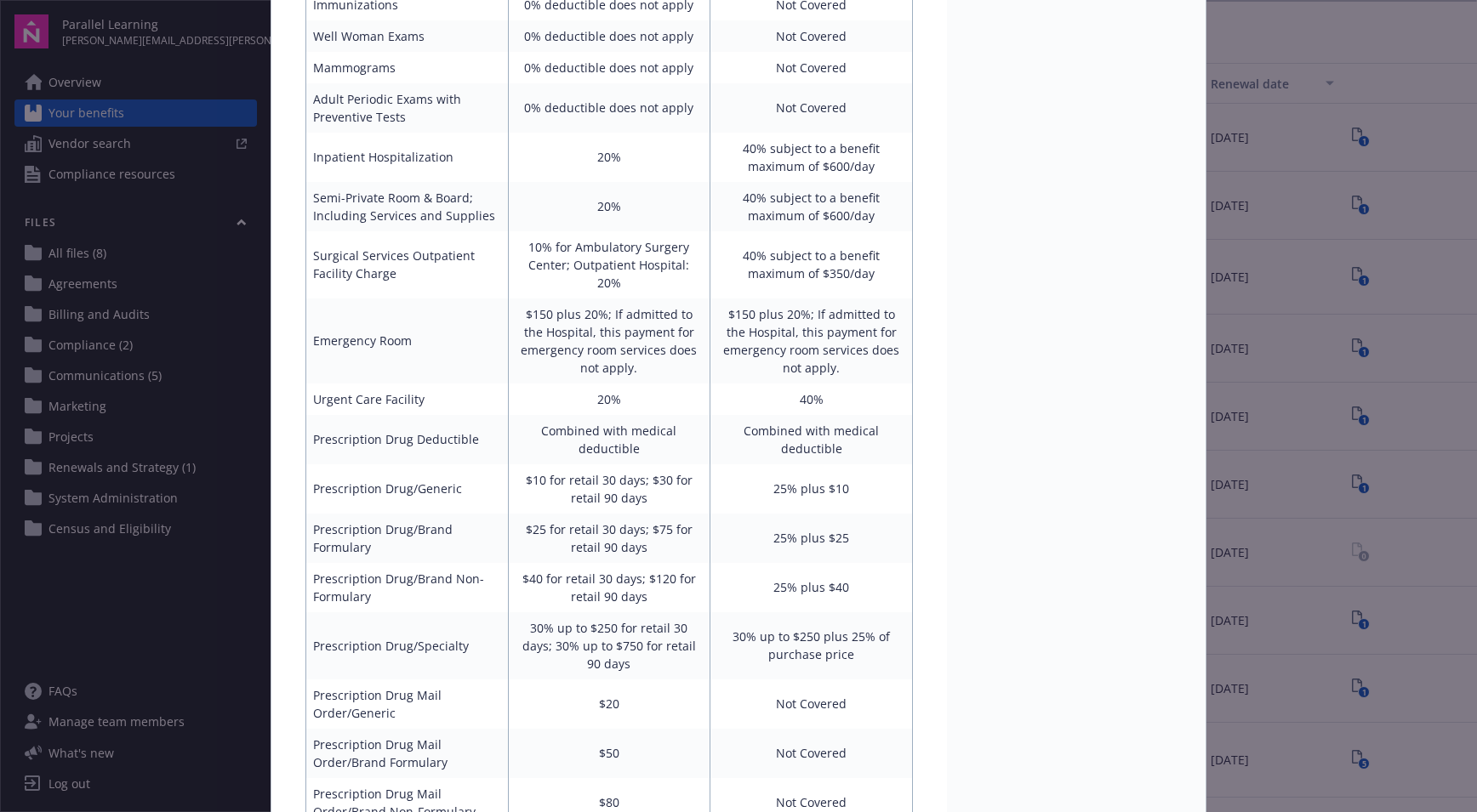
click at [248, 605] on div "Medical - Full PPO Savings Two-Tier Embedded Deductible 1800/3300/3600 - HDHP P…" at bounding box center [738, 406] width 1477 height 812
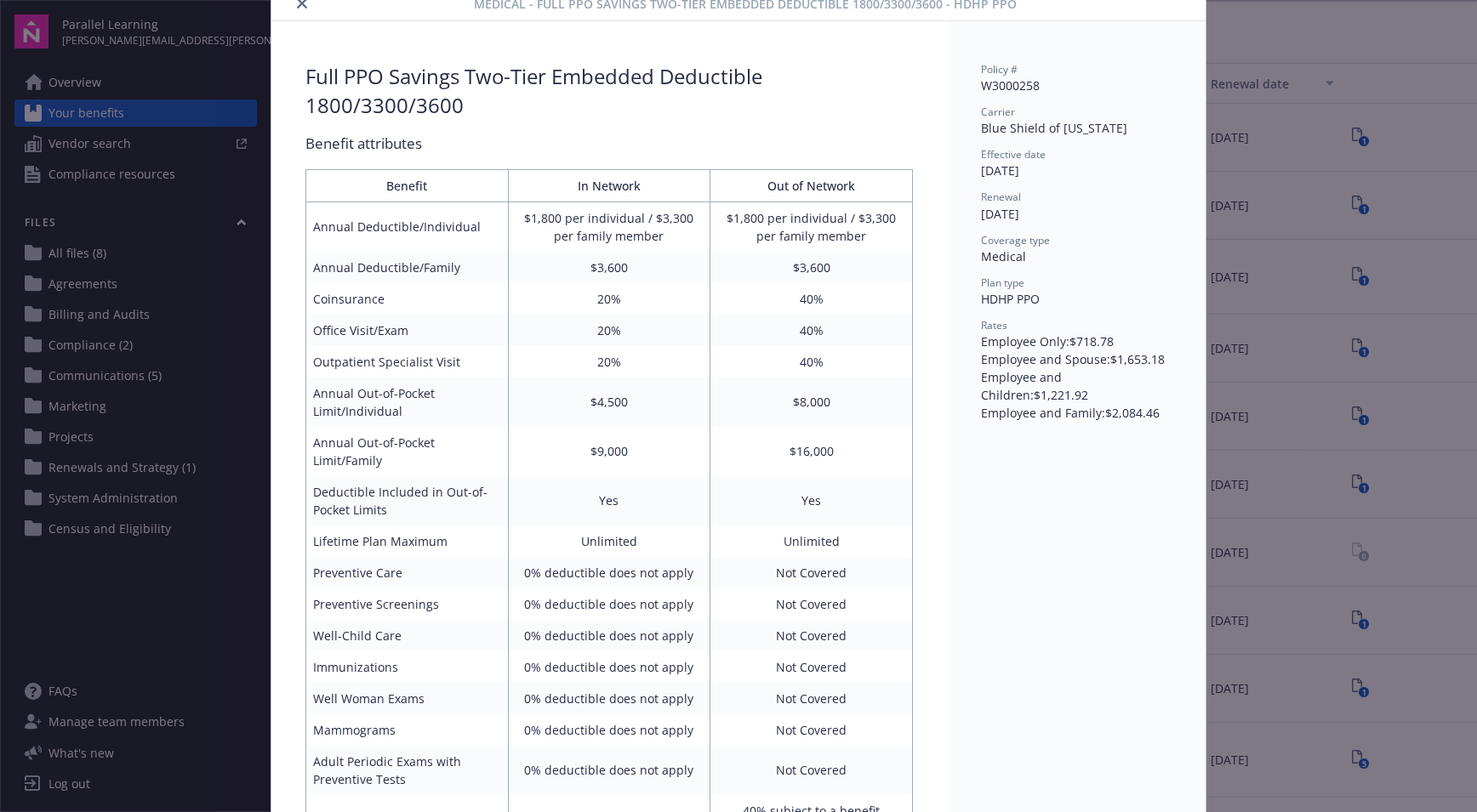
scroll to position [51, 0]
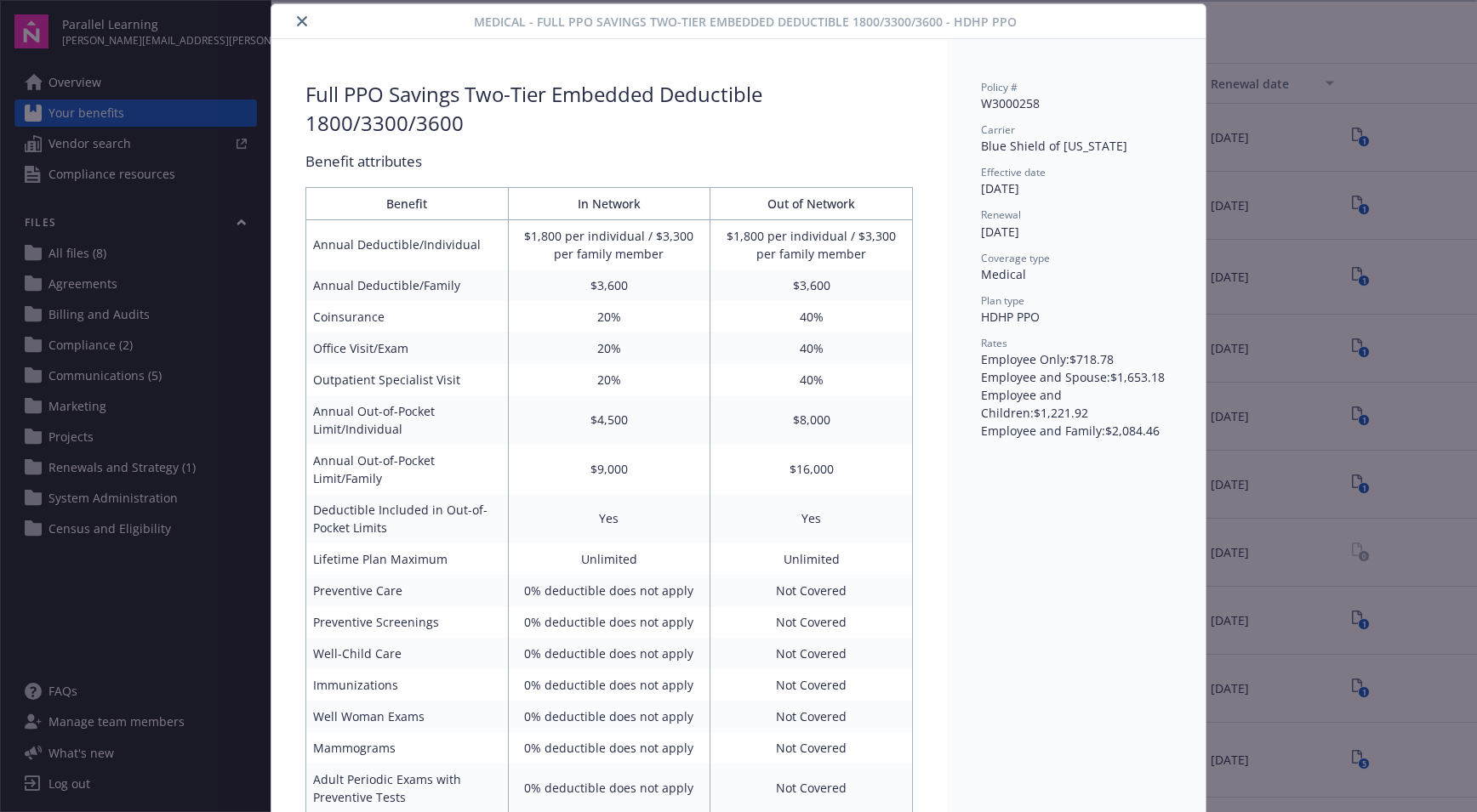
click at [297, 24] on icon "close" at bounding box center [301, 20] width 10 height 10
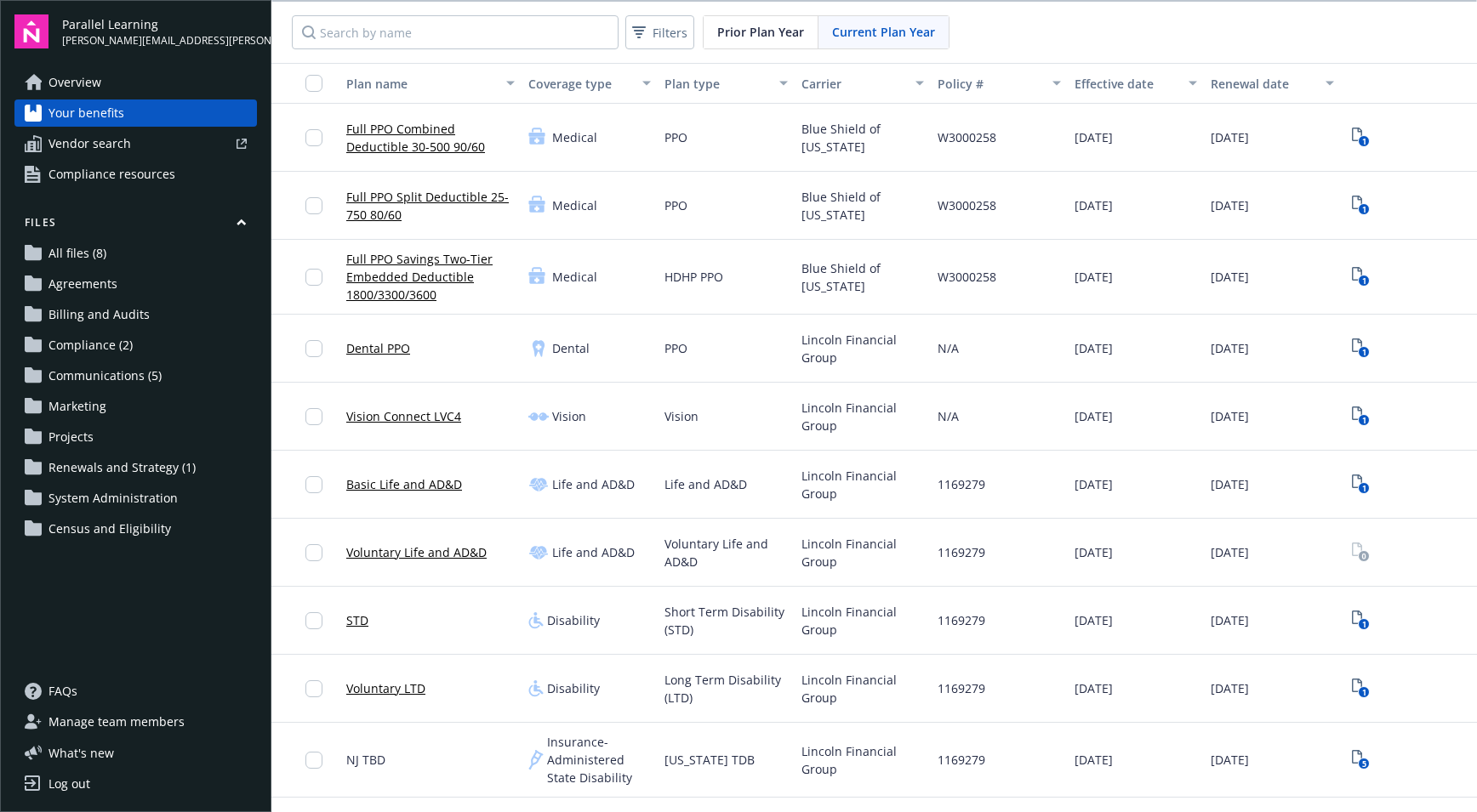
click at [420, 279] on link "Full PPO Savings Two-Tier Embedded Deductible 1800/3300/3600" at bounding box center [430, 277] width 168 height 53
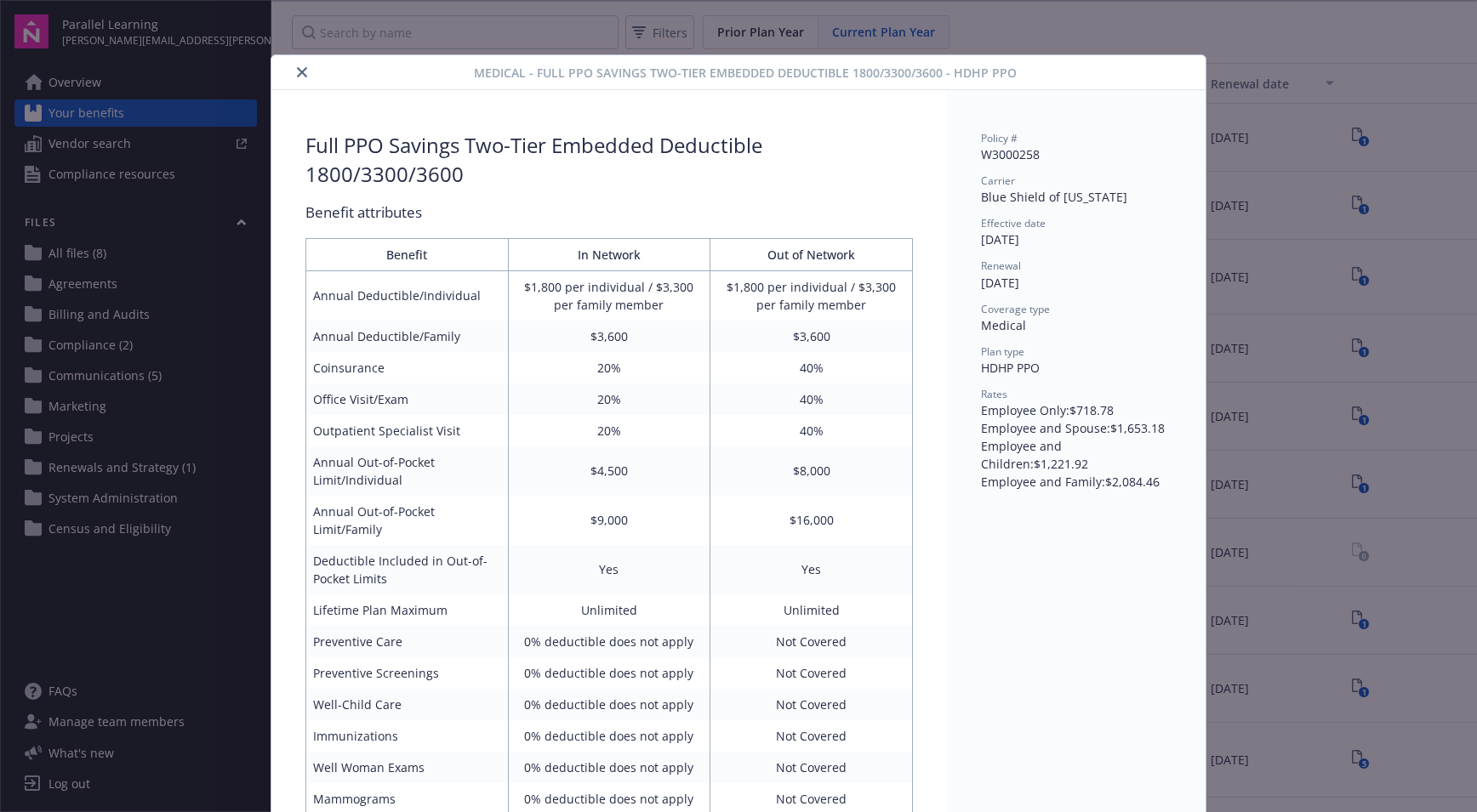
scroll to position [51, 0]
